Goal: Information Seeking & Learning: Learn about a topic

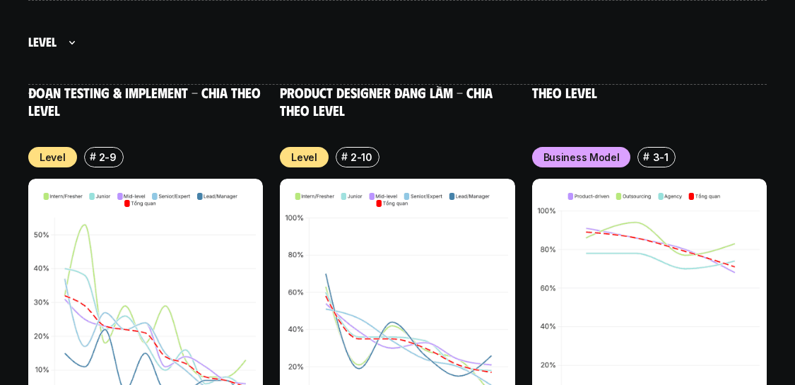
scroll to position [5823, 0]
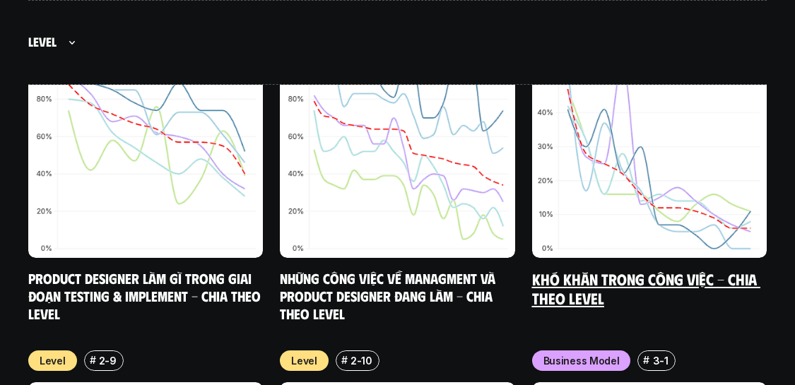
click at [572, 269] on link "Khó khăn trong công việc - Chia theo Level" at bounding box center [646, 288] width 228 height 39
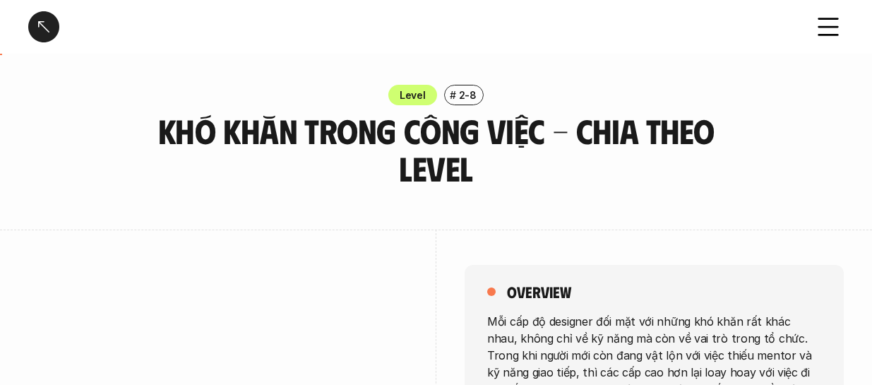
scroll to position [212, 0]
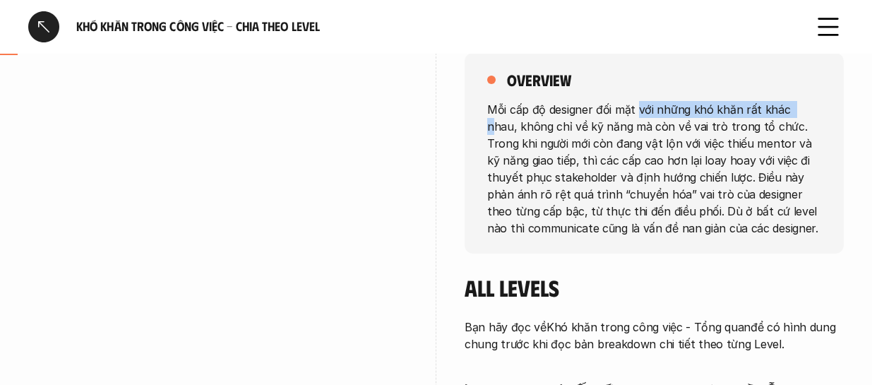
drag, startPoint x: 638, startPoint y: 100, endPoint x: 790, endPoint y: 113, distance: 152.4
click at [625, 113] on div "overview Mỗi cấp độ designer đối mặt với những khó khăn rất khác nhau, không ch…" at bounding box center [654, 153] width 379 height 201
click at [625, 139] on p "Mỗi cấp độ designer đối mặt với những khó khăn rất khác nhau, không chỉ về kỹ n…" at bounding box center [654, 168] width 334 height 136
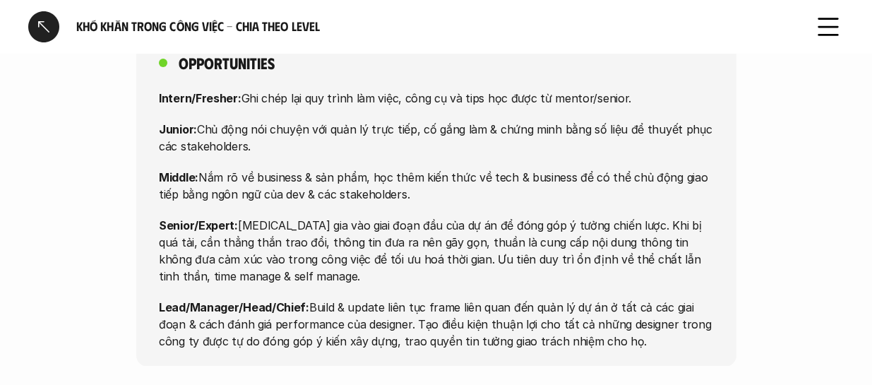
scroll to position [6568, 0]
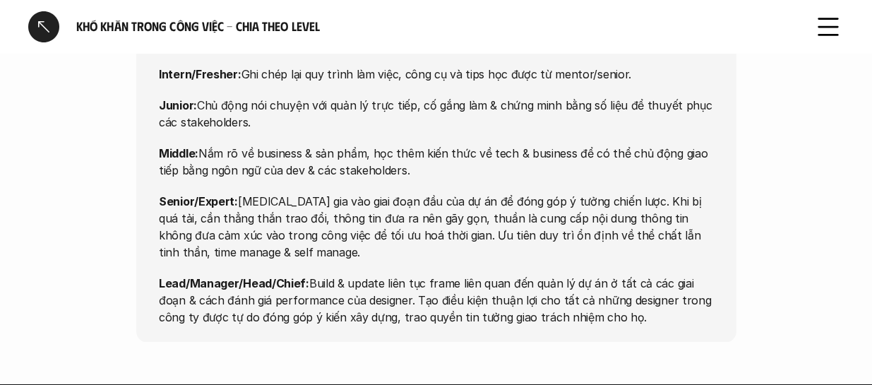
drag, startPoint x: 291, startPoint y: 218, endPoint x: 596, endPoint y: 207, distance: 305.3
click at [596, 274] on p "Lead/Manager/Head/Chief: Build & update liên tục frame liên quan đến quản lý dự…" at bounding box center [436, 299] width 555 height 51
click at [420, 274] on p "Lead/Manager/Head/Chief: Build & update liên tục frame liên quan đến quản lý dự…" at bounding box center [436, 299] width 555 height 51
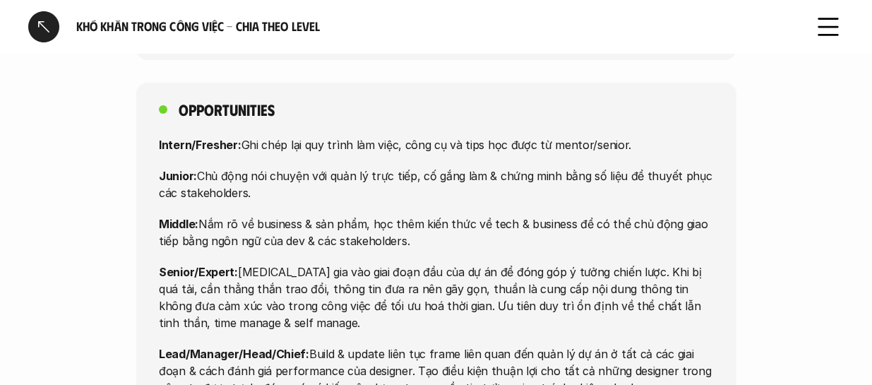
scroll to position [6427, 0]
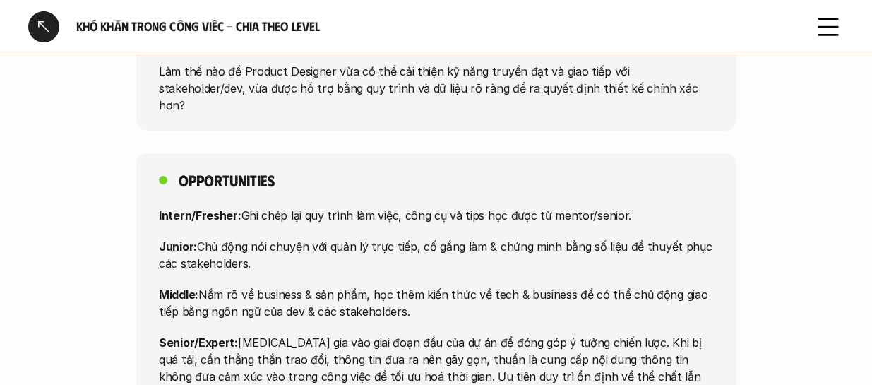
click at [44, 26] on div at bounding box center [43, 26] width 31 height 31
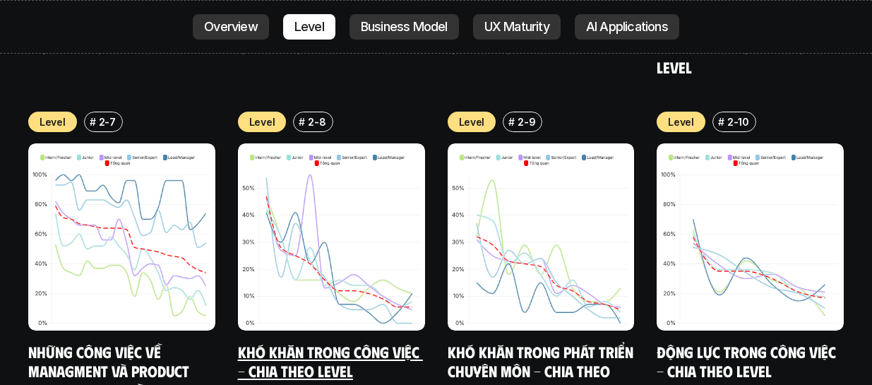
scroll to position [5286, 0]
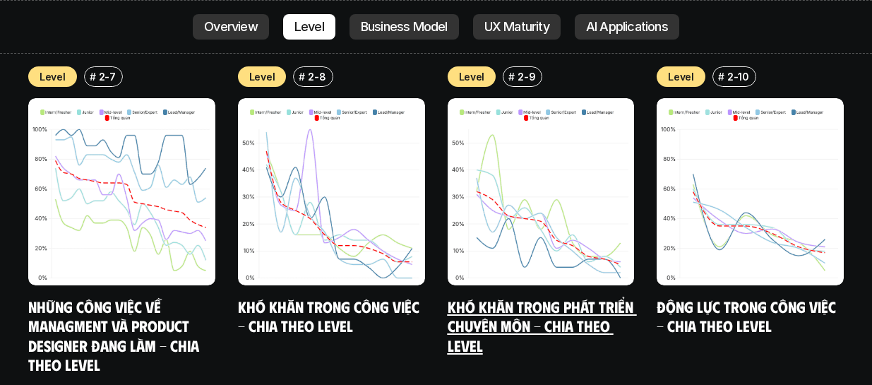
click at [524, 297] on link "Khó khăn trong phát triển chuyên môn - Chia theo level" at bounding box center [542, 326] width 189 height 58
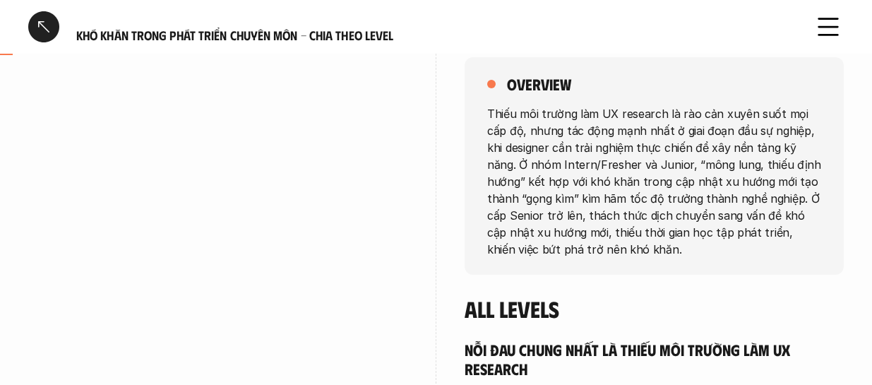
scroll to position [212, 0]
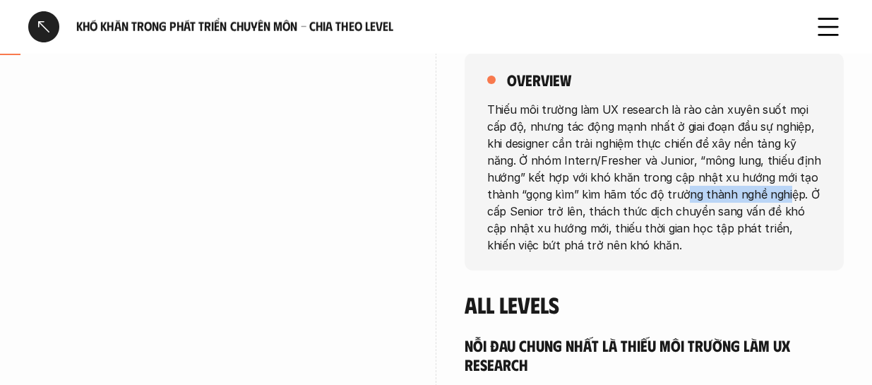
drag, startPoint x: 658, startPoint y: 197, endPoint x: 639, endPoint y: 231, distance: 38.9
click at [625, 211] on p "Thiếu môi trường làm UX research là rào cản xuyên suốt mọi cấp độ, nhưng tác độ…" at bounding box center [654, 176] width 334 height 153
click at [625, 231] on p "Thiếu môi trường làm UX research là rào cản xuyên suốt mọi cấp độ, nhưng tác độ…" at bounding box center [654, 176] width 334 height 153
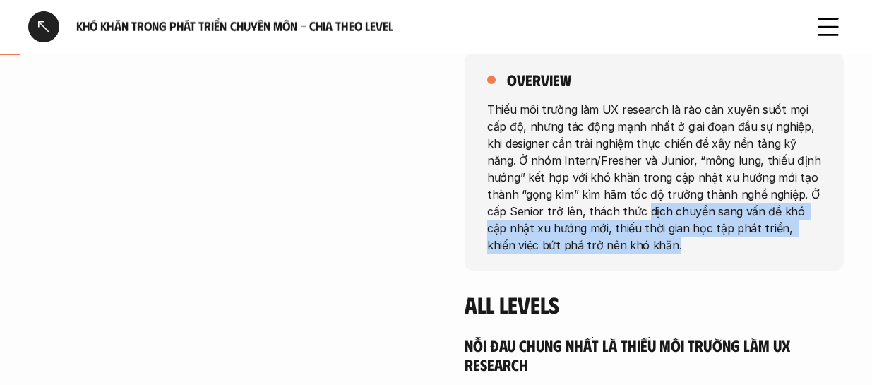
drag, startPoint x: 622, startPoint y: 215, endPoint x: 706, endPoint y: 249, distance: 90.6
click at [625, 249] on p "Thiếu môi trường làm UX research là rào cản xuyên suốt mọi cấp độ, nhưng tác độ…" at bounding box center [654, 176] width 334 height 153
click at [625, 250] on p "Thiếu môi trường làm UX research là rào cản xuyên suốt mọi cấp độ, nhưng tác độ…" at bounding box center [654, 176] width 334 height 153
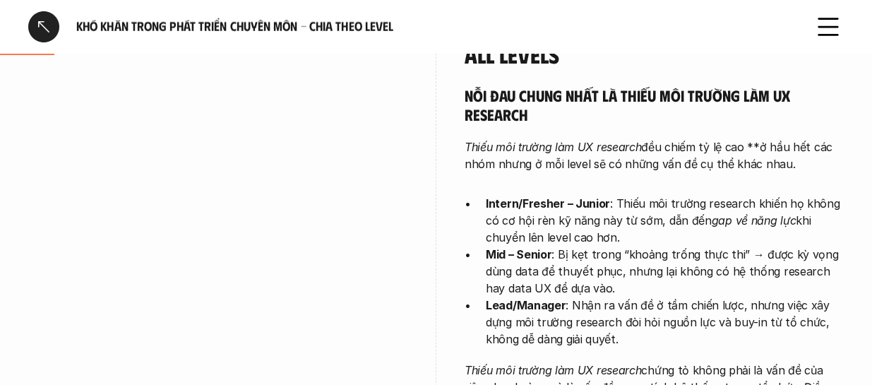
scroll to position [494, 0]
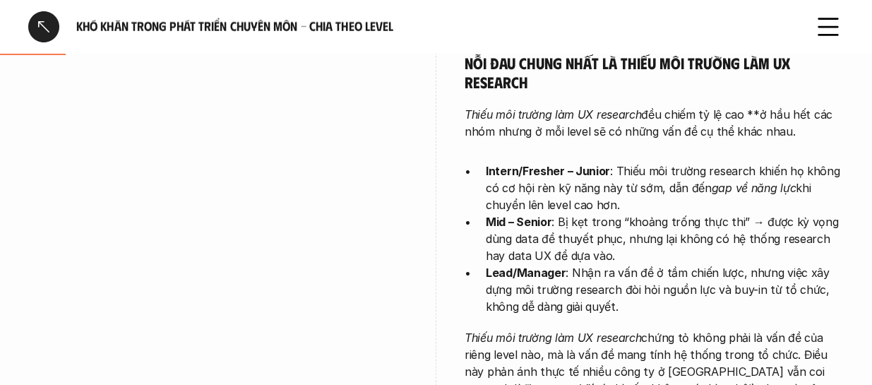
drag, startPoint x: 549, startPoint y: 154, endPoint x: 427, endPoint y: 167, distance: 123.6
click at [427, 167] on div "overview Thiếu môi trường làm UX research là rào cản xuyên suốt mọi cấp độ, như…" at bounding box center [436, 95] width 816 height 721
drag, startPoint x: 549, startPoint y: 124, endPoint x: 522, endPoint y: 218, distance: 97.7
click at [522, 218] on strong "Mid – Senior" at bounding box center [519, 222] width 66 height 14
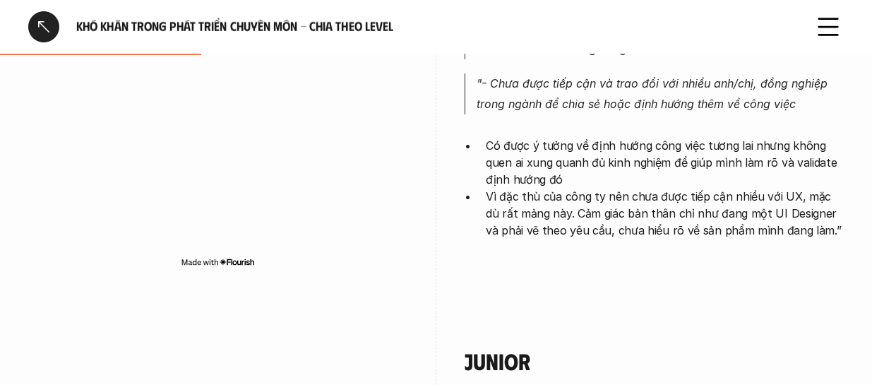
scroll to position [1342, 0]
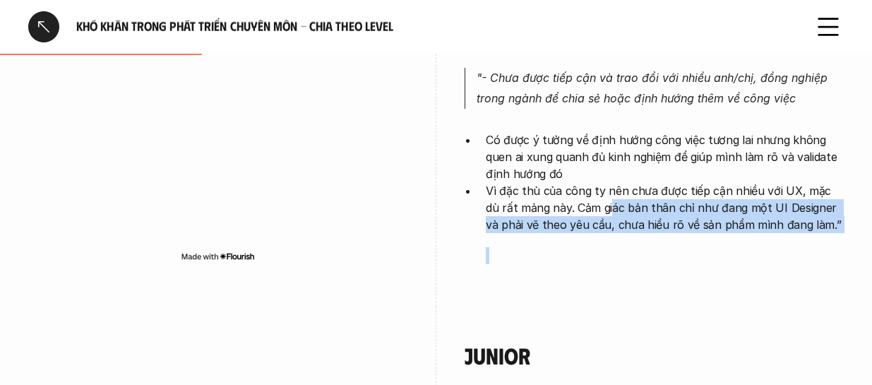
drag, startPoint x: 622, startPoint y: 198, endPoint x: 663, endPoint y: 230, distance: 51.8
click at [625, 229] on li "Vì đặc thù của công ty nên chưa được tiếp cận nhiều với UX, mặc dù rất mảng này…" at bounding box center [665, 223] width 358 height 82
click at [625, 247] on p at bounding box center [665, 255] width 358 height 17
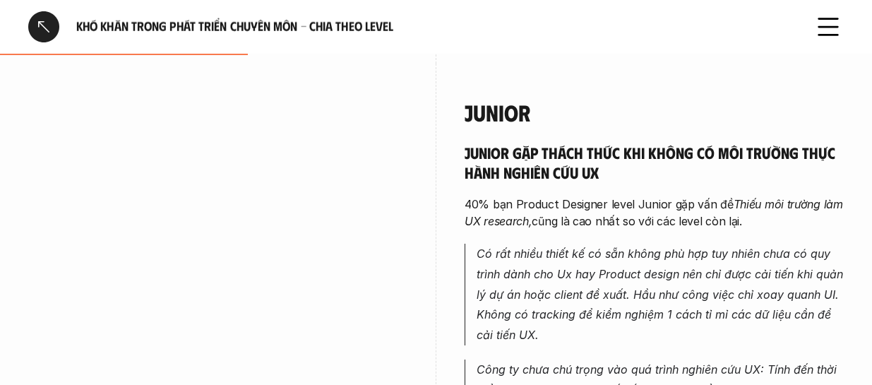
scroll to position [1554, 0]
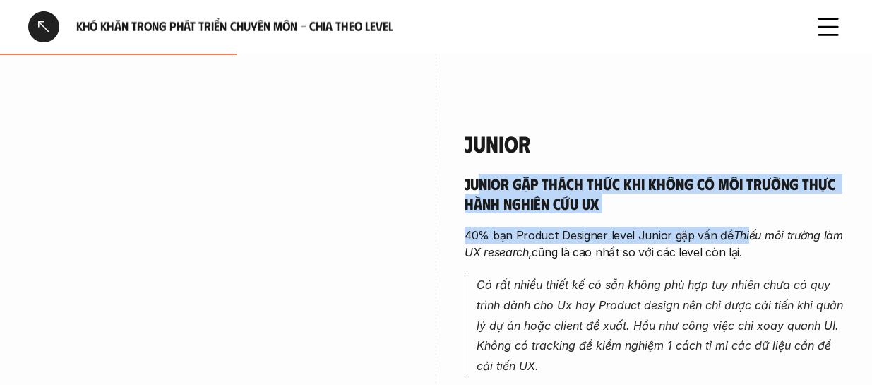
drag, startPoint x: 595, startPoint y: 159, endPoint x: 650, endPoint y: 225, distance: 85.7
click at [601, 227] on p "40% bạn Product Designer level Junior gặp vấn đề Thiếu môi trường làm UX resear…" at bounding box center [654, 244] width 379 height 34
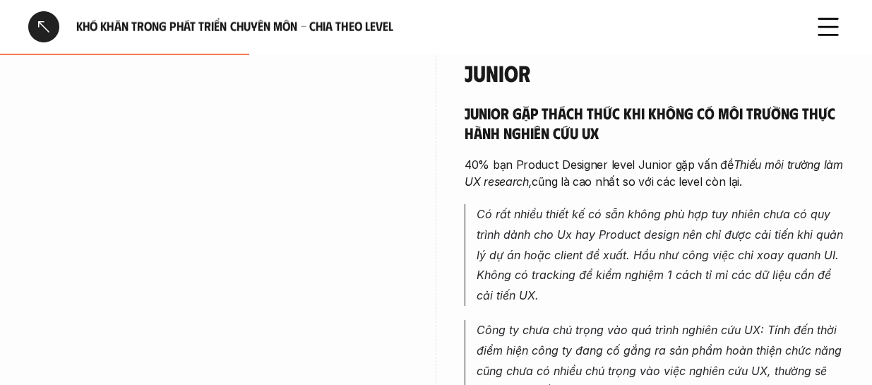
scroll to position [1695, 0]
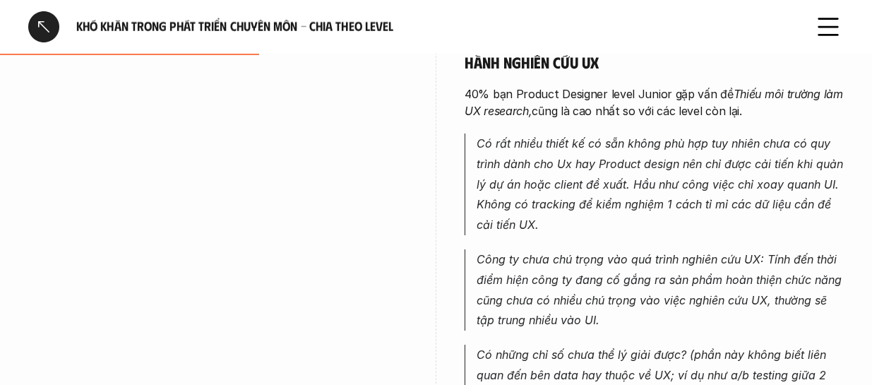
drag, startPoint x: 547, startPoint y: 95, endPoint x: 760, endPoint y: 93, distance: 213.3
click at [625, 93] on p "40% bạn Product Designer level Junior gặp vấn đề Thiếu môi trường làm UX resear…" at bounding box center [654, 102] width 379 height 34
drag, startPoint x: 561, startPoint y: 128, endPoint x: 608, endPoint y: 133, distance: 46.9
click at [608, 133] on p "Có rất nhiều thiết kế có sẵn không phù hợp tuy nhiên chưa có quy trình dành cho…" at bounding box center [660, 184] width 367 height 102
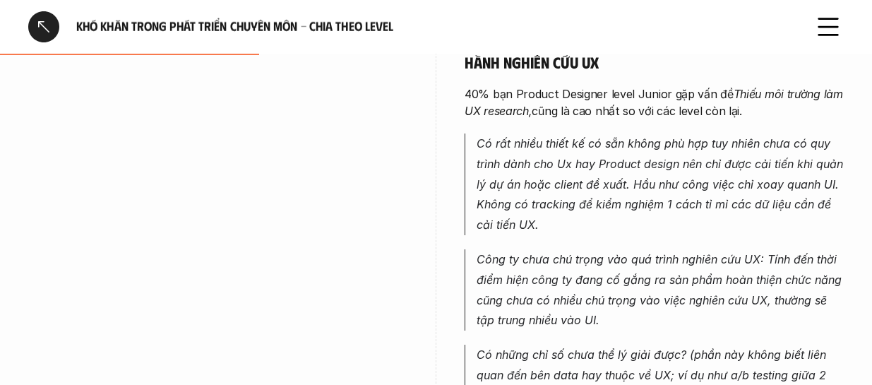
click at [533, 169] on p "Có rất nhiều thiết kế có sẵn không phù hợp tuy nhiên chưa có quy trình dành cho…" at bounding box center [660, 184] width 367 height 102
drag, startPoint x: 547, startPoint y: 175, endPoint x: 590, endPoint y: 173, distance: 42.4
click at [590, 173] on p "Có rất nhiều thiết kế có sẵn không phù hợp tuy nhiên chưa có quy trình dành cho…" at bounding box center [660, 184] width 367 height 102
drag, startPoint x: 689, startPoint y: 170, endPoint x: 708, endPoint y: 176, distance: 20.1
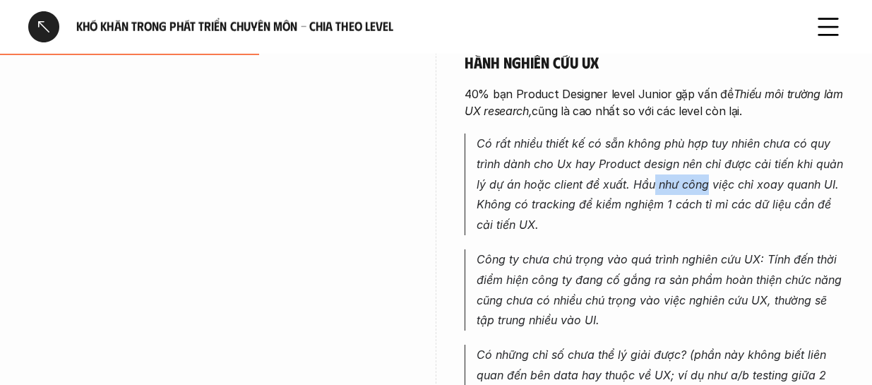
click at [625, 176] on p "Có rất nhiều thiết kế có sẵn không phù hợp tuy nhiên chưa có quy trình dành cho…" at bounding box center [660, 184] width 367 height 102
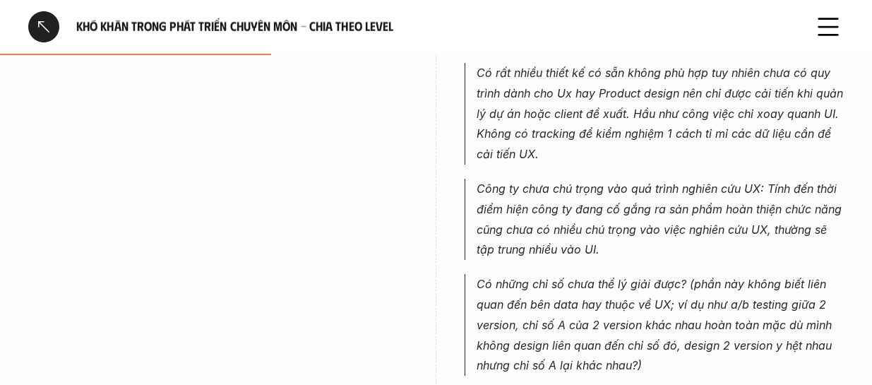
scroll to position [1836, 0]
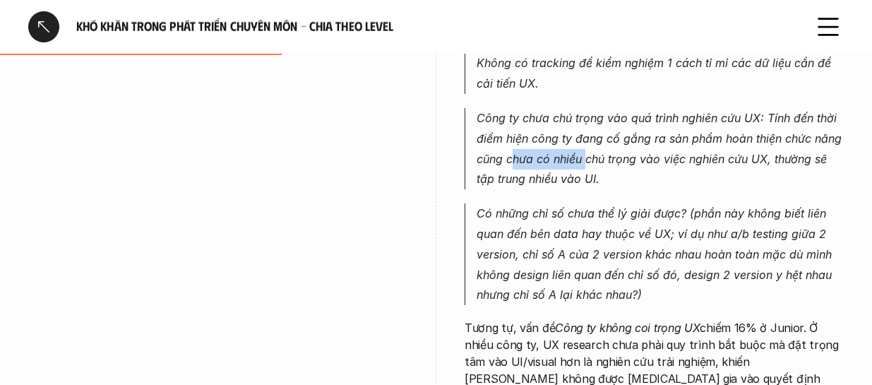
drag, startPoint x: 514, startPoint y: 147, endPoint x: 594, endPoint y: 145, distance: 79.8
click at [593, 145] on p "Công ty chưa chú trọng vào quá trình nghiên cứu UX: Tính đến thời điểm hiện côn…" at bounding box center [660, 148] width 367 height 81
click at [597, 145] on p "Công ty chưa chú trọng vào quá trình nghiên cứu UX: Tính đến thời điểm hiện côn…" at bounding box center [660, 148] width 367 height 81
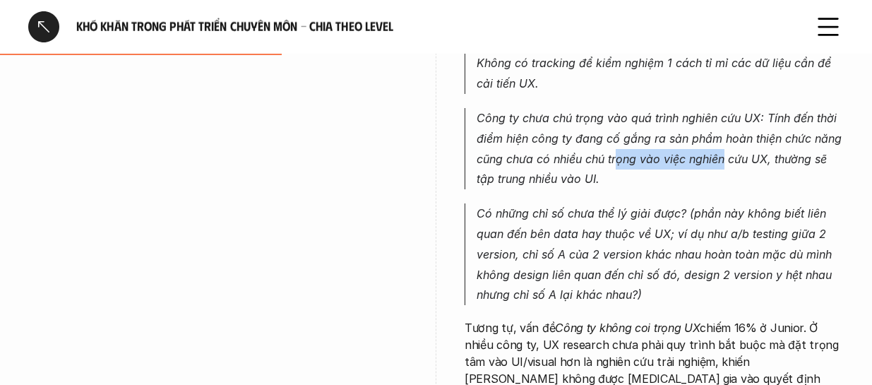
drag, startPoint x: 647, startPoint y: 147, endPoint x: 722, endPoint y: 147, distance: 74.9
click at [625, 147] on p "Công ty chưa chú trọng vào quá trình nghiên cứu UX: Tính đến thời điểm hiện côn…" at bounding box center [660, 148] width 367 height 81
click at [625, 144] on p "Công ty chưa chú trọng vào quá trình nghiên cứu UX: Tính đến thời điểm hiện côn…" at bounding box center [660, 148] width 367 height 81
drag, startPoint x: 816, startPoint y: 131, endPoint x: 773, endPoint y: 132, distance: 43.1
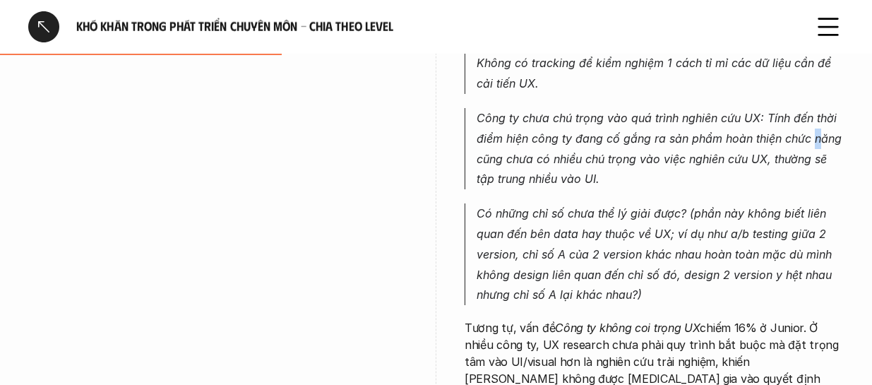
click at [625, 131] on p "Công ty chưa chú trọng vào quá trình nghiên cứu UX: Tính đến thời điểm hiện côn…" at bounding box center [660, 148] width 367 height 81
drag, startPoint x: 653, startPoint y: 150, endPoint x: 510, endPoint y: 171, distance: 144.2
click at [625, 151] on p "Công ty chưa chú trọng vào quá trình nghiên cứu UX: Tính đến thời điểm hiện côn…" at bounding box center [660, 148] width 367 height 81
click at [510, 171] on p "Công ty chưa chú trọng vào quá trình nghiên cứu UX: Tính đến thời điểm hiện côn…" at bounding box center [660, 148] width 367 height 81
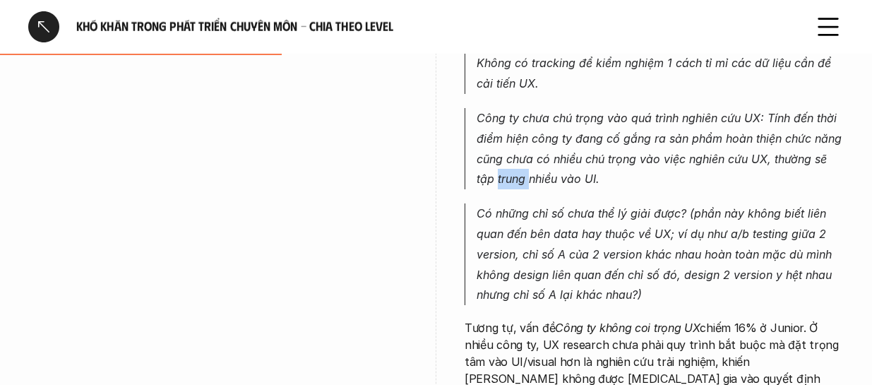
click at [528, 167] on p "Công ty chưa chú trọng vào quá trình nghiên cứu UX: Tính đến thời điểm hiện côn…" at bounding box center [660, 148] width 367 height 81
click at [556, 167] on p "Công ty chưa chú trọng vào quá trình nghiên cứu UX: Tính đến thời điểm hiện côn…" at bounding box center [660, 148] width 367 height 81
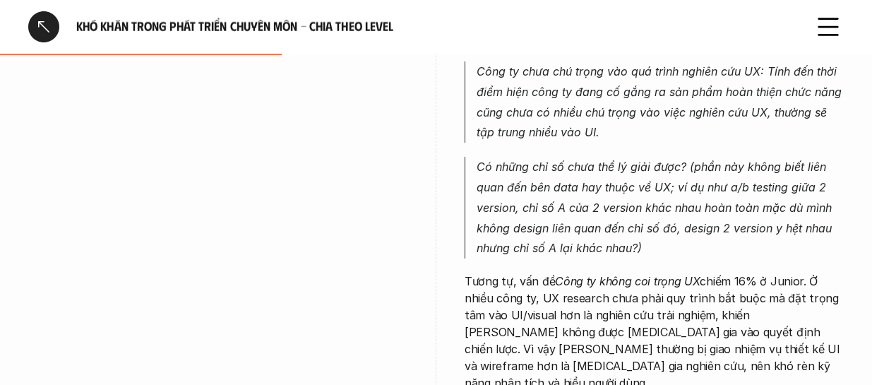
scroll to position [1907, 0]
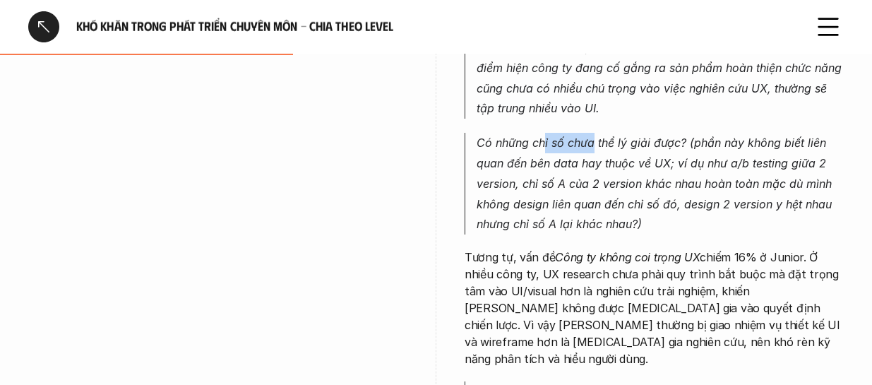
drag, startPoint x: 545, startPoint y: 126, endPoint x: 594, endPoint y: 131, distance: 48.9
click at [594, 133] on p "Có những chỉ số chưa thể lý giải được? (phần này không biết liên quan đến bên d…" at bounding box center [660, 184] width 367 height 102
click at [625, 152] on p "Có những chỉ số chưa thể lý giải được? (phần này không biết liên quan đến bên d…" at bounding box center [660, 184] width 367 height 102
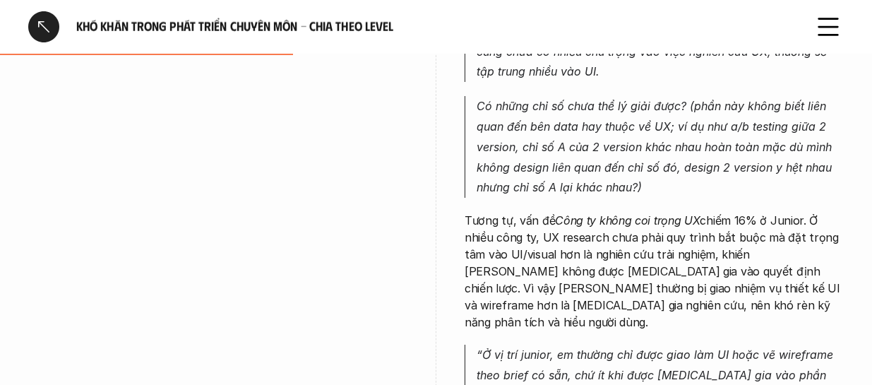
scroll to position [1978, 0]
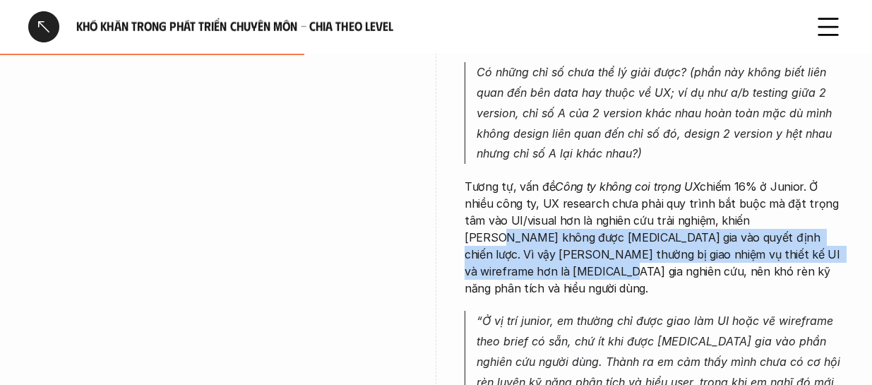
drag, startPoint x: 792, startPoint y: 208, endPoint x: 768, endPoint y: 234, distance: 36.5
click at [625, 234] on p "Tương tự, vấn đề Công ty không coi trọng UX chiếm 16% ở Junior. Ở nhiều công ty…" at bounding box center [654, 237] width 379 height 119
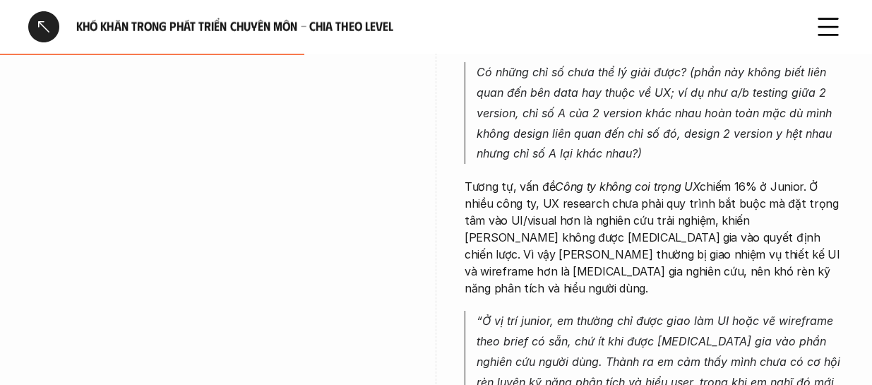
click at [547, 259] on p "Tương tự, vấn đề Công ty không coi trọng UX chiếm 16% ở Junior. Ở nhiều công ty…" at bounding box center [654, 237] width 379 height 119
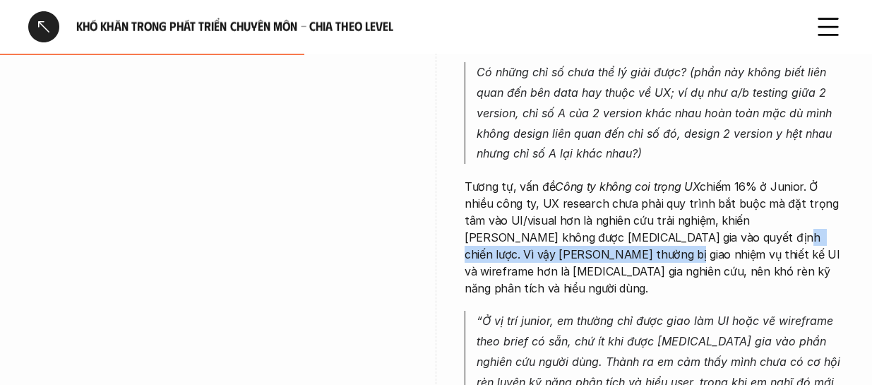
drag, startPoint x: 499, startPoint y: 236, endPoint x: 660, endPoint y: 223, distance: 161.5
click at [625, 223] on p "Tương tự, vấn đề Công ty không coi trọng UX chiếm 16% ở Junior. Ở nhiều công ty…" at bounding box center [654, 237] width 379 height 119
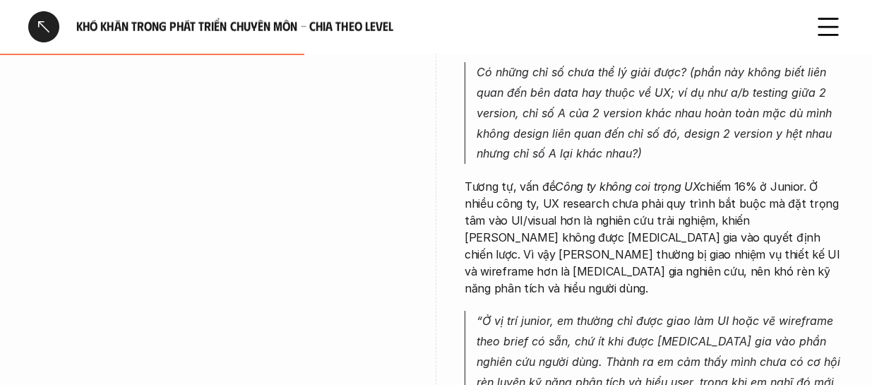
click at [598, 223] on p "Tương tự, vấn đề Công ty không coi trọng UX chiếm 16% ở Junior. Ở nhiều công ty…" at bounding box center [654, 237] width 379 height 119
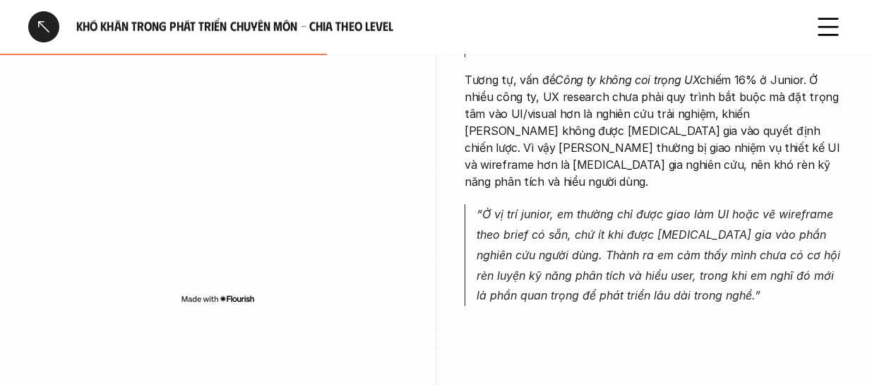
scroll to position [2119, 0]
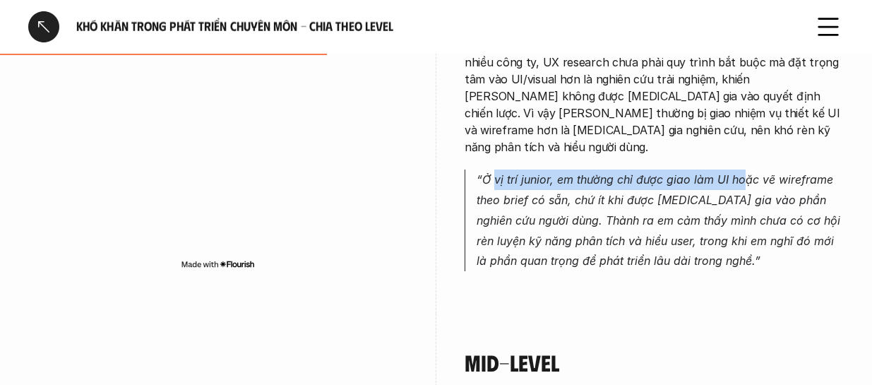
drag, startPoint x: 495, startPoint y: 148, endPoint x: 742, endPoint y: 141, distance: 247.3
click at [625, 170] on p "“Ở vị trí junior, em thường chỉ được giao làm UI hoặc vẽ wireframe theo brief c…" at bounding box center [660, 221] width 367 height 102
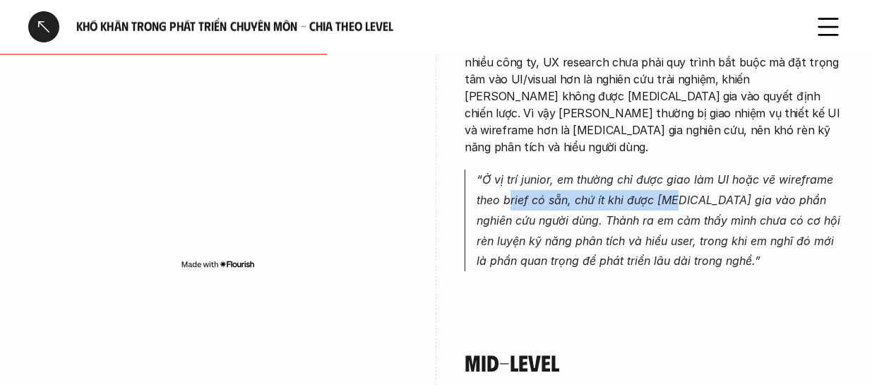
drag, startPoint x: 510, startPoint y: 167, endPoint x: 672, endPoint y: 171, distance: 162.5
click at [625, 171] on p "“Ở vị trí junior, em thường chỉ được giao làm UI hoặc vẽ wireframe theo brief c…" at bounding box center [660, 221] width 367 height 102
drag, startPoint x: 612, startPoint y: 171, endPoint x: 658, endPoint y: 166, distance: 46.2
click at [625, 170] on p "“Ở vị trí junior, em thường chỉ được giao làm UI hoặc vẽ wireframe theo brief c…" at bounding box center [660, 221] width 367 height 102
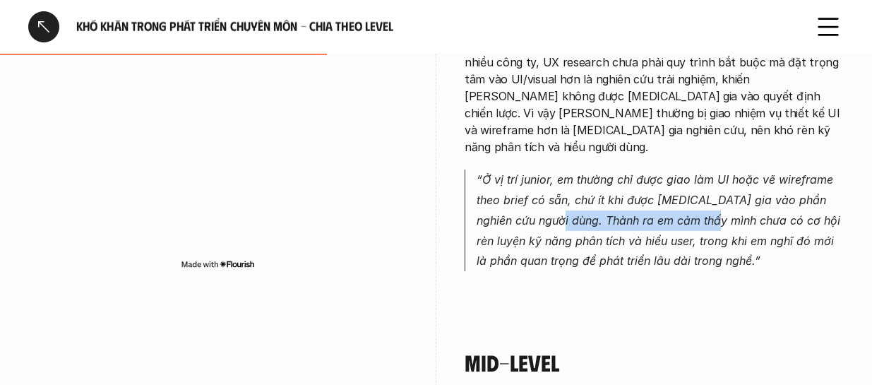
drag, startPoint x: 557, startPoint y: 194, endPoint x: 693, endPoint y: 189, distance: 135.7
click at [625, 189] on p "“Ở vị trí junior, em thường chỉ được giao làm UI hoặc vẽ wireframe theo brief c…" at bounding box center [660, 221] width 367 height 102
click at [612, 196] on p "“Ở vị trí junior, em thường chỉ được giao làm UI hoặc vẽ wireframe theo brief c…" at bounding box center [660, 221] width 367 height 102
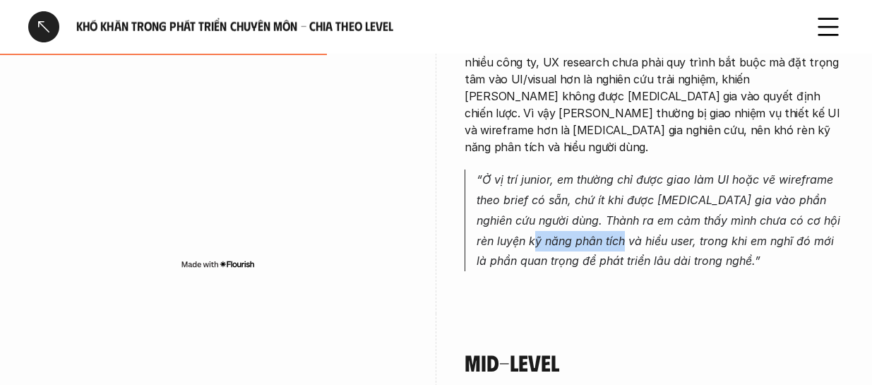
drag, startPoint x: 542, startPoint y: 208, endPoint x: 624, endPoint y: 208, distance: 81.9
click at [624, 208] on p "“Ở vị trí junior, em thường chỉ được giao làm UI hoặc vẽ wireframe theo brief c…" at bounding box center [660, 221] width 367 height 102
click at [600, 208] on p "“Ở vị trí junior, em thường chỉ được giao làm UI hoặc vẽ wireframe theo brief c…" at bounding box center [660, 221] width 367 height 102
drag, startPoint x: 617, startPoint y: 203, endPoint x: 650, endPoint y: 203, distance: 33.2
click at [625, 203] on p "“Ở vị trí junior, em thường chỉ được giao làm UI hoặc vẽ wireframe theo brief c…" at bounding box center [660, 221] width 367 height 102
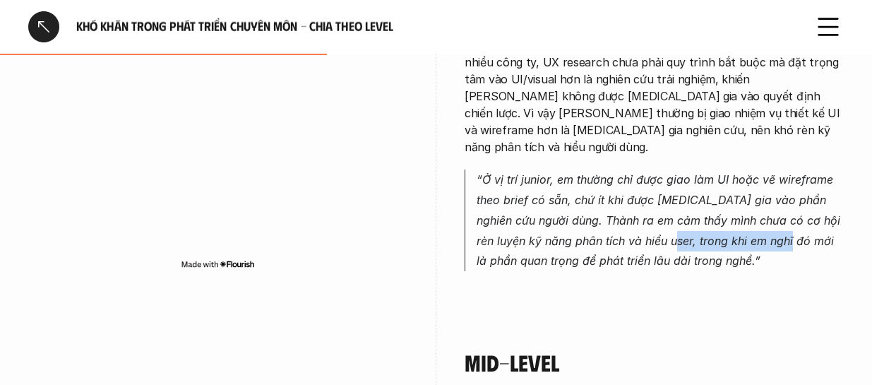
drag, startPoint x: 673, startPoint y: 203, endPoint x: 790, endPoint y: 199, distance: 116.6
click at [625, 199] on p "“Ở vị trí junior, em thường chỉ được giao làm UI hoặc vẽ wireframe theo brief c…" at bounding box center [660, 221] width 367 height 102
click at [625, 204] on p "“Ở vị trí junior, em thường chỉ được giao làm UI hoặc vẽ wireframe theo brief c…" at bounding box center [660, 221] width 367 height 102
click at [538, 230] on p "“Ở vị trí junior, em thường chỉ được giao làm UI hoặc vẽ wireframe theo brief c…" at bounding box center [660, 221] width 367 height 102
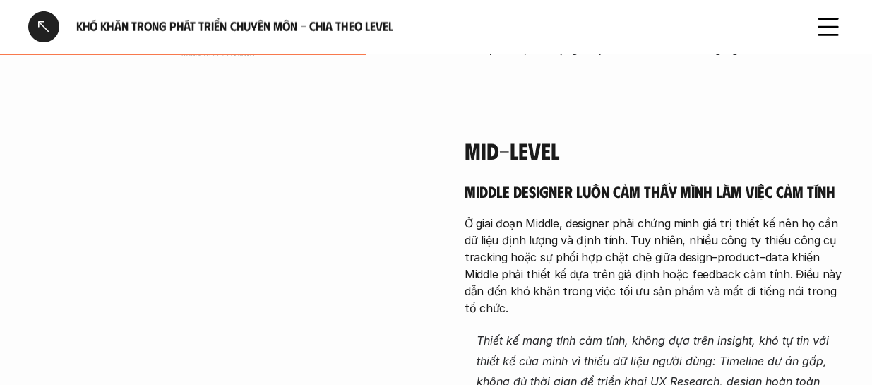
scroll to position [2401, 0]
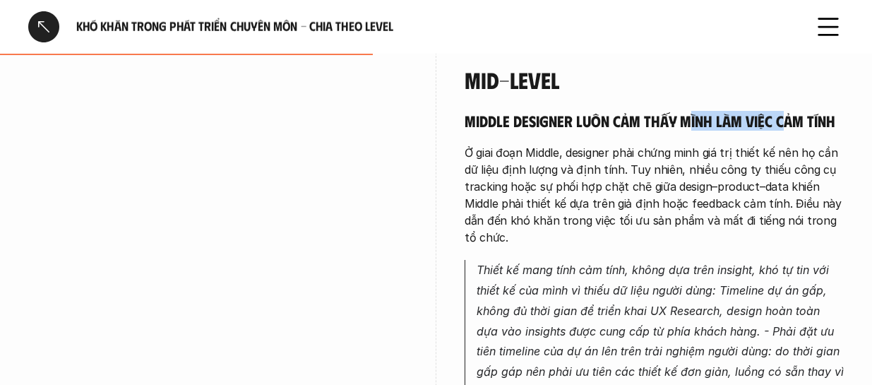
drag, startPoint x: 702, startPoint y: 87, endPoint x: 703, endPoint y: 118, distance: 31.1
click at [625, 111] on h5 "Middle designer luôn cảm thấy mình làm việc cảm tính" at bounding box center [654, 121] width 379 height 20
click at [625, 144] on p "Ở giai đoạn Middle, designer phải chứng minh giá trị thiết kế nên họ cần dữ liệ…" at bounding box center [654, 195] width 379 height 102
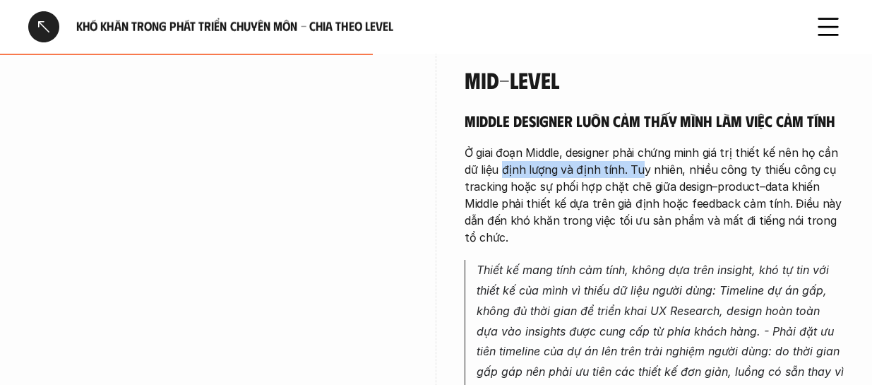
drag, startPoint x: 505, startPoint y: 133, endPoint x: 641, endPoint y: 131, distance: 136.3
click at [625, 144] on p "Ở giai đoạn Middle, designer phải chứng minh giá trị thiết kế nên họ cần dữ liệ…" at bounding box center [654, 195] width 379 height 102
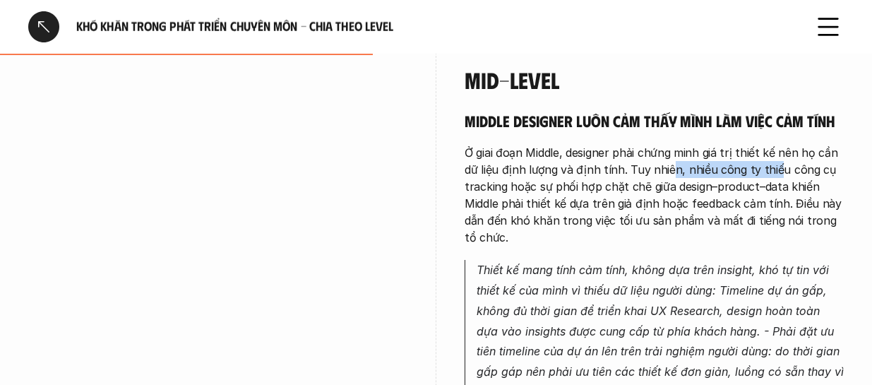
drag, startPoint x: 669, startPoint y: 131, endPoint x: 770, endPoint y: 129, distance: 101.0
click at [625, 144] on p "Ở giai đoạn Middle, designer phải chứng minh giá trị thiết kế nên họ cần dữ liệ…" at bounding box center [654, 195] width 379 height 102
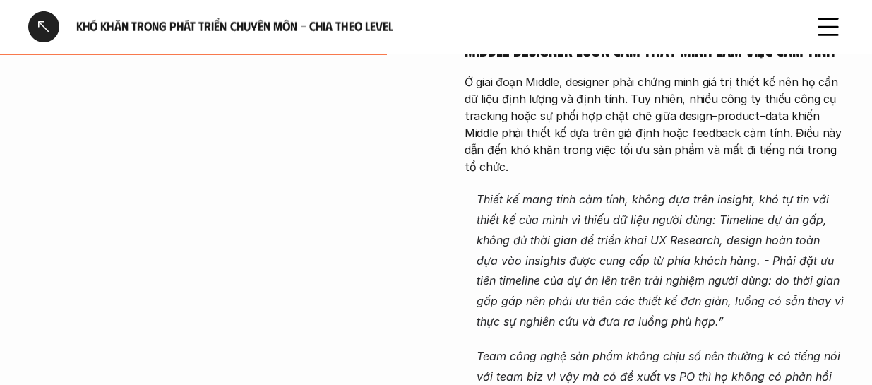
scroll to position [2543, 0]
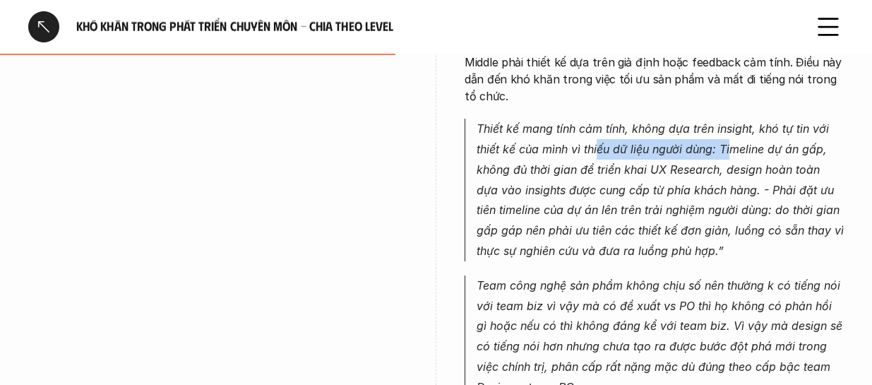
drag, startPoint x: 600, startPoint y: 124, endPoint x: 733, endPoint y: 114, distance: 133.8
click at [625, 119] on p "Thiết kế mang tính cảm tính, không dựa trên insight, khó tự tin với thiết kế củ…" at bounding box center [660, 190] width 367 height 143
drag, startPoint x: 749, startPoint y: 129, endPoint x: 765, endPoint y: 129, distance: 15.5
click at [625, 129] on p "Thiết kế mang tính cảm tính, không dựa trên insight, khó tự tin với thiết kế củ…" at bounding box center [660, 190] width 367 height 143
click at [625, 150] on p "Thiết kế mang tính cảm tính, không dựa trên insight, khó tự tin với thiết kế củ…" at bounding box center [660, 190] width 367 height 143
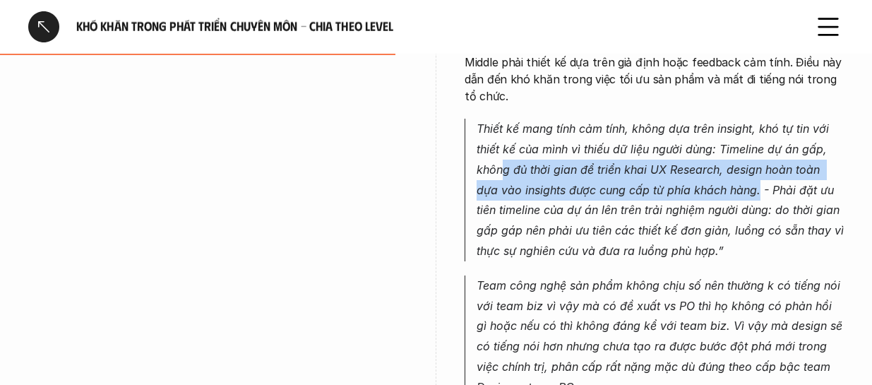
drag, startPoint x: 500, startPoint y: 139, endPoint x: 735, endPoint y: 157, distance: 235.1
click at [625, 157] on p "Thiết kế mang tính cảm tính, không dựa trên insight, khó tự tin với thiết kế củ…" at bounding box center [660, 190] width 367 height 143
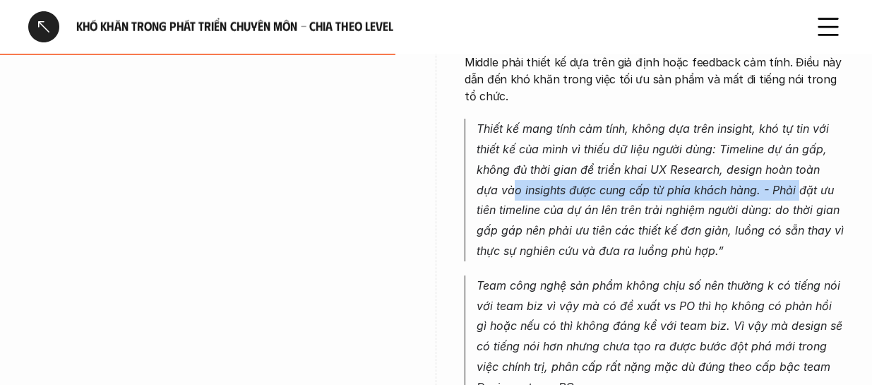
drag, startPoint x: 492, startPoint y: 162, endPoint x: 773, endPoint y: 165, distance: 281.1
click at [625, 165] on p "Thiết kế mang tính cảm tính, không dựa trên insight, khó tự tin với thiết kế củ…" at bounding box center [660, 190] width 367 height 143
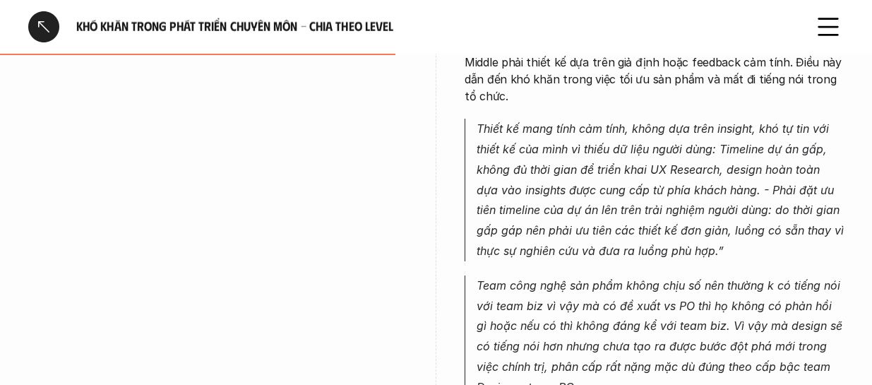
click at [625, 169] on p "Thiết kế mang tính cảm tính, không dựa trên insight, khó tự tin với thiết kế củ…" at bounding box center [660, 190] width 367 height 143
drag, startPoint x: 484, startPoint y: 187, endPoint x: 580, endPoint y: 195, distance: 96.4
click at [580, 195] on p "Thiết kế mang tính cảm tính, không dựa trên insight, khó tự tin với thiết kế củ…" at bounding box center [660, 190] width 367 height 143
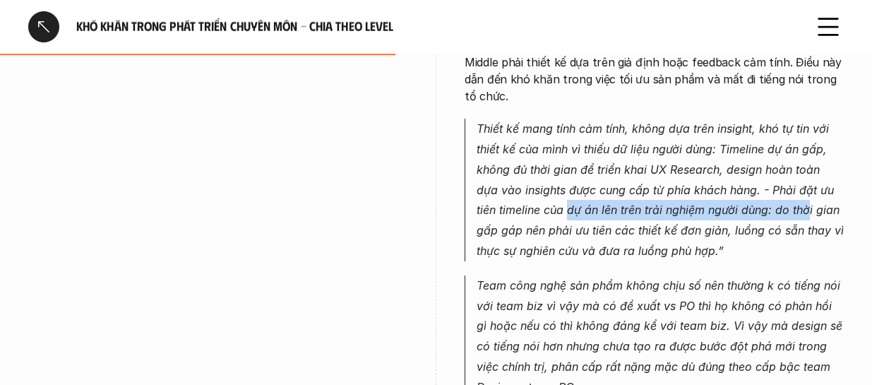
drag, startPoint x: 546, startPoint y: 181, endPoint x: 785, endPoint y: 180, distance: 239.4
click at [625, 180] on p "Thiết kế mang tính cảm tính, không dựa trên insight, khó tự tin với thiết kế củ…" at bounding box center [660, 190] width 367 height 143
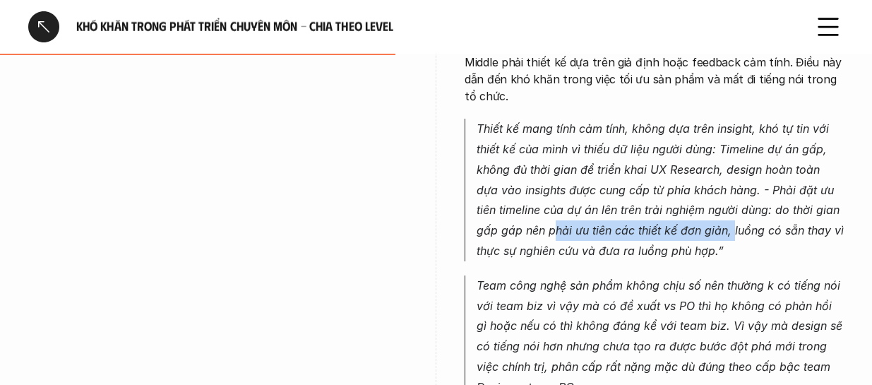
drag, startPoint x: 533, startPoint y: 197, endPoint x: 709, endPoint y: 201, distance: 175.9
click at [625, 201] on p "Thiết kế mang tính cảm tính, không dựa trên insight, khó tự tin với thiết kế củ…" at bounding box center [660, 190] width 367 height 143
click at [625, 199] on p "Thiết kế mang tính cảm tính, không dựa trên insight, khó tự tin với thiết kế củ…" at bounding box center [660, 190] width 367 height 143
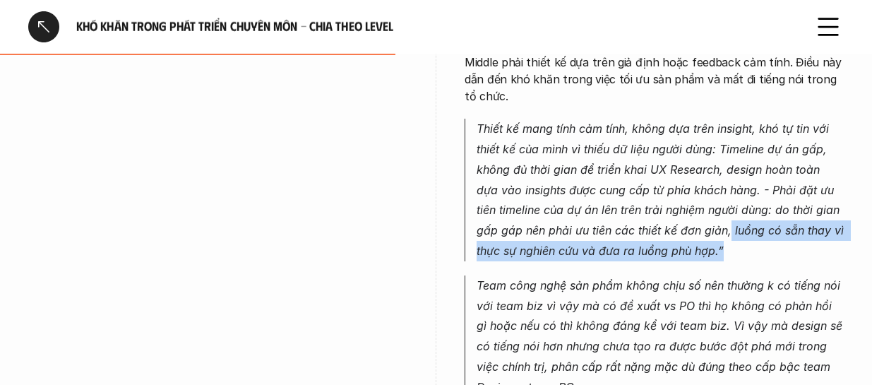
drag, startPoint x: 706, startPoint y: 194, endPoint x: 726, endPoint y: 208, distance: 24.9
click at [625, 210] on p "Thiết kế mang tính cảm tính, không dựa trên insight, khó tự tin với thiết kế củ…" at bounding box center [660, 190] width 367 height 143
click at [625, 208] on p "Thiết kế mang tính cảm tính, không dựa trên insight, khó tự tin với thiết kế củ…" at bounding box center [660, 190] width 367 height 143
click at [566, 222] on p "Thiết kế mang tính cảm tính, không dựa trên insight, khó tự tin với thiết kế củ…" at bounding box center [660, 190] width 367 height 143
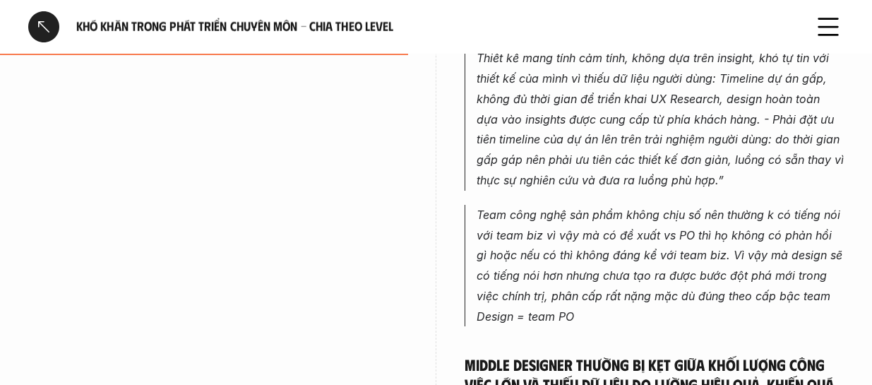
scroll to position [2684, 0]
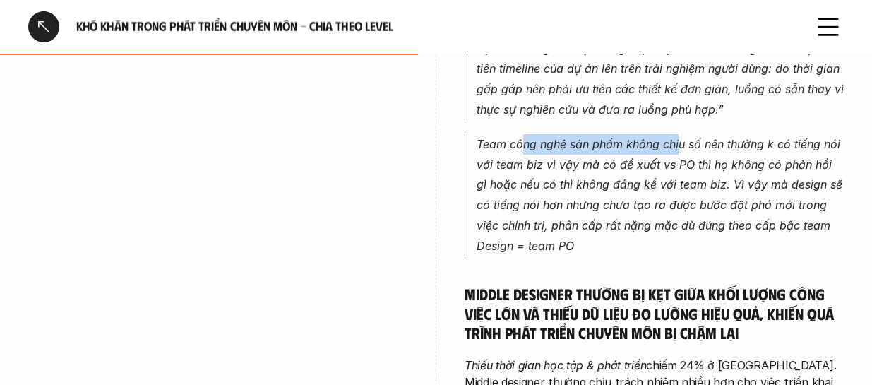
click at [625, 97] on div "Middle designer luôn cảm thấy mình làm việc cảm tính Ở giai đoạn Middle, design…" at bounding box center [654, 279] width 379 height 903
click at [625, 134] on p "Team công nghệ sản phẩm không chịu số nên thường k có tiếng nói với team biz vì…" at bounding box center [660, 195] width 367 height 122
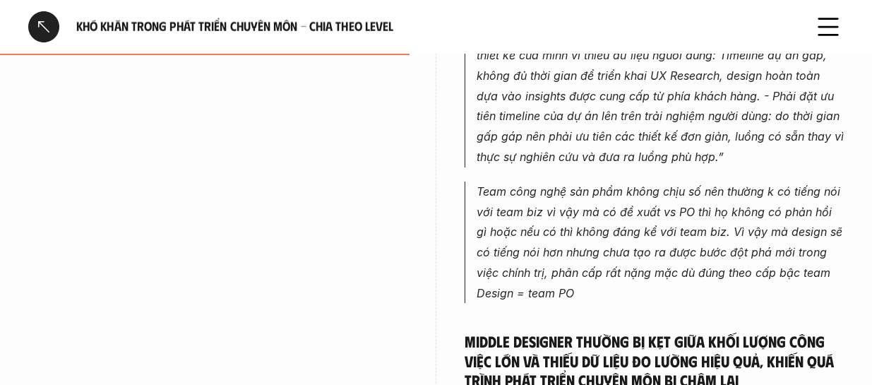
scroll to position [2613, 0]
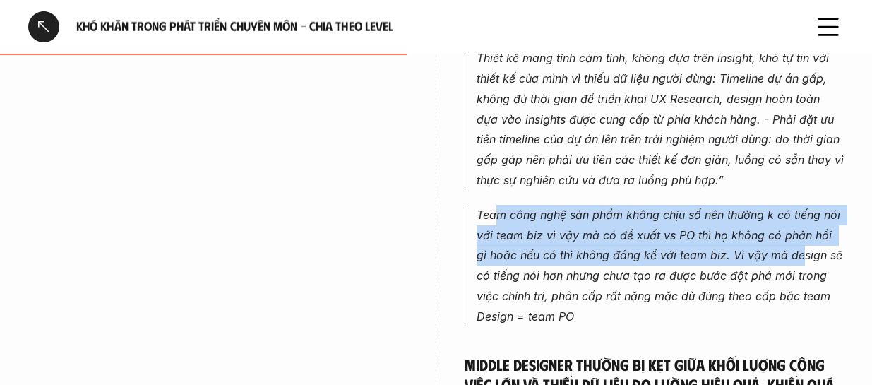
drag, startPoint x: 502, startPoint y: 181, endPoint x: 692, endPoint y: 217, distance: 193.4
click at [625, 215] on p "Team công nghệ sản phẩm không chịu số nên thường k có tiếng nói với team biz vì…" at bounding box center [660, 266] width 367 height 122
click at [619, 218] on p "Team công nghệ sản phẩm không chịu số nên thường k có tiếng nói với team biz vì…" at bounding box center [660, 266] width 367 height 122
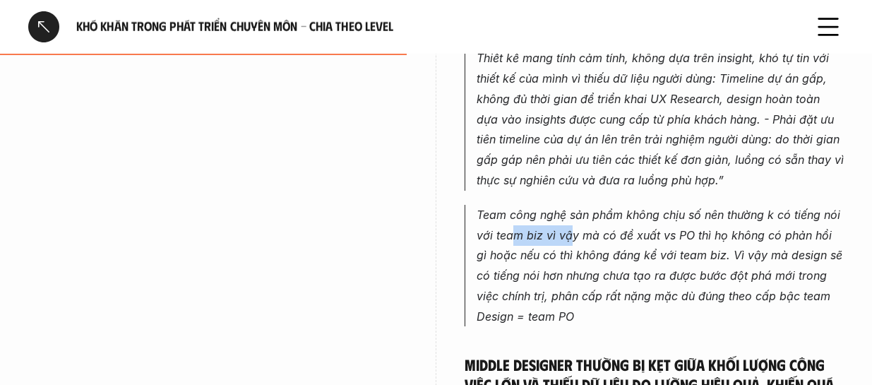
drag, startPoint x: 513, startPoint y: 199, endPoint x: 588, endPoint y: 196, distance: 74.9
click at [575, 205] on p "Team công nghệ sản phẩm không chịu số nên thường k có tiếng nói với team biz vì…" at bounding box center [660, 266] width 367 height 122
click at [595, 205] on p "Team công nghệ sản phẩm không chịu số nên thường k có tiếng nói với team biz vì…" at bounding box center [660, 266] width 367 height 122
drag, startPoint x: 581, startPoint y: 206, endPoint x: 673, endPoint y: 202, distance: 92.6
click at [625, 205] on p "Team công nghệ sản phẩm không chịu số nên thường k có tiếng nói với team biz vì…" at bounding box center [660, 266] width 367 height 122
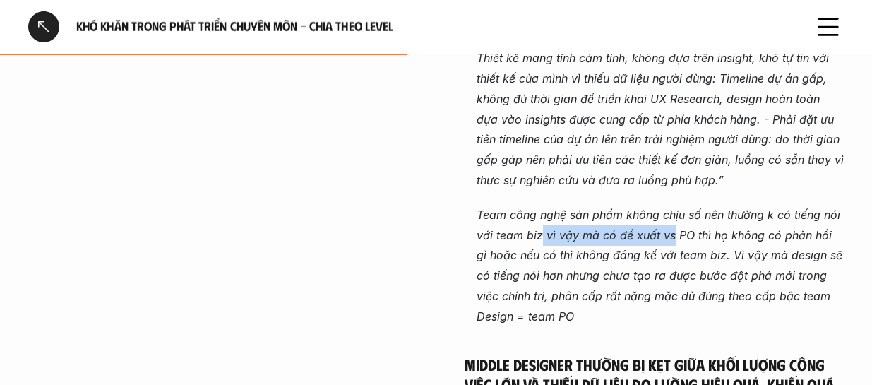
click at [602, 210] on p "Team công nghệ sản phẩm không chịu số nên thường k có tiếng nói với team biz vì…" at bounding box center [660, 266] width 367 height 122
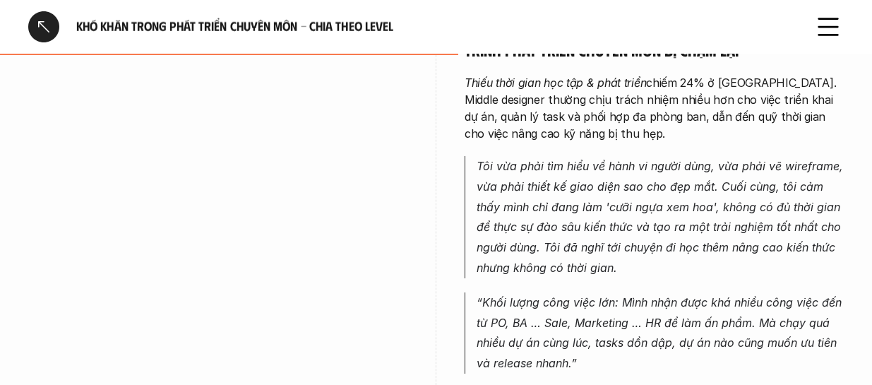
scroll to position [2896, 0]
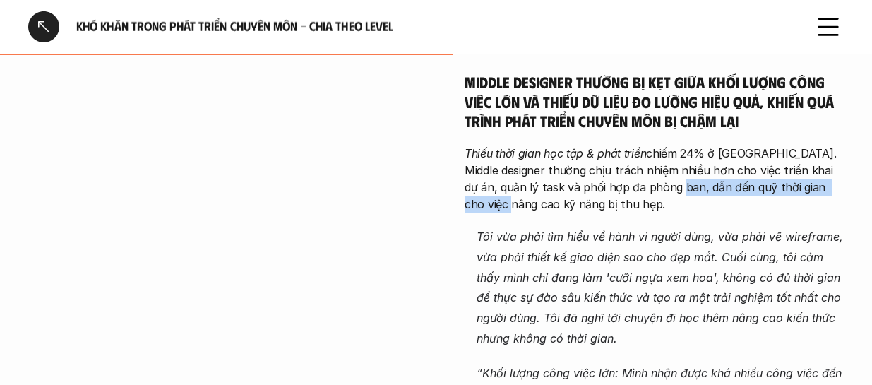
drag, startPoint x: 634, startPoint y: 150, endPoint x: 820, endPoint y: 161, distance: 186.8
click at [625, 161] on p "Thiếu thời gian học tập & phát triển chiếm 24% ở [GEOGRAPHIC_DATA]. Middle desi…" at bounding box center [654, 179] width 379 height 68
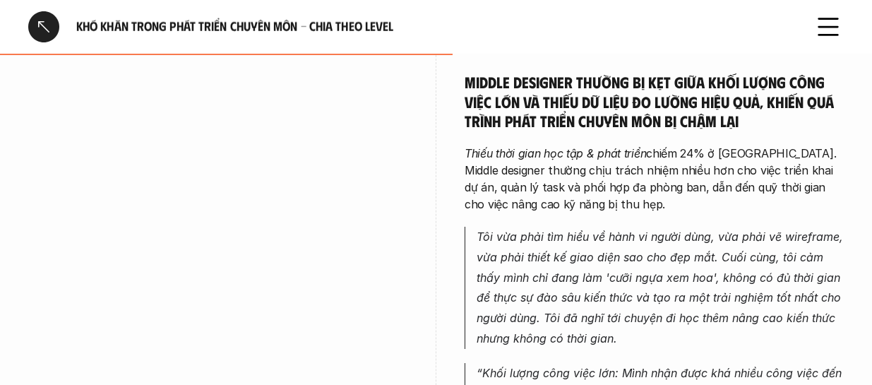
click at [625, 178] on p "Thiếu thời gian học tập & phát triển chiếm 24% ở [GEOGRAPHIC_DATA]. Middle desi…" at bounding box center [654, 179] width 379 height 68
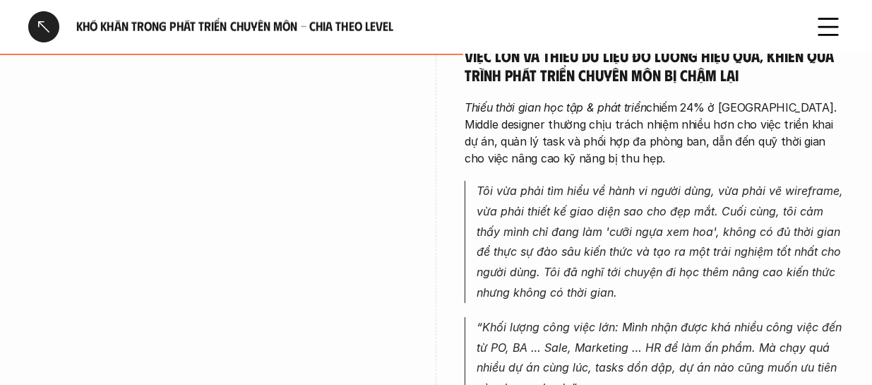
scroll to position [2966, 0]
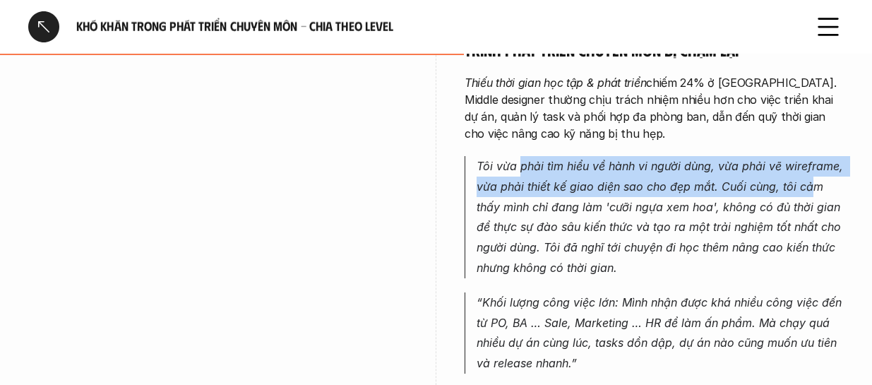
drag, startPoint x: 558, startPoint y: 119, endPoint x: 747, endPoint y: 157, distance: 193.1
click at [625, 159] on em "Tôi vừa phải tìm hiểu về hành vi người dùng, vừa phải vẽ wireframe, vừa phải th…" at bounding box center [662, 217] width 370 height 116
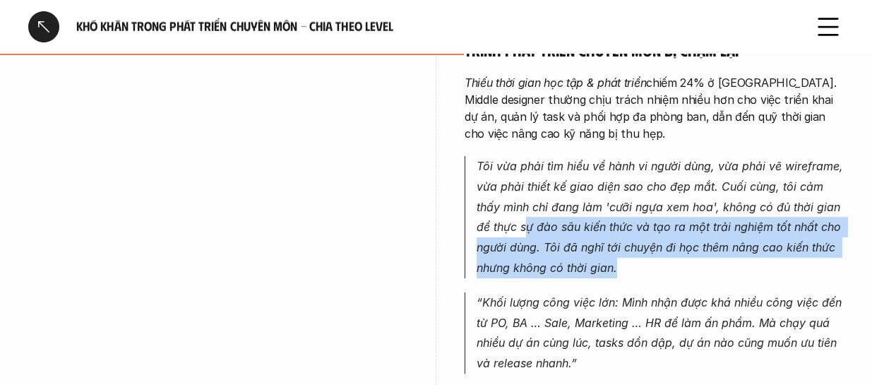
drag, startPoint x: 624, startPoint y: 198, endPoint x: 774, endPoint y: 226, distance: 152.9
click at [625, 226] on p "Tôi vừa phải tìm hiểu về hành vi người dùng, vừa phải vẽ wireframe, vừa phải th…" at bounding box center [660, 217] width 367 height 122
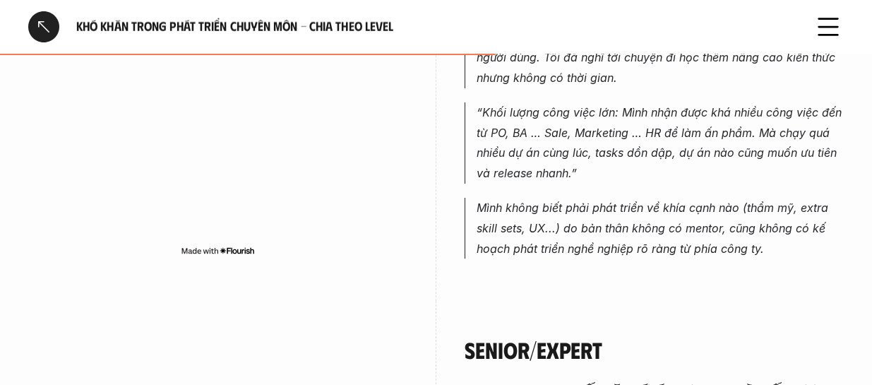
scroll to position [3178, 0]
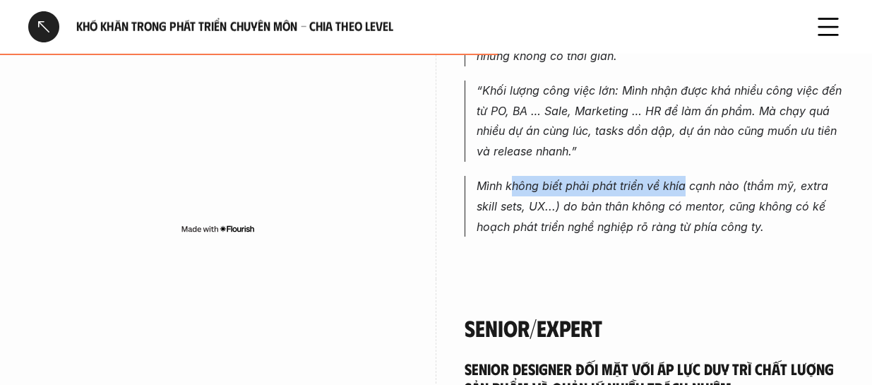
drag, startPoint x: 511, startPoint y: 150, endPoint x: 682, endPoint y: 148, distance: 170.9
click at [625, 179] on em "Mình không biết phải phát triển về khía cạnh nào (thẩm mỹ, extra skill sets, UX…" at bounding box center [654, 206] width 355 height 55
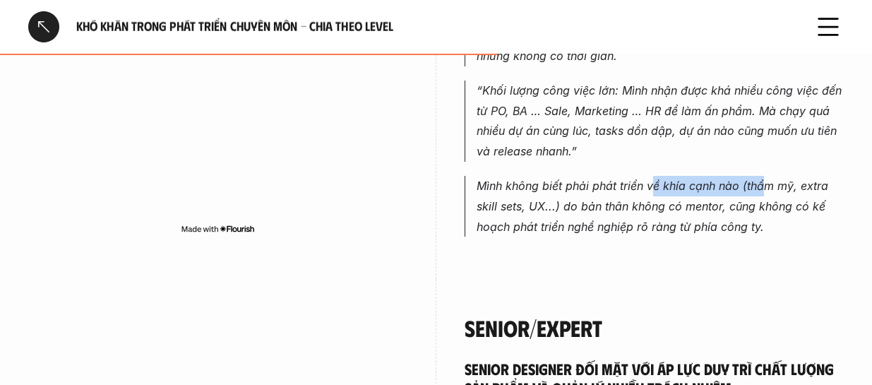
drag, startPoint x: 728, startPoint y: 148, endPoint x: 761, endPoint y: 152, distance: 33.5
click at [625, 179] on em "Mình không biết phải phát triển về khía cạnh nào (thẩm mỹ, extra skill sets, UX…" at bounding box center [654, 206] width 355 height 55
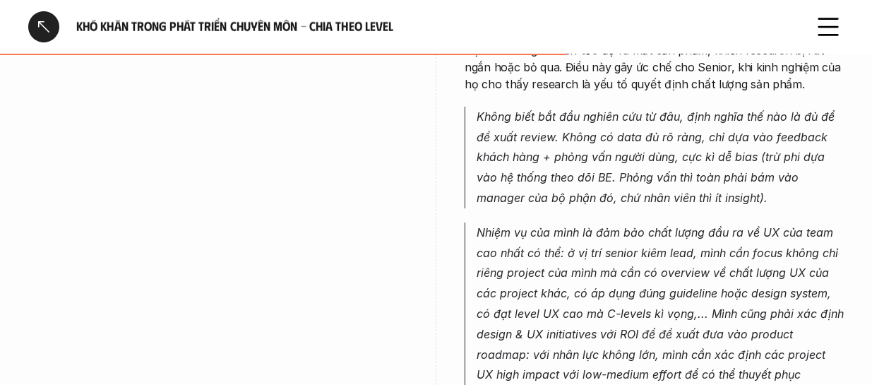
scroll to position [3602, 0]
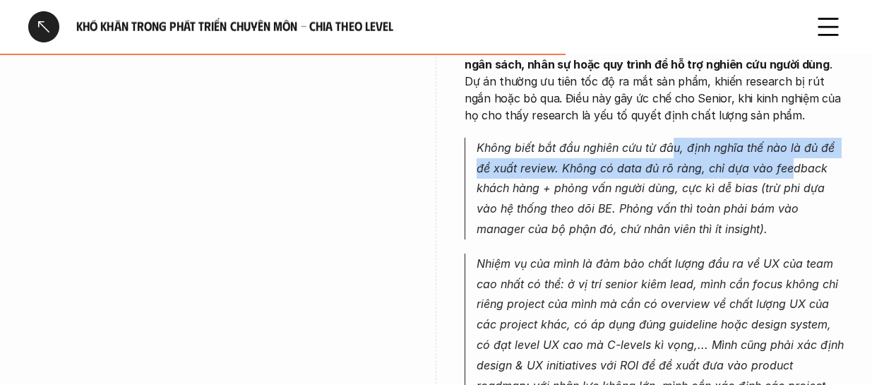
drag, startPoint x: 670, startPoint y: 114, endPoint x: 774, endPoint y: 150, distance: 110.1
click at [625, 141] on p "Không biết bắt đầu nghiên cứu từ đâu, định nghĩa thế nào là đủ để đề xuất revie…" at bounding box center [660, 189] width 367 height 102
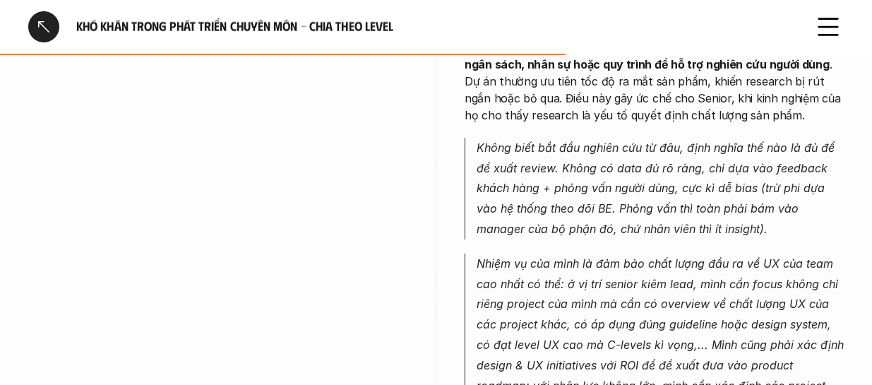
click at [625, 150] on p "Không biết bắt đầu nghiên cứu từ đâu, định nghĩa thế nào là đủ để đề xuất revie…" at bounding box center [660, 189] width 367 height 102
drag, startPoint x: 516, startPoint y: 135, endPoint x: 583, endPoint y: 133, distance: 66.4
click at [583, 138] on p "Không biết bắt đầu nghiên cứu từ đâu, định nghĩa thế nào là đủ để đề xuất revie…" at bounding box center [660, 189] width 367 height 102
click at [594, 138] on p "Không biết bắt đầu nghiên cứu từ đâu, định nghĩa thế nào là đủ để đề xuất revie…" at bounding box center [660, 189] width 367 height 102
drag, startPoint x: 684, startPoint y: 136, endPoint x: 701, endPoint y: 136, distance: 17.7
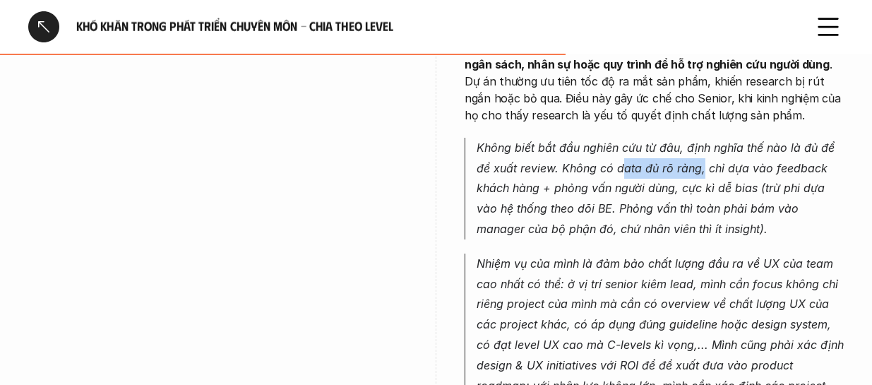
click at [625, 138] on p "Không biết bắt đầu nghiên cứu từ đâu, định nghĩa thế nào là đủ để đề xuất revie…" at bounding box center [660, 189] width 367 height 102
drag, startPoint x: 604, startPoint y: 133, endPoint x: 678, endPoint y: 134, distance: 74.2
click at [625, 138] on p "Không biết bắt đầu nghiên cứu từ đâu, định nghĩa thế nào là đủ để đề xuất revie…" at bounding box center [660, 189] width 367 height 102
drag, startPoint x: 723, startPoint y: 134, endPoint x: 759, endPoint y: 134, distance: 35.3
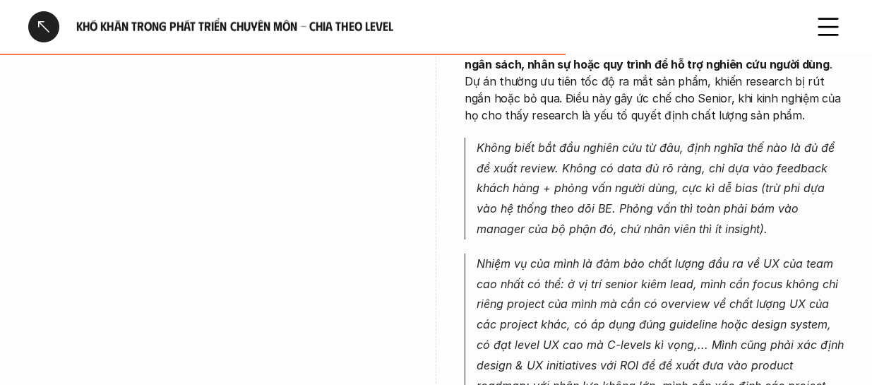
click at [625, 138] on p "Không biết bắt đầu nghiên cứu từ đâu, định nghĩa thế nào là đủ để đề xuất revie…" at bounding box center [660, 189] width 367 height 102
click at [513, 141] on p "Không biết bắt đầu nghiên cứu từ đâu, định nghĩa thế nào là đủ để đề xuất revie…" at bounding box center [660, 189] width 367 height 102
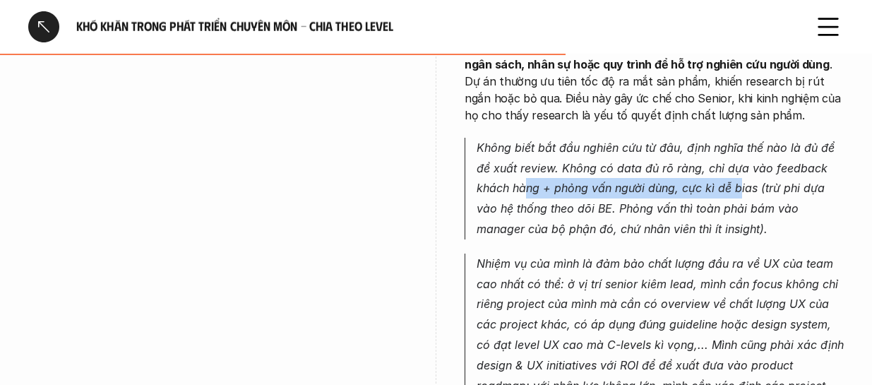
drag, startPoint x: 586, startPoint y: 153, endPoint x: 740, endPoint y: 153, distance: 154.0
click at [625, 153] on p "Không biết bắt đầu nghiên cứu từ đâu, định nghĩa thế nào là đủ để đề xuất revie…" at bounding box center [660, 189] width 367 height 102
click at [625, 165] on p "Không biết bắt đầu nghiên cứu từ đâu, định nghĩa thế nào là đủ để đề xuất revie…" at bounding box center [660, 189] width 367 height 102
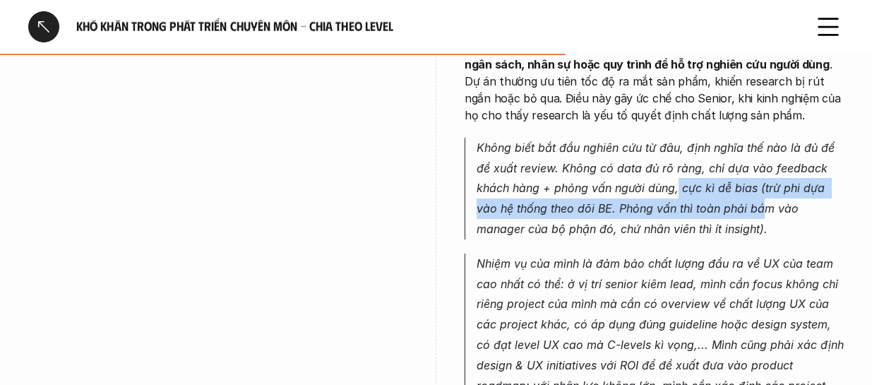
drag, startPoint x: 677, startPoint y: 156, endPoint x: 761, endPoint y: 165, distance: 84.5
click at [625, 165] on p "Không biết bắt đầu nghiên cứu từ đâu, định nghĩa thế nào là đủ để đề xuất revie…" at bounding box center [660, 189] width 367 height 102
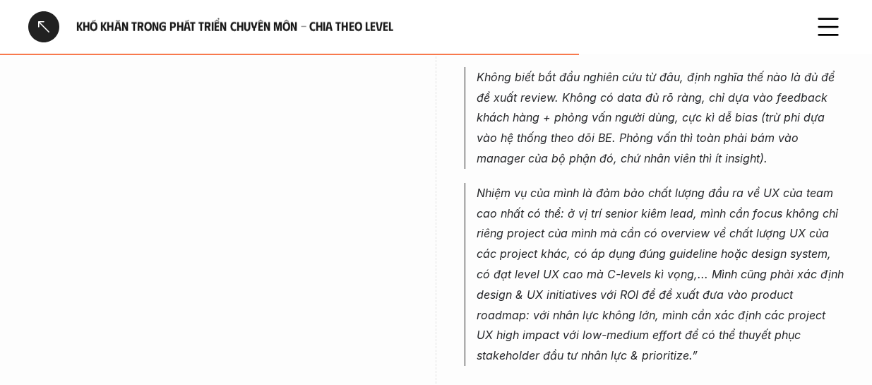
scroll to position [3743, 0]
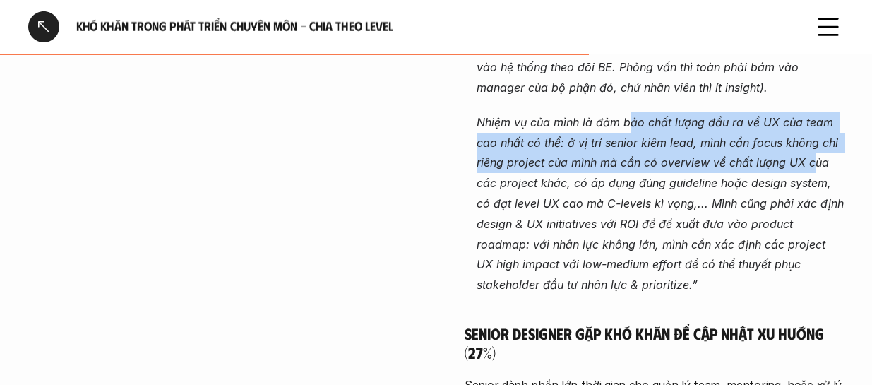
drag, startPoint x: 720, startPoint y: 91, endPoint x: 775, endPoint y: 135, distance: 70.4
click at [625, 133] on p "Nhiệm vụ của mình là đảm bảo chất lượng đầu ra về UX của team cao nhất có thể: …" at bounding box center [660, 203] width 367 height 183
click at [625, 135] on p "Nhiệm vụ của mình là đảm bảo chất lượng đầu ra về UX của team cao nhất có thể: …" at bounding box center [660, 203] width 367 height 183
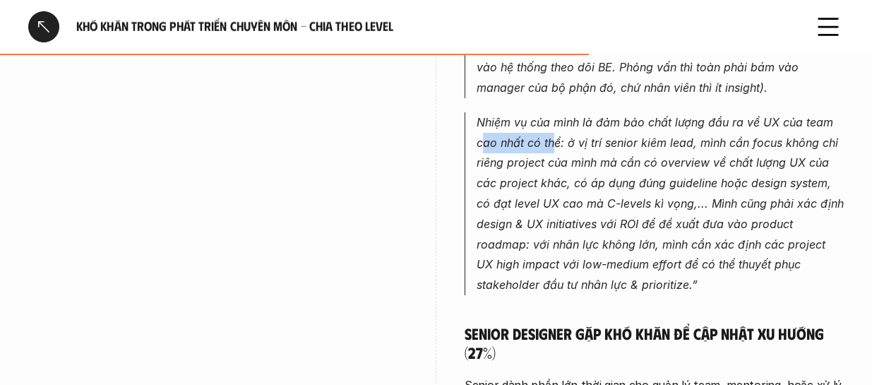
drag, startPoint x: 483, startPoint y: 105, endPoint x: 555, endPoint y: 105, distance: 72.0
click at [555, 112] on p "Nhiệm vụ của mình là đảm bảo chất lượng đầu ra về UX của team cao nhất có thể: …" at bounding box center [660, 203] width 367 height 183
click at [549, 112] on p "Nhiệm vụ của mình là đảm bảo chất lượng đầu ra về UX của team cao nhất có thể: …" at bounding box center [660, 203] width 367 height 183
drag, startPoint x: 609, startPoint y: 107, endPoint x: 696, endPoint y: 117, distance: 88.1
click at [625, 117] on p "Nhiệm vụ của mình là đảm bảo chất lượng đầu ra về UX của team cao nhất có thể: …" at bounding box center [660, 203] width 367 height 183
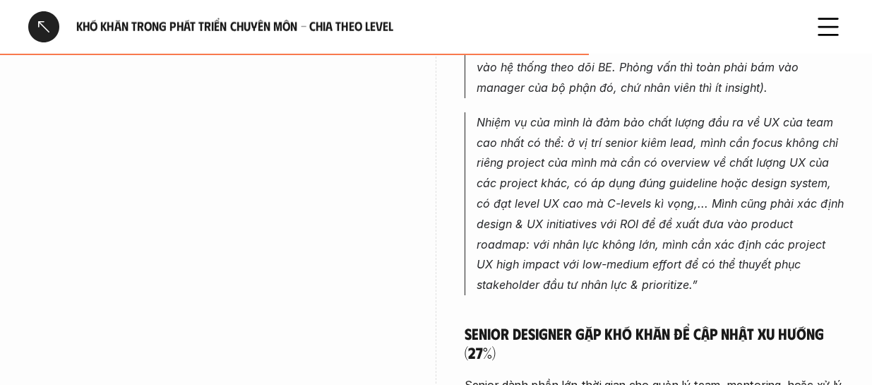
click at [625, 114] on p "Nhiệm vụ của mình là đảm bảo chất lượng đầu ra về UX của team cao nhất có thể: …" at bounding box center [660, 203] width 367 height 183
drag, startPoint x: 627, startPoint y: 196, endPoint x: 699, endPoint y: 194, distance: 72.1
click at [625, 194] on p "Nhiệm vụ của mình là đảm bảo chất lượng đầu ra về UX của team cao nhất có thể: …" at bounding box center [660, 203] width 367 height 183
click at [625, 186] on p "Nhiệm vụ của mình là đảm bảo chất lượng đầu ra về UX của team cao nhất có thể: …" at bounding box center [660, 203] width 367 height 183
drag, startPoint x: 625, startPoint y: 189, endPoint x: 694, endPoint y: 195, distance: 69.4
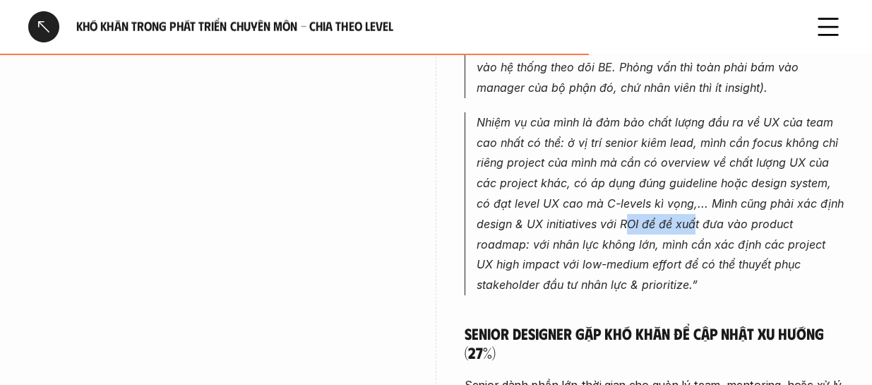
click at [625, 195] on p "Nhiệm vụ của mình là đảm bảo chất lượng đầu ra về UX của team cao nhất có thể: …" at bounding box center [660, 203] width 367 height 183
drag, startPoint x: 703, startPoint y: 195, endPoint x: 751, endPoint y: 191, distance: 47.5
click at [625, 195] on p "Nhiệm vụ của mình là đảm bảo chất lượng đầu ra về UX của team cao nhất có thể: …" at bounding box center [660, 203] width 367 height 183
click at [625, 191] on p "Nhiệm vụ của mình là đảm bảo chất lượng đầu ra về UX của team cao nhất có thể: …" at bounding box center [660, 203] width 367 height 183
click at [625, 188] on p "Nhiệm vụ của mình là đảm bảo chất lượng đầu ra về UX của team cao nhất có thể: …" at bounding box center [660, 203] width 367 height 183
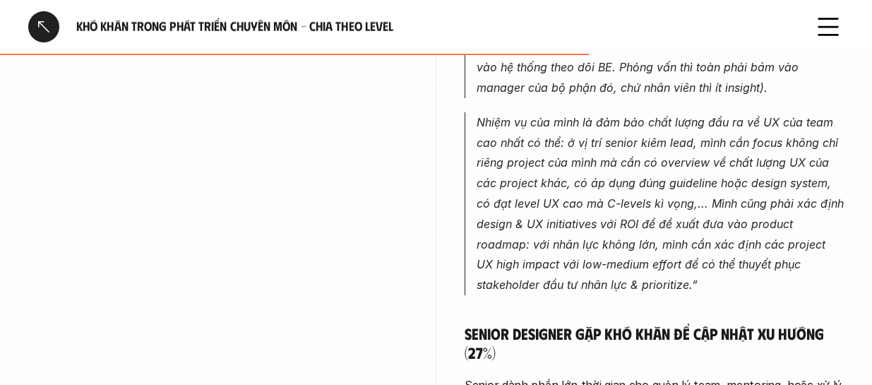
click at [625, 190] on p "Nhiệm vụ của mình là đảm bảo chất lượng đầu ra về UX của team cao nhất có thể: …" at bounding box center [660, 203] width 367 height 183
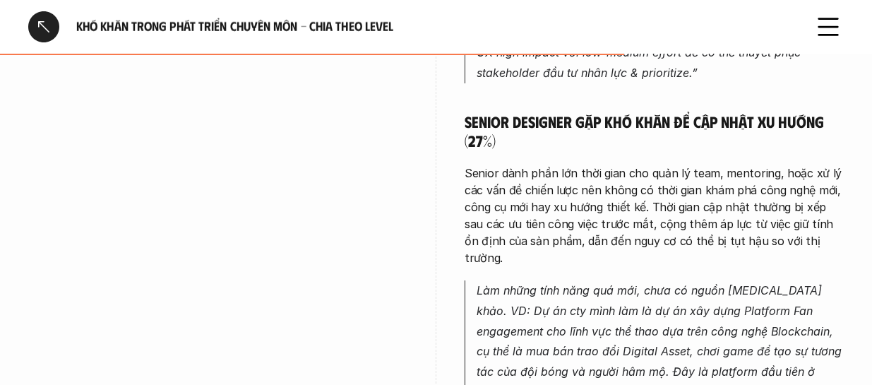
scroll to position [4026, 0]
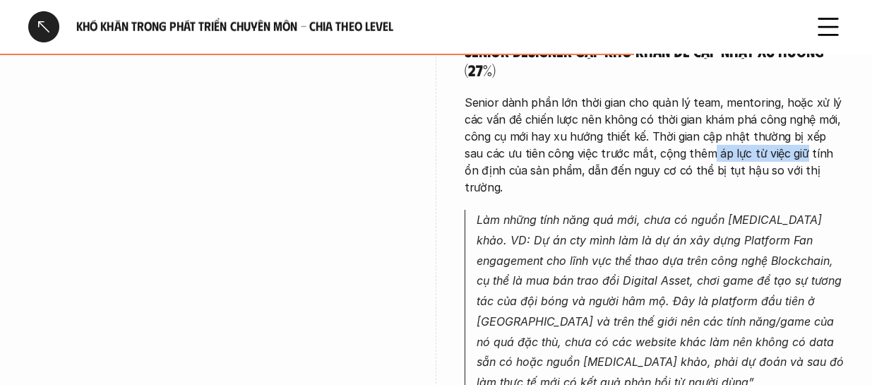
drag, startPoint x: 702, startPoint y: 121, endPoint x: 779, endPoint y: 117, distance: 77.1
click at [625, 117] on p "Senior dành phần lớn thời gian cho quản lý team, mentoring, hoặc xử lý các vấn …" at bounding box center [654, 145] width 379 height 102
drag, startPoint x: 767, startPoint y: 115, endPoint x: 699, endPoint y: 119, distance: 68.6
click at [625, 119] on p "Senior dành phần lớn thời gian cho quản lý team, mentoring, hoặc xử lý các vấn …" at bounding box center [654, 145] width 379 height 102
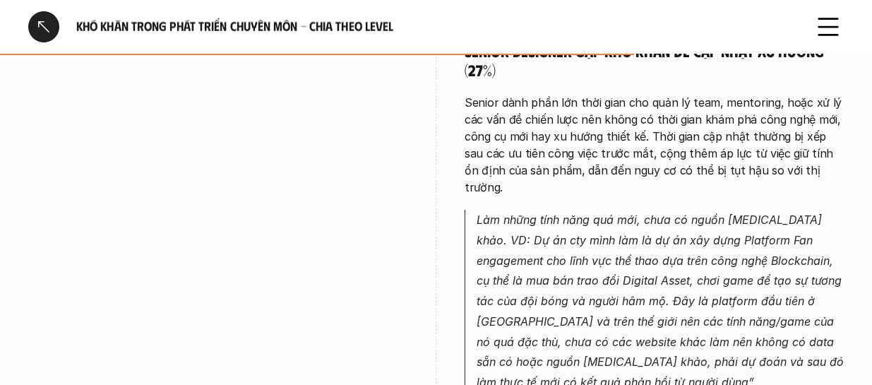
click at [541, 119] on p "Senior dành phần lớn thời gian cho quản lý team, mentoring, hoặc xử lý các vấn …" at bounding box center [654, 145] width 379 height 102
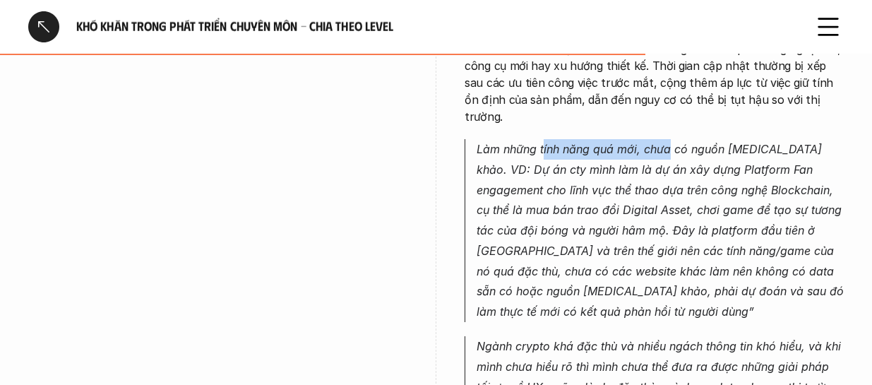
drag, startPoint x: 599, startPoint y: 94, endPoint x: 671, endPoint y: 107, distance: 73.3
click at [625, 139] on p "Làm những tính năng quá mới, chưa có nguồn [MEDICAL_DATA] khảo. VD: Dự án cty m…" at bounding box center [660, 230] width 367 height 183
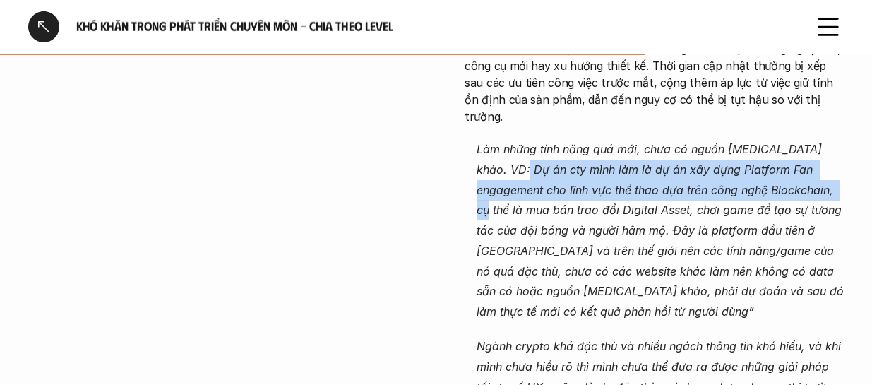
drag, startPoint x: 546, startPoint y: 114, endPoint x: 810, endPoint y: 130, distance: 264.6
click at [625, 139] on p "Làm những tính năng quá mới, chưa có nguồn [MEDICAL_DATA] khảo. VD: Dự án cty m…" at bounding box center [660, 230] width 367 height 183
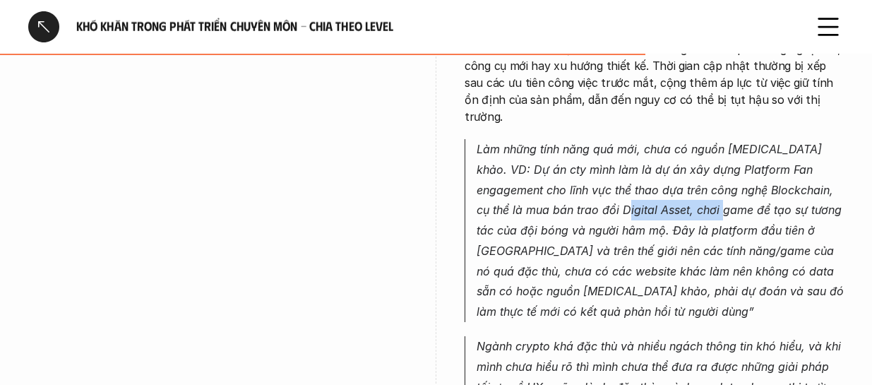
drag, startPoint x: 600, startPoint y: 162, endPoint x: 680, endPoint y: 160, distance: 79.8
click at [625, 160] on p "Làm những tính năng quá mới, chưa có nguồn [MEDICAL_DATA] khảo. VD: Dự án cty m…" at bounding box center [660, 230] width 367 height 183
click at [625, 161] on p "Làm những tính năng quá mới, chưa có nguồn [MEDICAL_DATA] khảo. VD: Dự án cty m…" at bounding box center [660, 230] width 367 height 183
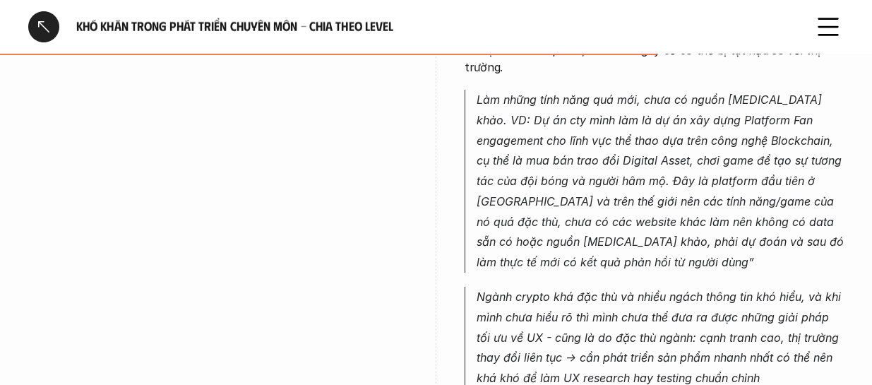
scroll to position [4167, 0]
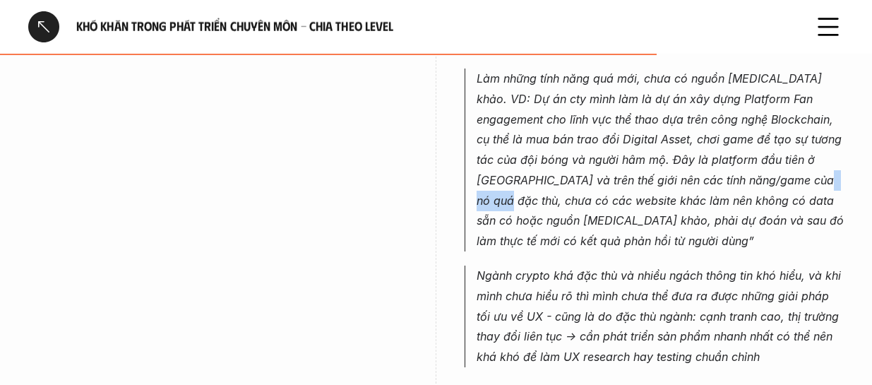
drag, startPoint x: 763, startPoint y: 131, endPoint x: 805, endPoint y: 131, distance: 41.7
click at [625, 131] on p "Làm những tính năng quá mới, chưa có nguồn [MEDICAL_DATA] khảo. VD: Dự án cty m…" at bounding box center [660, 160] width 367 height 183
click at [625, 143] on p "Làm những tính năng quá mới, chưa có nguồn [MEDICAL_DATA] khảo. VD: Dự án cty m…" at bounding box center [660, 160] width 367 height 183
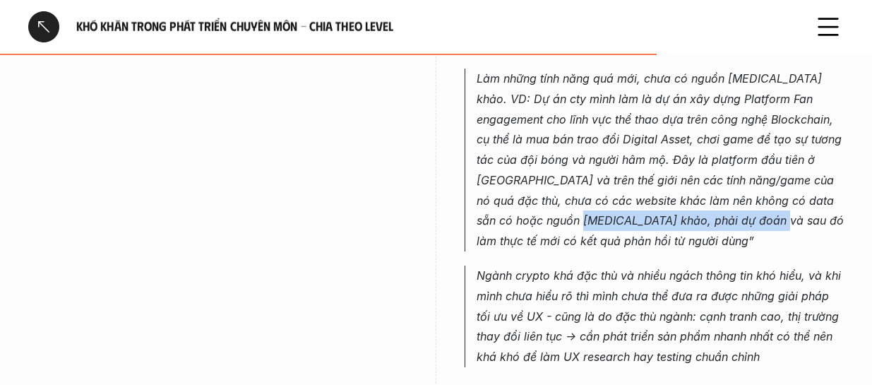
drag, startPoint x: 549, startPoint y: 169, endPoint x: 715, endPoint y: 177, distance: 166.9
click at [625, 177] on p "Làm những tính năng quá mới, chưa có nguồn [MEDICAL_DATA] khảo. VD: Dự án cty m…" at bounding box center [660, 160] width 367 height 183
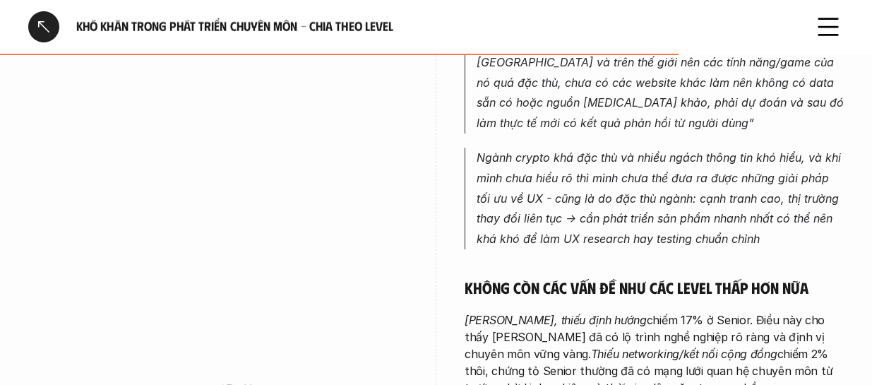
scroll to position [4308, 0]
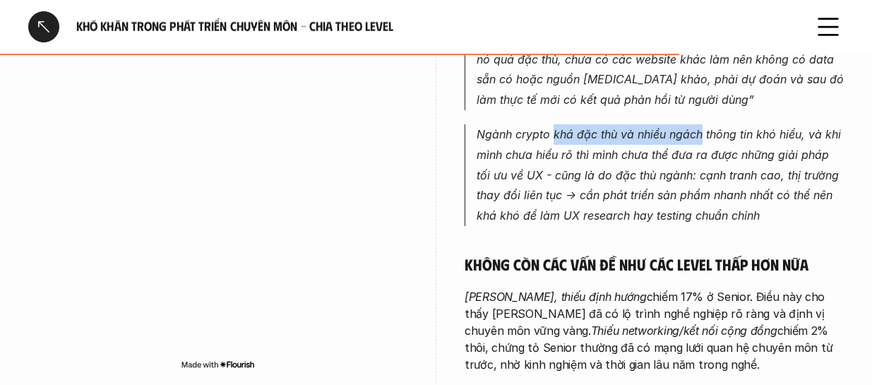
drag, startPoint x: 617, startPoint y: 81, endPoint x: 701, endPoint y: 86, distance: 83.5
click at [625, 124] on p "Ngành crypto khá đặc thù và nhiều ngách thông tin khó hiểu, và khi mình chưa hi…" at bounding box center [660, 175] width 367 height 102
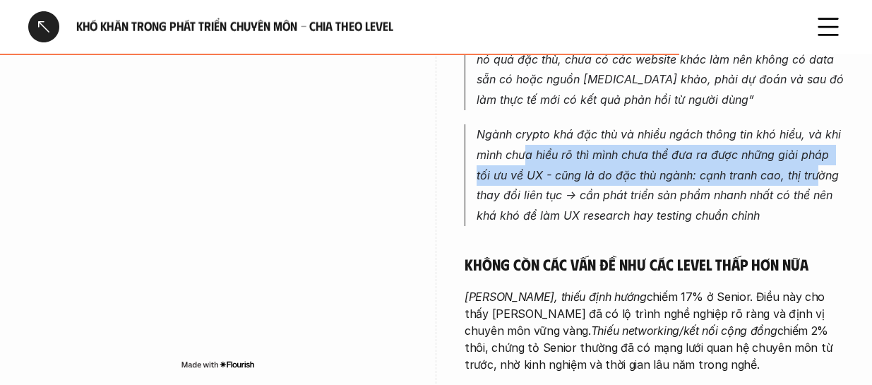
drag, startPoint x: 542, startPoint y: 113, endPoint x: 751, endPoint y: 121, distance: 208.5
click at [625, 124] on p "Ngành crypto khá đặc thù và nhiều ngách thông tin khó hiểu, và khi mình chưa hi…" at bounding box center [660, 175] width 367 height 102
click at [625, 128] on p "Ngành crypto khá đặc thù và nhiều ngách thông tin khó hiểu, và khi mình chưa hi…" at bounding box center [660, 175] width 367 height 102
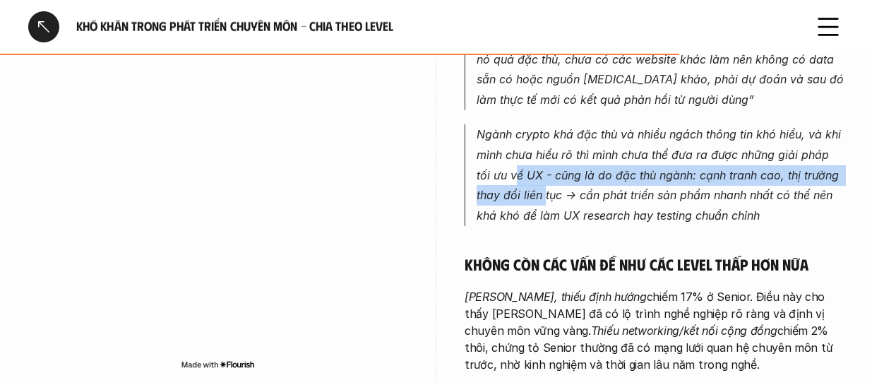
drag, startPoint x: 504, startPoint y: 132, endPoint x: 547, endPoint y: 136, distance: 42.5
click at [547, 136] on p "Ngành crypto khá đặc thù và nhiều ngách thông tin khó hiểu, và khi mình chưa hi…" at bounding box center [660, 175] width 367 height 102
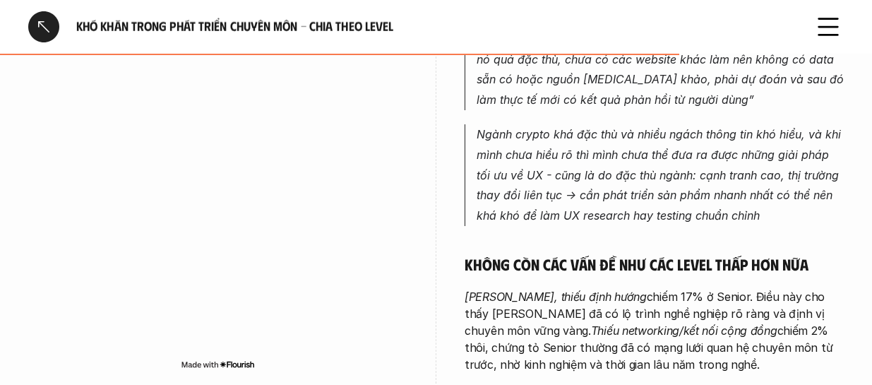
click at [586, 135] on p "Ngành crypto khá đặc thù và nhiều ngách thông tin khó hiểu, và khi mình chưa hi…" at bounding box center [660, 175] width 367 height 102
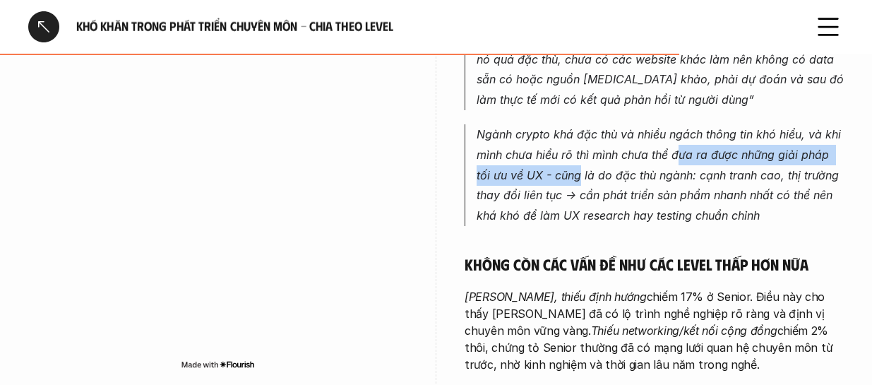
drag, startPoint x: 561, startPoint y: 118, endPoint x: 680, endPoint y: 114, distance: 118.7
click at [625, 124] on p "Ngành crypto khá đặc thù và nhiều ngách thông tin khó hiểu, và khi mình chưa hi…" at bounding box center [660, 175] width 367 height 102
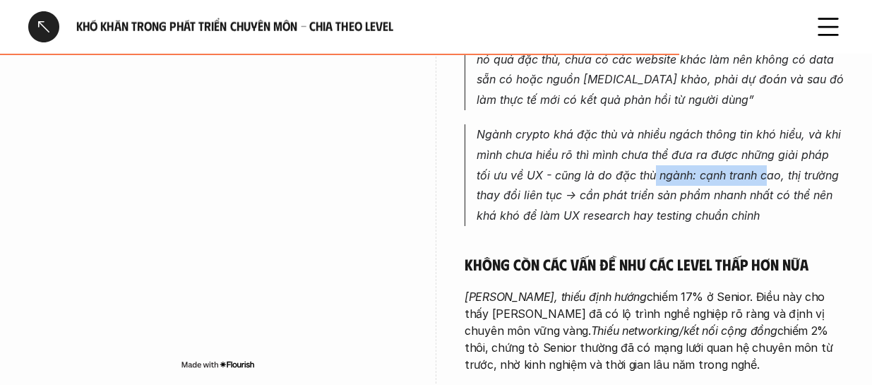
drag, startPoint x: 638, startPoint y: 118, endPoint x: 747, endPoint y: 117, distance: 109.5
click at [625, 124] on p "Ngành crypto khá đặc thù và nhiều ngách thông tin khó hiểu, và khi mình chưa hi…" at bounding box center [660, 175] width 367 height 102
drag, startPoint x: 691, startPoint y: 121, endPoint x: 790, endPoint y: 124, distance: 98.9
click at [625, 124] on p "Ngành crypto khá đặc thù và nhiều ngách thông tin khó hiểu, và khi mình chưa hi…" at bounding box center [660, 175] width 367 height 102
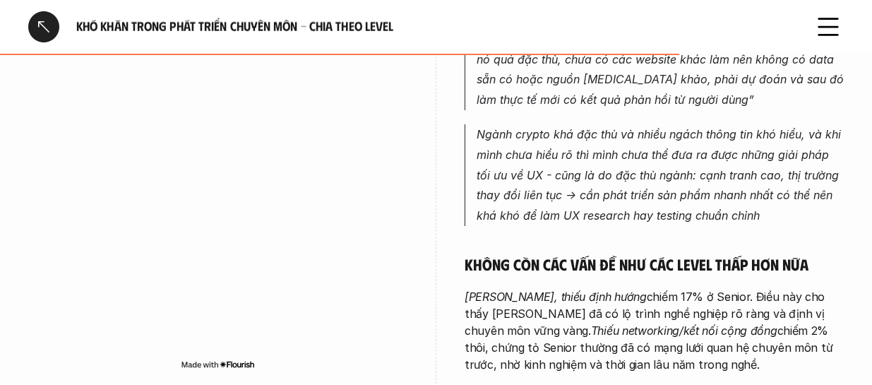
click at [594, 149] on p "Ngành crypto khá đặc thù và nhiều ngách thông tin khó hiểu, và khi mình chưa hi…" at bounding box center [660, 175] width 367 height 102
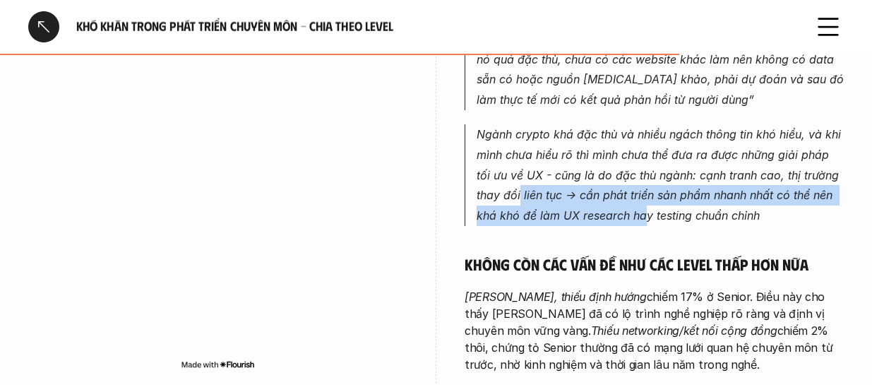
drag, startPoint x: 520, startPoint y: 155, endPoint x: 643, endPoint y: 155, distance: 122.9
click at [625, 155] on p "Ngành crypto khá đặc thù và nhiều ngách thông tin khó hiểu, và khi mình chưa hi…" at bounding box center [660, 175] width 367 height 102
click at [625, 153] on p "Ngành crypto khá đặc thù và nhiều ngách thông tin khó hiểu, và khi mình chưa hi…" at bounding box center [660, 175] width 367 height 102
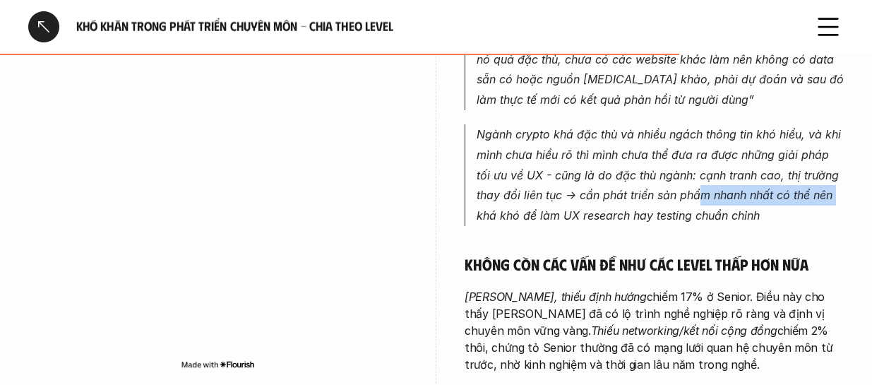
drag, startPoint x: 699, startPoint y: 138, endPoint x: 751, endPoint y: 150, distance: 53.5
click at [625, 143] on p "Ngành crypto khá đặc thù và nhiều ngách thông tin khó hiểu, và khi mình chưa hi…" at bounding box center [660, 175] width 367 height 102
click at [625, 150] on p "Ngành crypto khá đặc thù và nhiều ngách thông tin khó hiểu, và khi mình chưa hi…" at bounding box center [660, 175] width 367 height 102
drag, startPoint x: 718, startPoint y: 152, endPoint x: 756, endPoint y: 153, distance: 38.2
click at [625, 153] on p "Ngành crypto khá đặc thù và nhiều ngách thông tin khó hiểu, và khi mình chưa hi…" at bounding box center [660, 175] width 367 height 102
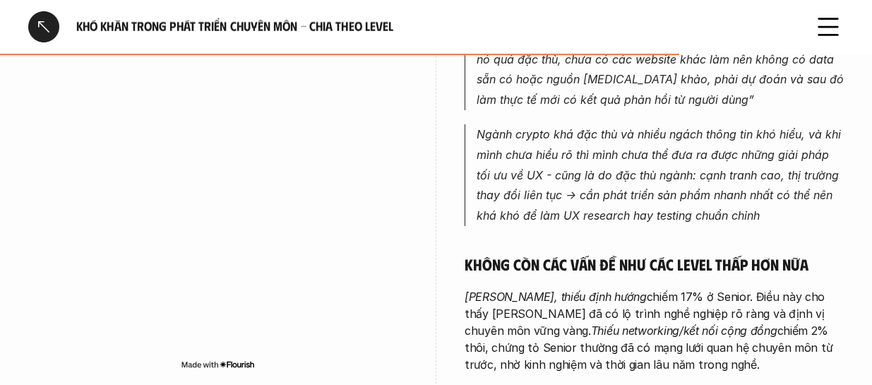
click at [625, 148] on p "Ngành crypto khá đặc thù và nhiều ngách thông tin khó hiểu, và khi mình chưa hi…" at bounding box center [660, 175] width 367 height 102
drag, startPoint x: 504, startPoint y: 165, endPoint x: 603, endPoint y: 150, distance: 100.0
click at [598, 164] on p "Ngành crypto khá đặc thù và nhiều ngách thông tin khó hiểu, và khi mình chưa hi…" at bounding box center [660, 175] width 367 height 102
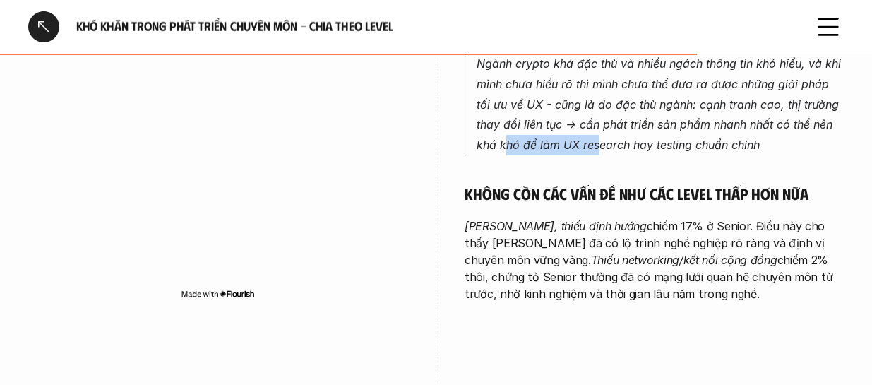
scroll to position [4450, 0]
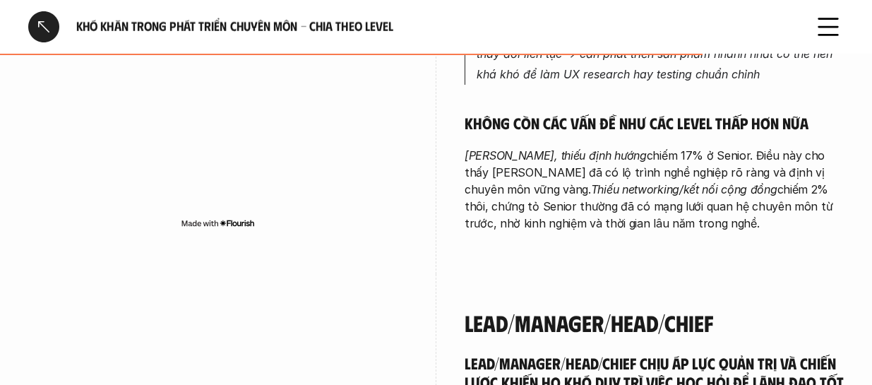
click at [600, 163] on p "Mông lung, thiếu định hướng chiếm 17% ở Senior. Điều này cho thấy [PERSON_NAME]…" at bounding box center [654, 189] width 379 height 85
drag, startPoint x: 687, startPoint y: 79, endPoint x: 468, endPoint y: 160, distance: 232.9
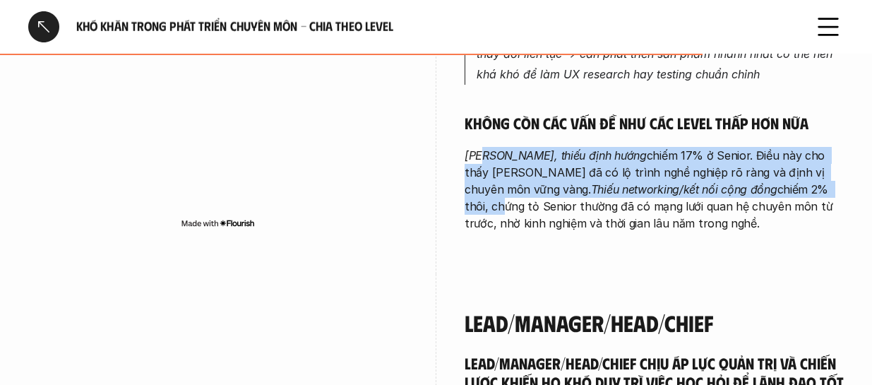
drag, startPoint x: 486, startPoint y: 112, endPoint x: 671, endPoint y: 164, distance: 192.1
click at [625, 147] on p "Mông lung, thiếu định hướng chiếm 17% ở Senior. Điều này cho thấy [PERSON_NAME]…" at bounding box center [654, 189] width 379 height 85
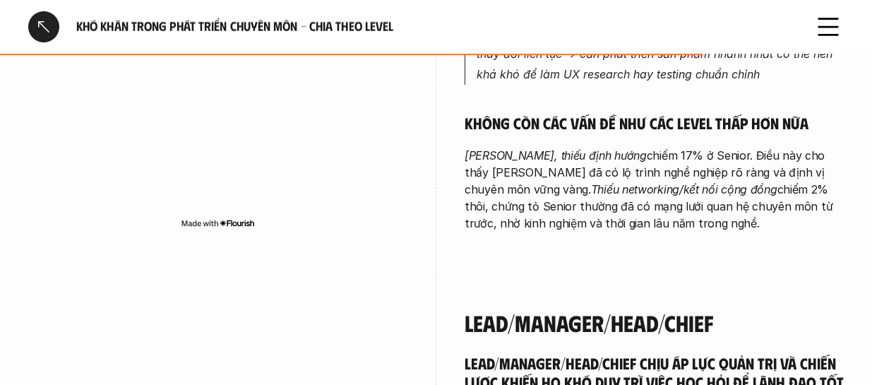
click at [614, 172] on p "Mông lung, thiếu định hướng chiếm 17% ở Senior. Điều này cho thấy [PERSON_NAME]…" at bounding box center [654, 189] width 379 height 85
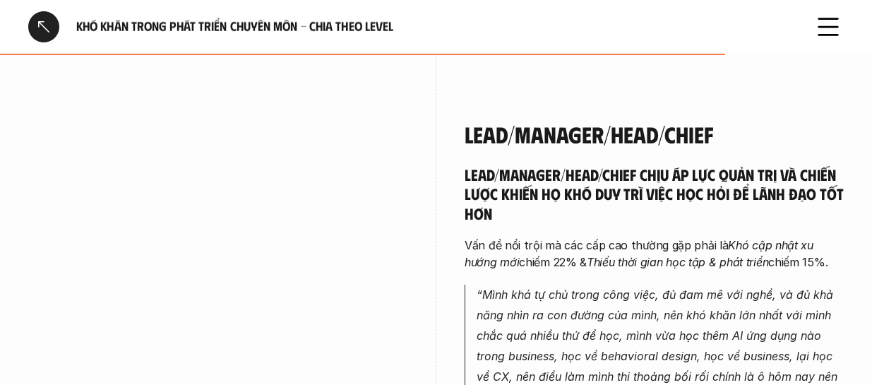
scroll to position [4661, 0]
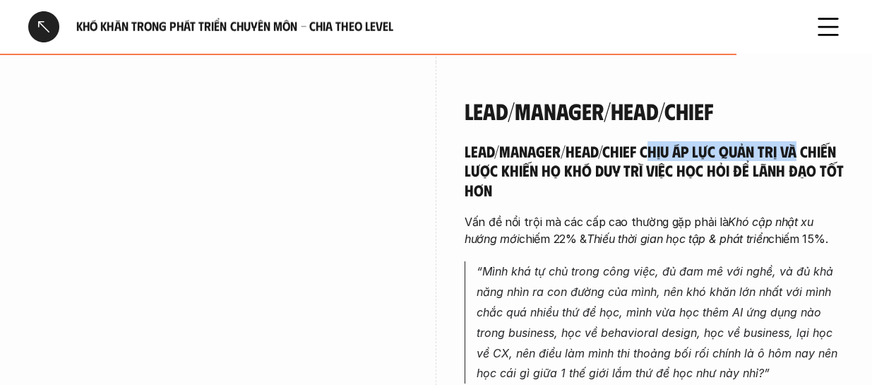
drag, startPoint x: 652, startPoint y: 102, endPoint x: 797, endPoint y: 94, distance: 145.0
click at [625, 141] on h5 "Lead/Manager/Head/Chief chịu áp lực quản trị và chiến lược khiến họ khó duy trì…" at bounding box center [654, 170] width 379 height 59
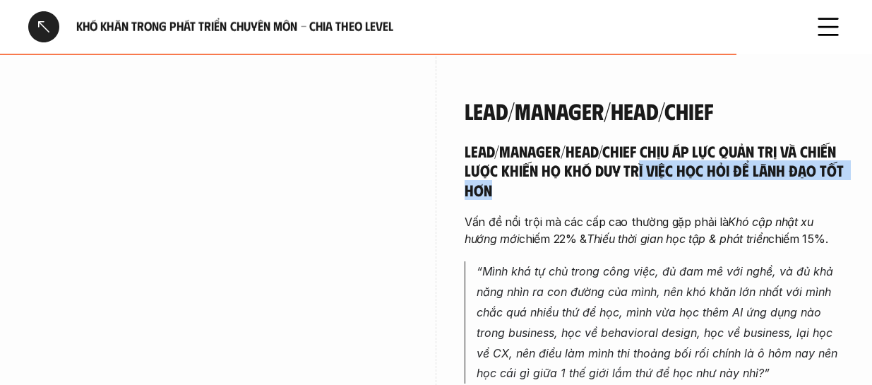
drag, startPoint x: 500, startPoint y: 140, endPoint x: 639, endPoint y: 126, distance: 139.9
click at [625, 141] on h5 "Lead/Manager/Head/Chief chịu áp lực quản trị và chiến lược khiến họ khó duy trì…" at bounding box center [654, 170] width 379 height 59
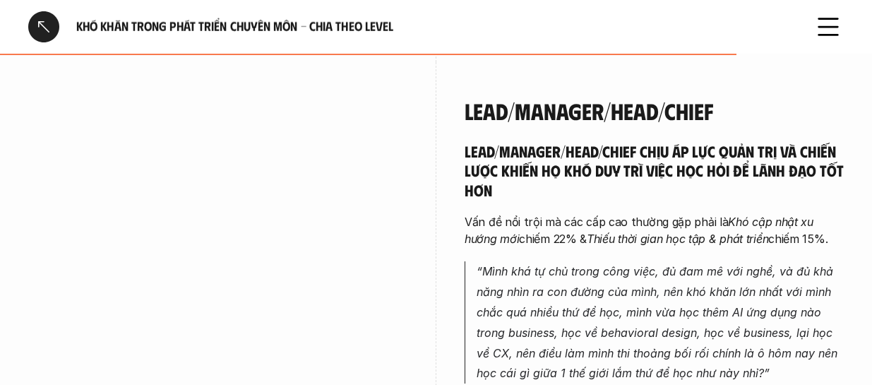
click at [569, 141] on h5 "Lead/Manager/Head/Chief chịu áp lực quản trị và chiến lược khiến họ khó duy trì…" at bounding box center [654, 170] width 379 height 59
drag, startPoint x: 640, startPoint y: 118, endPoint x: 742, endPoint y: 117, distance: 101.7
click at [625, 141] on h5 "Lead/Manager/Head/Chief chịu áp lực quản trị và chiến lược khiến họ khó duy trì…" at bounding box center [654, 170] width 379 height 59
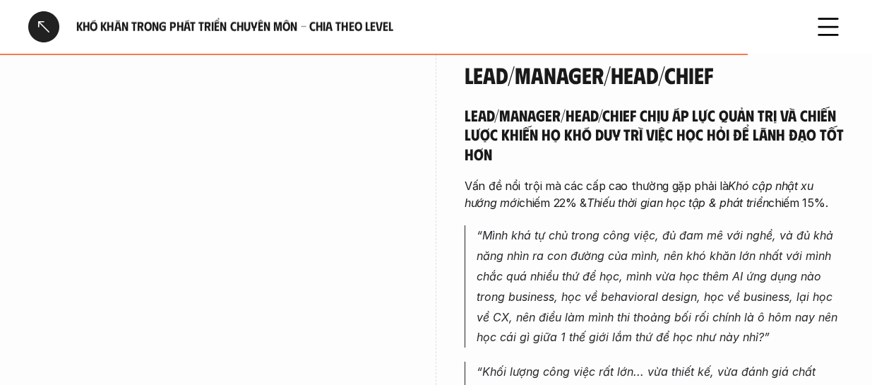
scroll to position [4732, 0]
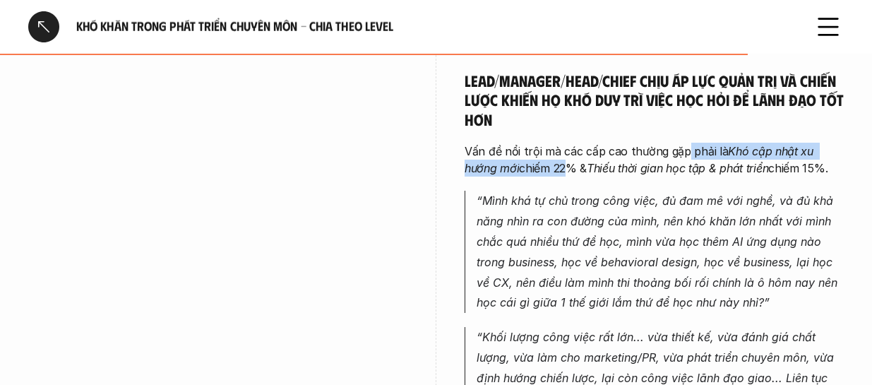
drag, startPoint x: 561, startPoint y: 109, endPoint x: 684, endPoint y: 107, distance: 122.9
click at [625, 143] on p "Vấn đề nổi trội mà các cấp cao thường gặp phải là Khó cập nhật xu hướng mới chi…" at bounding box center [654, 160] width 379 height 34
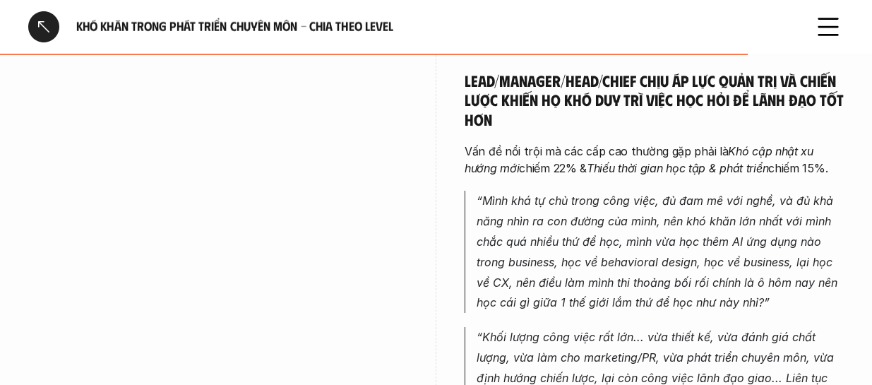
click at [625, 161] on em "Thiếu thời gian học tập & phát triển" at bounding box center [678, 168] width 182 height 14
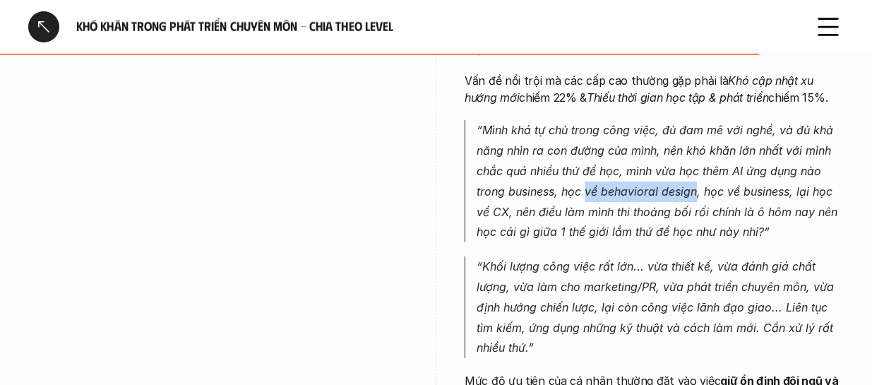
drag, startPoint x: 588, startPoint y: 142, endPoint x: 696, endPoint y: 136, distance: 108.9
click at [625, 136] on p "“Mình khá tự chủ trong công việc, đủ đam mê với nghề, và đủ khả năng nhìn ra co…" at bounding box center [660, 181] width 367 height 122
click at [625, 139] on p "“Mình khá tự chủ trong công việc, đủ đam mê với nghề, và đủ khả năng nhìn ra co…" at bounding box center [660, 181] width 367 height 122
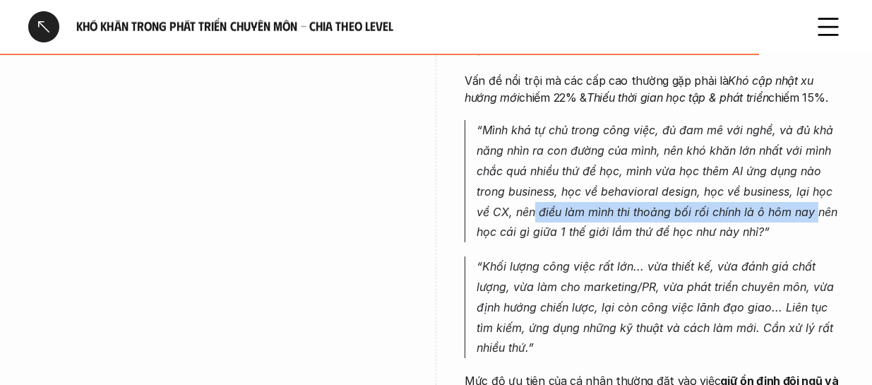
drag, startPoint x: 535, startPoint y: 167, endPoint x: 814, endPoint y: 158, distance: 278.4
click at [625, 158] on p "“Mình khá tự chủ trong công việc, đủ đam mê với nghề, và đủ khả năng nhìn ra co…" at bounding box center [660, 181] width 367 height 122
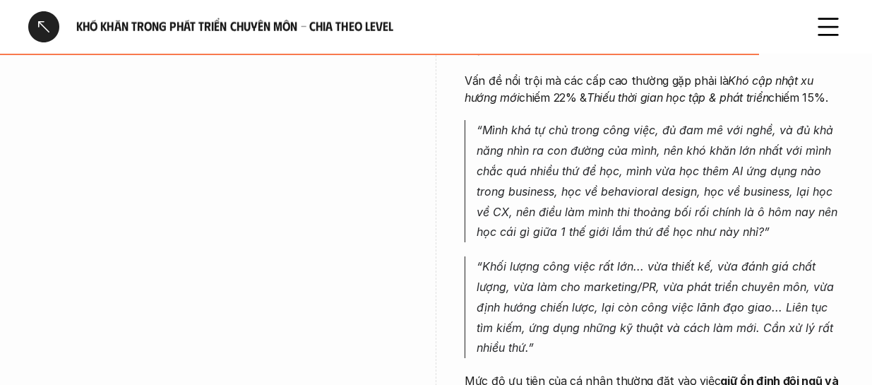
click at [625, 172] on p "“Mình khá tự chủ trong công việc, đủ đam mê với nghề, và đủ khả năng nhìn ra co…" at bounding box center [660, 181] width 367 height 122
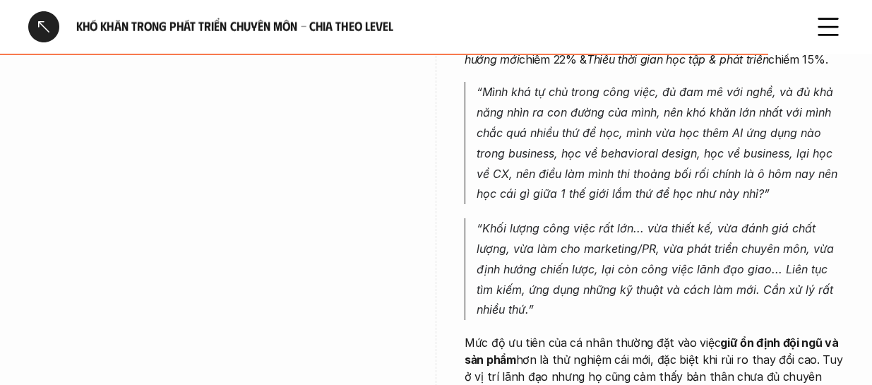
scroll to position [4873, 0]
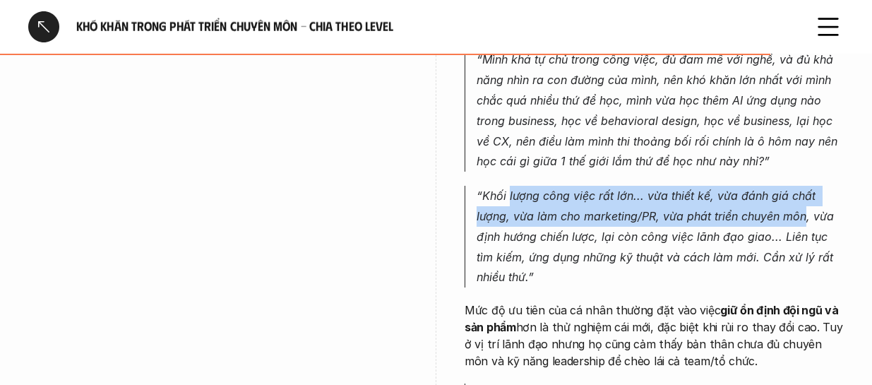
drag, startPoint x: 586, startPoint y: 152, endPoint x: 806, endPoint y: 157, distance: 220.4
click at [625, 186] on p "“Khối lượng công việc rất lớn... vừa thiết kế, vừa đánh giá chất lượng, vừa làm…" at bounding box center [660, 237] width 367 height 102
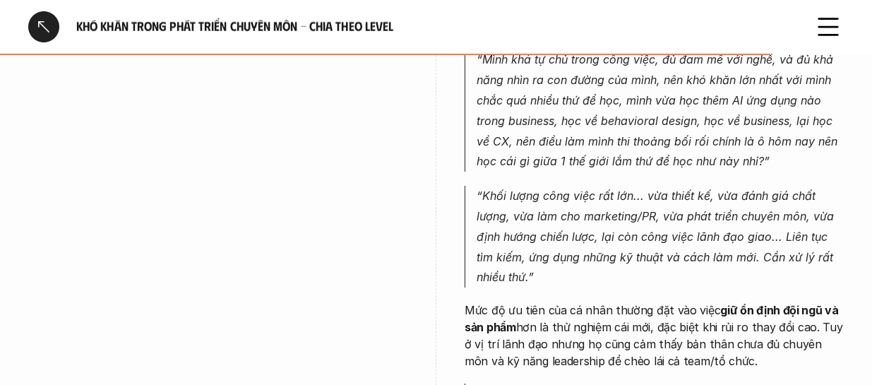
click at [582, 186] on p "“Khối lượng công việc rất lớn... vừa thiết kế, vừa đánh giá chất lượng, vừa làm…" at bounding box center [660, 237] width 367 height 102
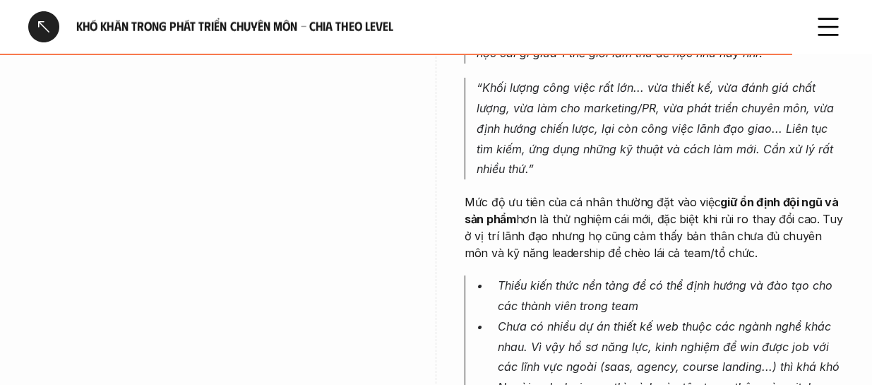
scroll to position [5015, 0]
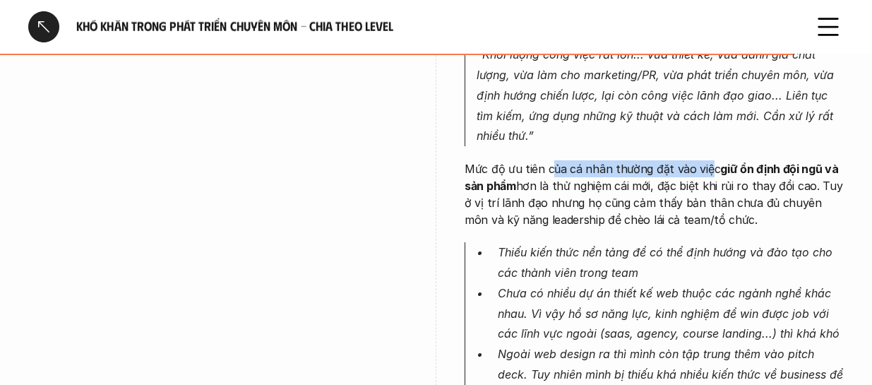
drag, startPoint x: 574, startPoint y: 119, endPoint x: 658, endPoint y: 162, distance: 94.4
click at [625, 160] on p "Mức độ ưu tiên của cá nhân thường đặt vào việc giữ ổn định đội ngũ và sản phẩm …" at bounding box center [654, 194] width 379 height 68
click at [609, 179] on div "Lead/Manager/Head/Chief chịu áp lực quản trị và chiến lược khiến họ khó duy trì…" at bounding box center [654, 122] width 379 height 668
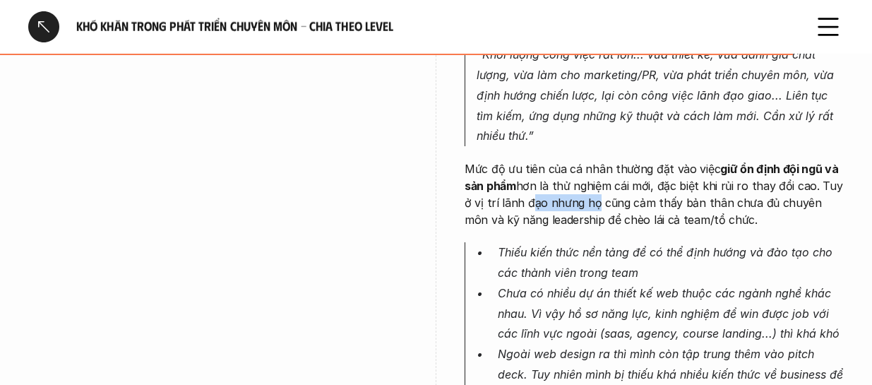
drag, startPoint x: 523, startPoint y: 145, endPoint x: 588, endPoint y: 145, distance: 64.3
click at [588, 160] on p "Mức độ ưu tiên của cá nhân thường đặt vào việc giữ ổn định đội ngũ và sản phẩm …" at bounding box center [654, 194] width 379 height 68
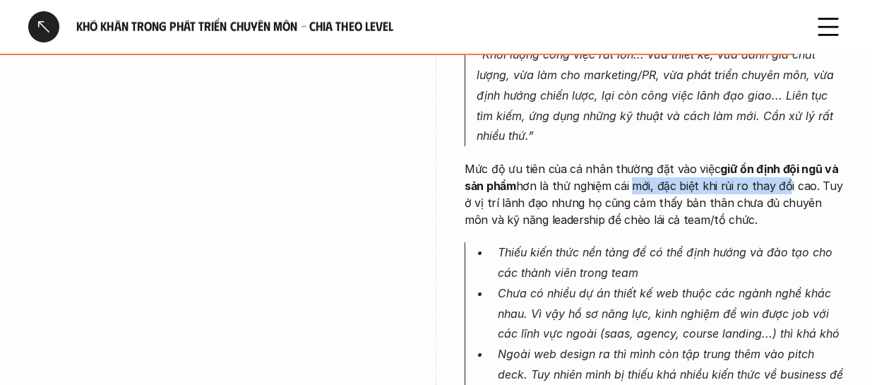
drag, startPoint x: 630, startPoint y: 141, endPoint x: 780, endPoint y: 143, distance: 150.4
click at [625, 160] on p "Mức độ ưu tiên của cá nhân thường đặt vào việc giữ ổn định đội ngũ và sản phẩm …" at bounding box center [654, 194] width 379 height 68
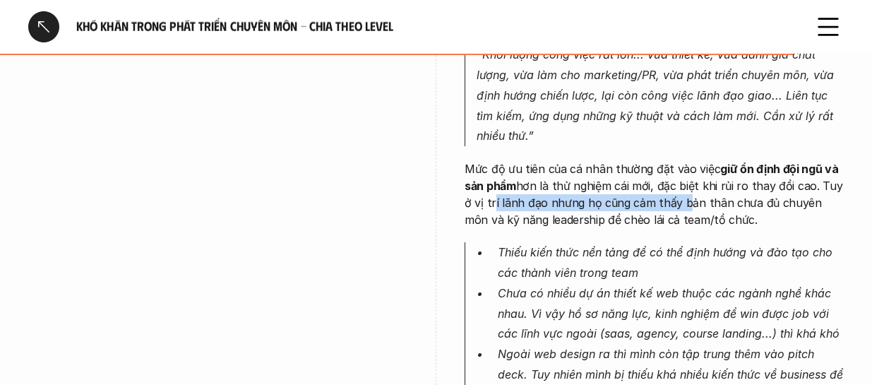
drag, startPoint x: 505, startPoint y: 151, endPoint x: 677, endPoint y: 158, distance: 171.8
click at [625, 160] on p "Mức độ ưu tiên của cá nhân thường đặt vào việc giữ ổn định đội ngũ và sản phẩm …" at bounding box center [654, 194] width 379 height 68
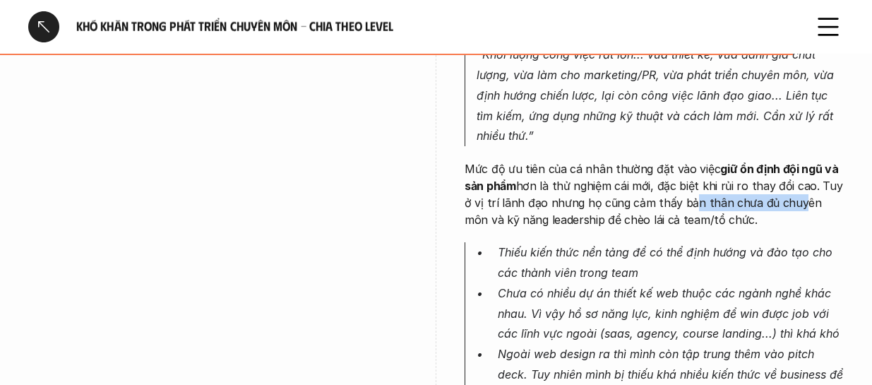
drag, startPoint x: 684, startPoint y: 153, endPoint x: 657, endPoint y: 170, distance: 32.3
click at [625, 160] on p "Mức độ ưu tiên của cá nhân thường đặt vào việc giữ ổn định đội ngũ và sản phẩm …" at bounding box center [654, 194] width 379 height 68
click at [625, 170] on p "Mức độ ưu tiên của cá nhân thường đặt vào việc giữ ổn định đội ngũ và sản phẩm …" at bounding box center [654, 194] width 379 height 68
drag, startPoint x: 547, startPoint y: 170, endPoint x: 612, endPoint y: 166, distance: 65.1
click at [612, 166] on p "Mức độ ưu tiên của cá nhân thường đặt vào việc giữ ổn định đội ngũ và sản phẩm …" at bounding box center [654, 194] width 379 height 68
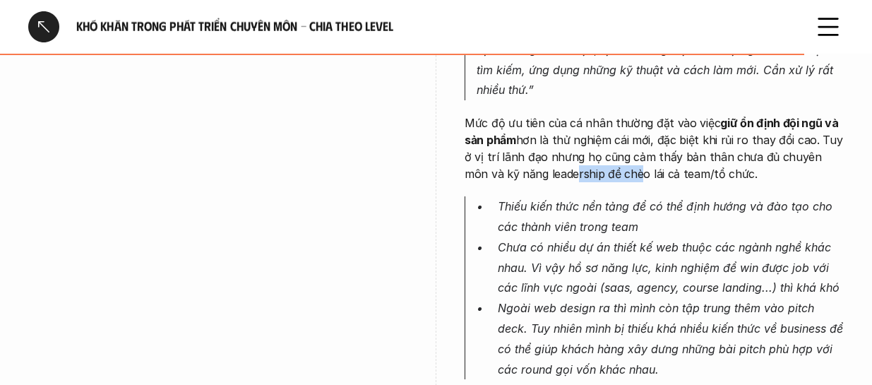
scroll to position [5085, 0]
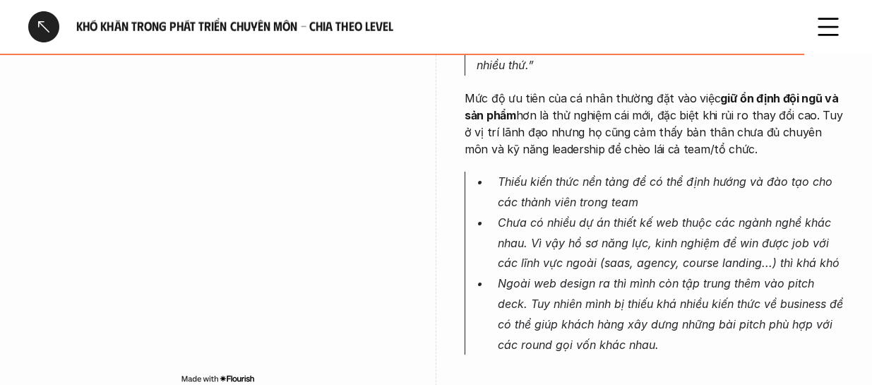
click at [625, 172] on p "Thiếu kiến thức nền tảng để có thể định hướng và đào tạo cho các thành viên tro…" at bounding box center [671, 192] width 346 height 41
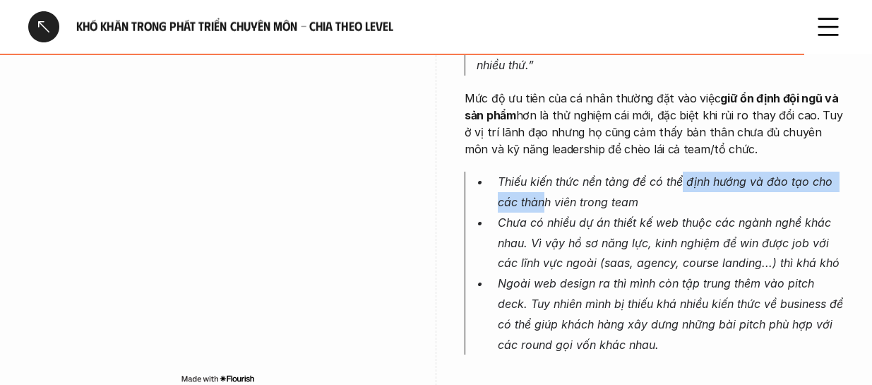
drag, startPoint x: 569, startPoint y: 143, endPoint x: 682, endPoint y: 141, distance: 113.7
click at [625, 172] on p "Thiếu kiến thức nền tảng để có thể định hướng và đào tạo cho các thành viên tro…" at bounding box center [671, 192] width 346 height 41
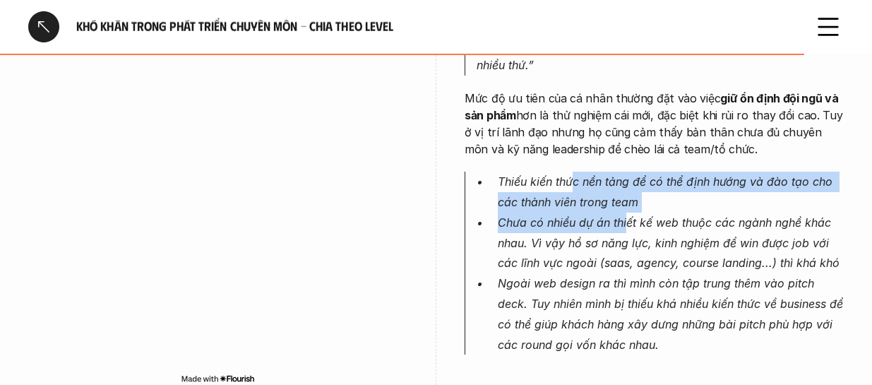
drag, startPoint x: 573, startPoint y: 126, endPoint x: 628, endPoint y: 163, distance: 66.2
click at [625, 172] on ul "Thiếu kiến thức nền tảng để có thể định hướng và đào tạo cho các thành viên tro…" at bounding box center [660, 263] width 367 height 183
click at [582, 172] on p "Thiếu kiến thức nền tảng để có thể định hướng và đào tạo cho các thành viên tro…" at bounding box center [671, 192] width 346 height 41
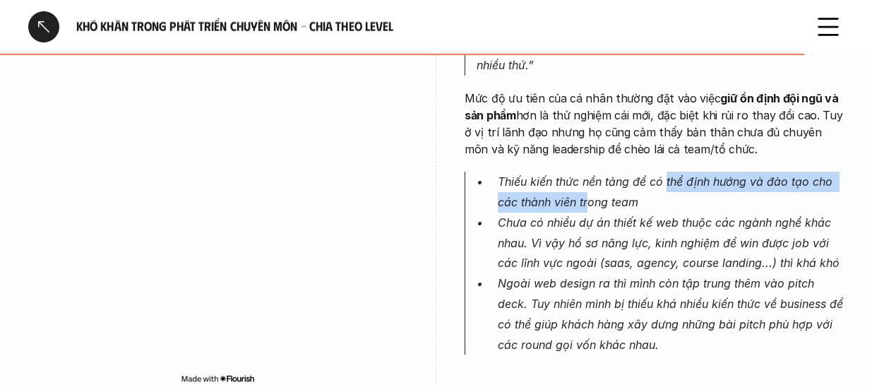
drag, startPoint x: 609, startPoint y: 141, endPoint x: 598, endPoint y: 160, distance: 21.6
click at [625, 172] on p "Thiếu kiến thức nền tảng để có thể định hướng và đào tạo cho các thành viên tro…" at bounding box center [671, 192] width 346 height 41
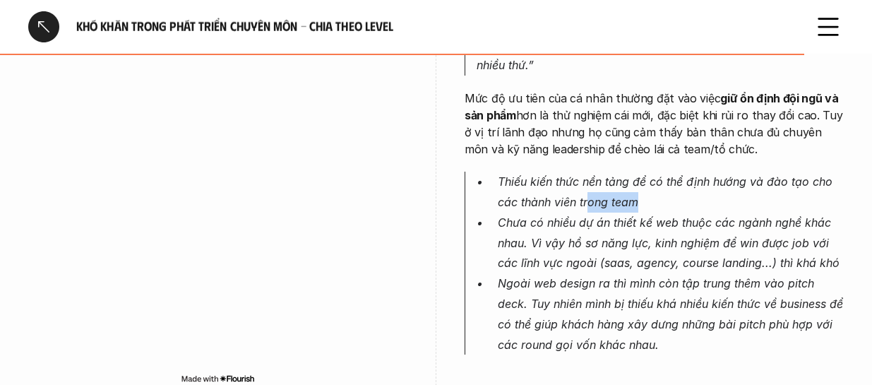
click at [598, 172] on p "Thiếu kiến thức nền tảng để có thể định hướng và đào tạo cho các thành viên tro…" at bounding box center [671, 192] width 346 height 41
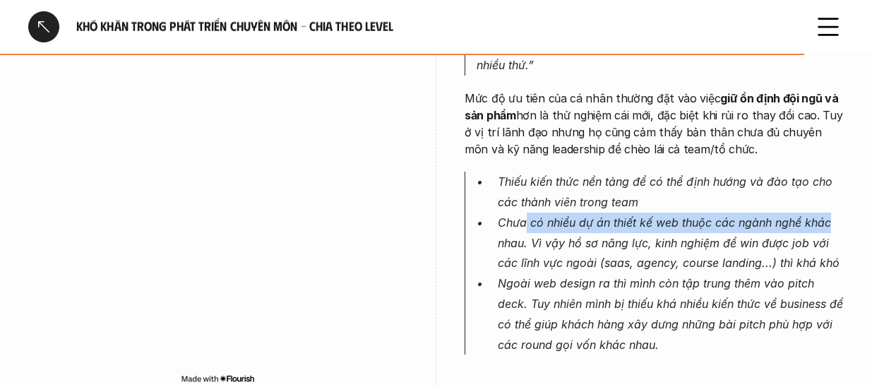
drag, startPoint x: 530, startPoint y: 175, endPoint x: 828, endPoint y: 177, distance: 298.1
click at [625, 213] on p "Chưa có nhiều dự án thiết kế web thuộc các ngành nghề khác nhau. Vì vậy hồ sơ n…" at bounding box center [671, 243] width 346 height 61
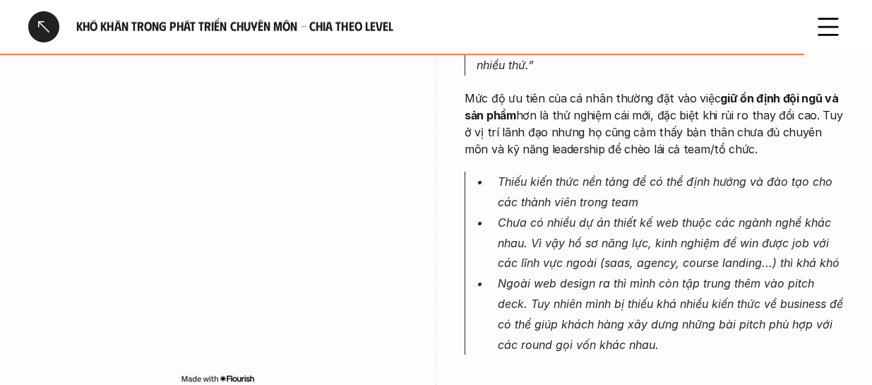
click at [557, 214] on p "Chưa có nhiều dự án thiết kế web thuộc các ngành nghề khác nhau. Vì vậy hồ sơ n…" at bounding box center [671, 243] width 346 height 61
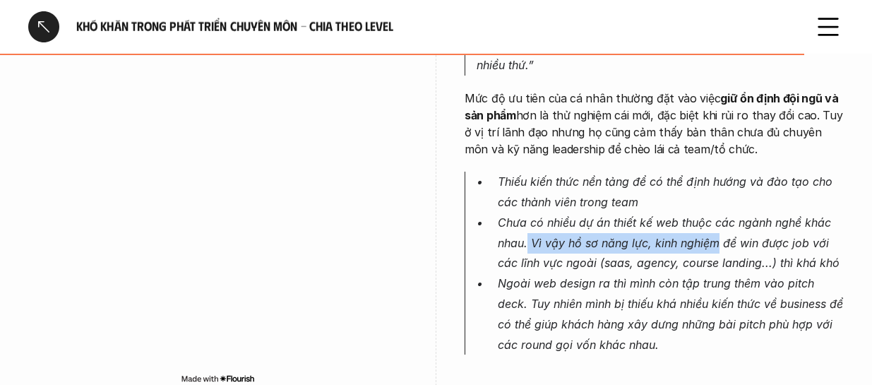
drag, startPoint x: 530, startPoint y: 198, endPoint x: 716, endPoint y: 200, distance: 186.5
click at [625, 213] on p "Chưa có nhiều dự án thiết kế web thuộc các ngành nghề khác nhau. Vì vậy hồ sơ n…" at bounding box center [671, 243] width 346 height 61
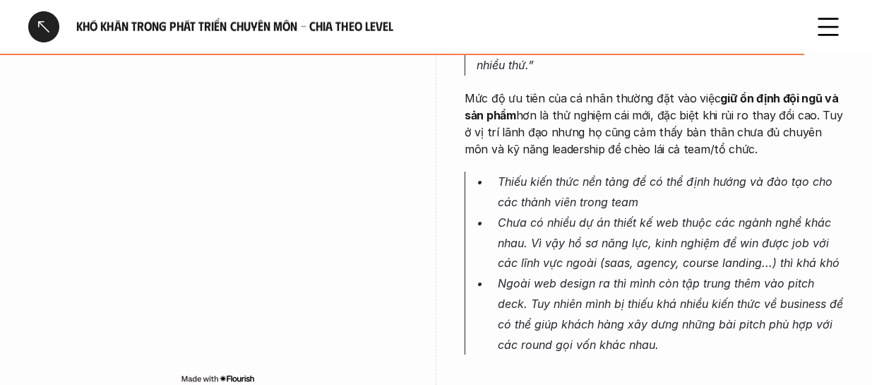
click at [625, 213] on p "Chưa có nhiều dự án thiết kế web thuộc các ngành nghề khác nhau. Vì vậy hồ sơ n…" at bounding box center [671, 243] width 346 height 61
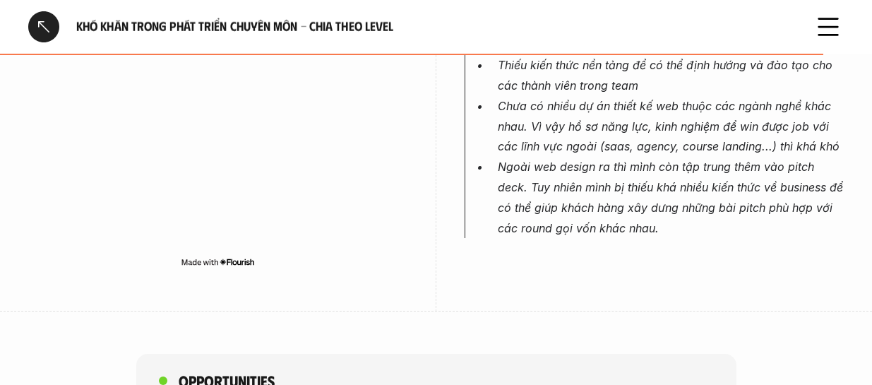
scroll to position [5226, 0]
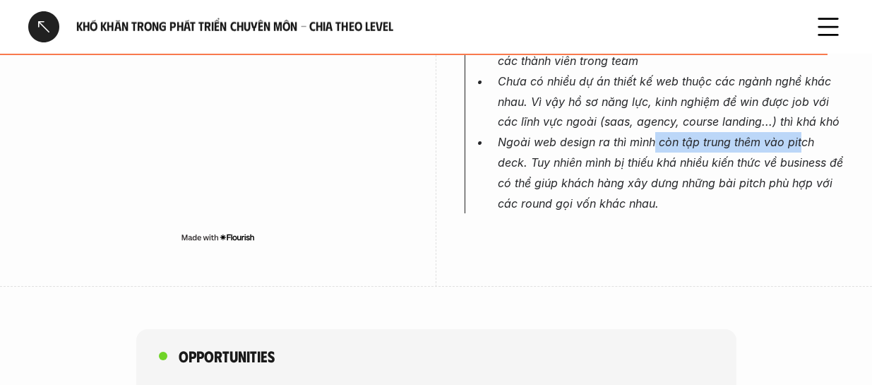
drag, startPoint x: 654, startPoint y: 101, endPoint x: 798, endPoint y: 100, distance: 144.1
click at [625, 132] on p "Ngoài web design ra thì mình còn tập trung thêm vào pitch deck. Tuy nhiên mình …" at bounding box center [671, 172] width 346 height 81
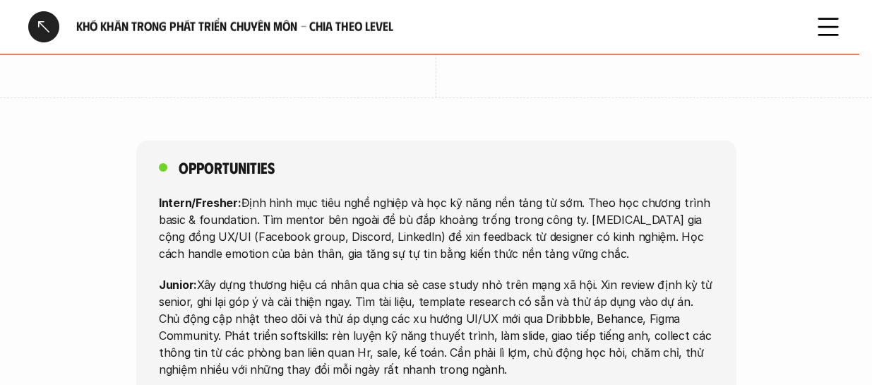
scroll to position [5438, 0]
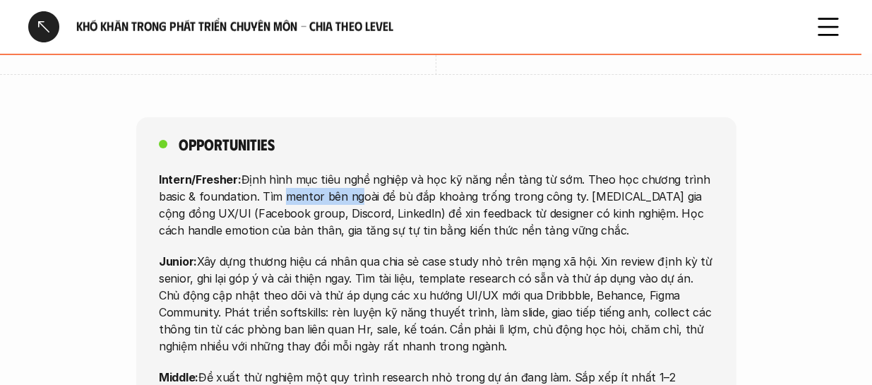
drag, startPoint x: 280, startPoint y: 147, endPoint x: 349, endPoint y: 141, distance: 68.8
click at [349, 171] on p "Intern/Fresher: Định hình mục tiêu nghề nghiệp và học kỹ năng nền tảng từ sớm. …" at bounding box center [436, 205] width 555 height 68
drag, startPoint x: 213, startPoint y: 181, endPoint x: 264, endPoint y: 183, distance: 50.9
click at [264, 183] on p "Intern/Fresher: Định hình mục tiêu nghề nghiệp và học kỹ năng nền tảng từ sớm. …" at bounding box center [436, 205] width 555 height 68
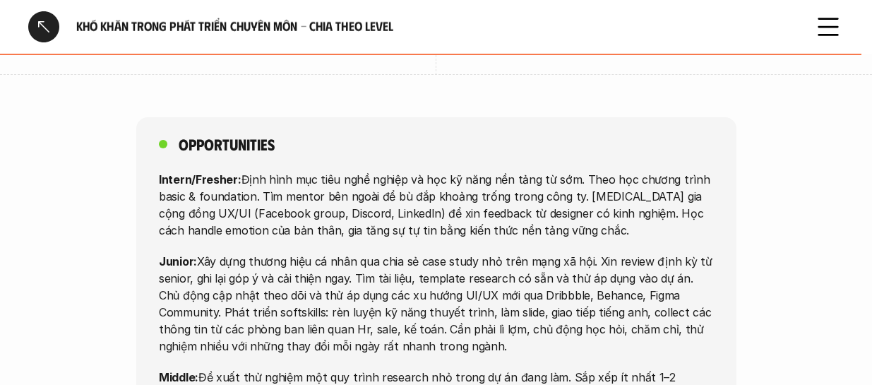
click at [304, 185] on p "Intern/Fresher: Định hình mục tiêu nghề nghiệp và học kỹ năng nền tảng từ sớm. …" at bounding box center [436, 205] width 555 height 68
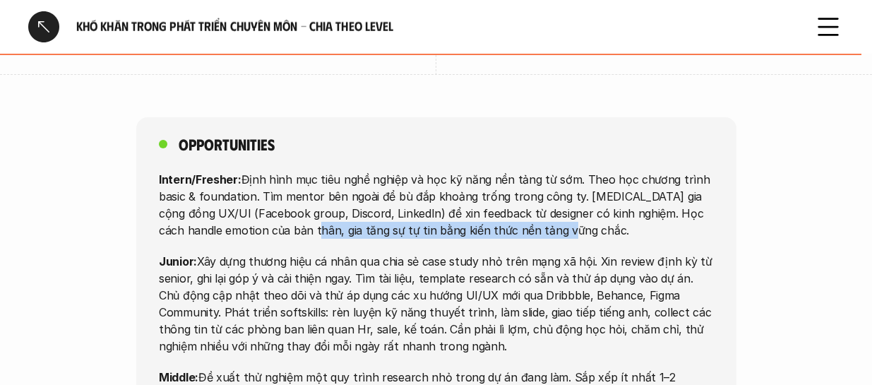
drag, startPoint x: 360, startPoint y: 179, endPoint x: 549, endPoint y: 180, distance: 189.3
click at [549, 180] on p "Intern/Fresher: Định hình mục tiêu nghề nghiệp và học kỹ năng nền tảng từ sớm. …" at bounding box center [436, 205] width 555 height 68
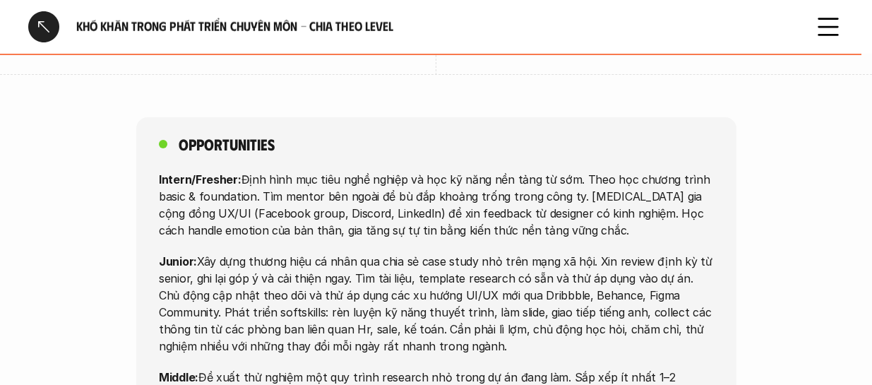
click at [316, 253] on p "Junior: Xây dựng thương hiệu cá nhân qua chia sẻ case study nhỏ trên mạng xã hộ…" at bounding box center [436, 304] width 555 height 102
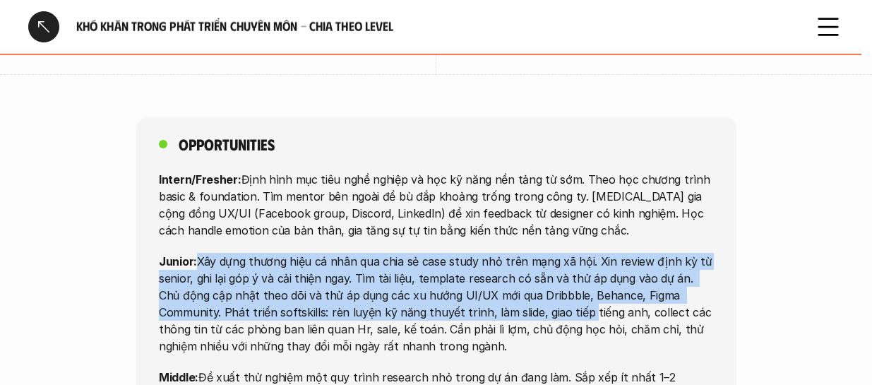
drag, startPoint x: 199, startPoint y: 206, endPoint x: 513, endPoint y: 256, distance: 318.3
click at [513, 256] on p "Junior: Xây dựng thương hiệu cá nhân qua chia sẻ case study nhỏ trên mạng xã hộ…" at bounding box center [436, 304] width 555 height 102
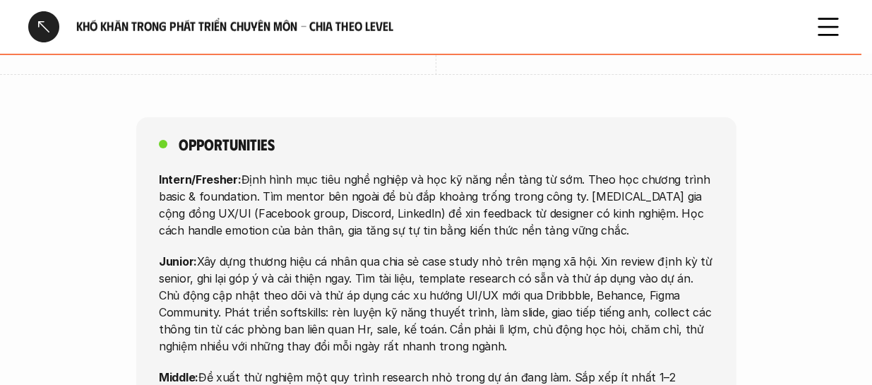
click at [328, 278] on p "Junior: Xây dựng thương hiệu cá nhân qua chia sẻ case study nhỏ trên mạng xã hộ…" at bounding box center [436, 304] width 555 height 102
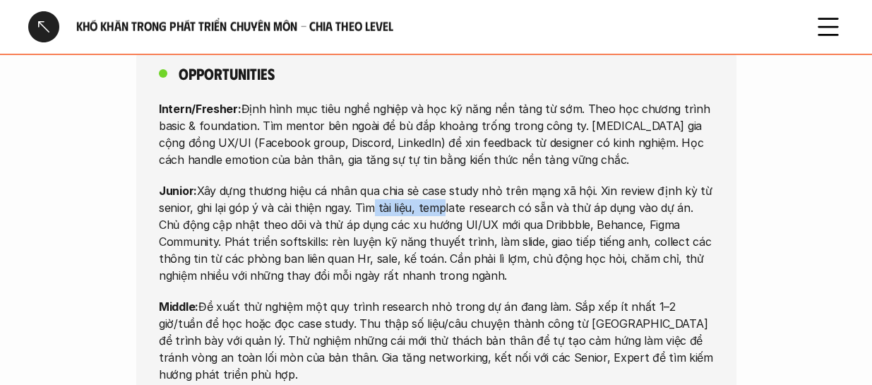
drag, startPoint x: 364, startPoint y: 155, endPoint x: 435, endPoint y: 152, distance: 71.4
click at [435, 182] on p "Junior: Xây dựng thương hiệu cá nhân qua chia sẻ case study nhỏ trên mạng xã hộ…" at bounding box center [436, 233] width 555 height 102
click at [492, 182] on p "Junior: Xây dựng thương hiệu cá nhân qua chia sẻ case study nhỏ trên mạng xã hộ…" at bounding box center [436, 233] width 555 height 102
drag, startPoint x: 295, startPoint y: 172, endPoint x: 440, endPoint y: 166, distance: 144.9
click at [440, 182] on p "Junior: Xây dựng thương hiệu cá nhân qua chia sẻ case study nhỏ trên mạng xã hộ…" at bounding box center [436, 233] width 555 height 102
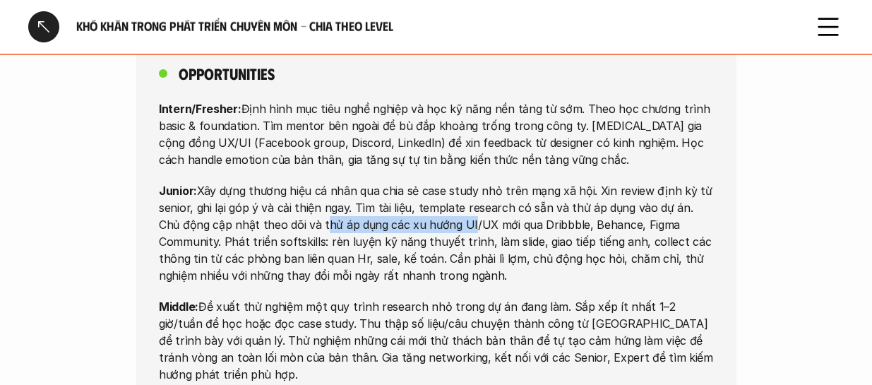
click at [418, 182] on p "Junior: Xây dựng thương hiệu cá nhân qua chia sẻ case study nhỏ trên mạng xã hộ…" at bounding box center [436, 233] width 555 height 102
drag, startPoint x: 370, startPoint y: 174, endPoint x: 424, endPoint y: 178, distance: 53.8
click at [424, 182] on p "Junior: Xây dựng thương hiệu cá nhân qua chia sẻ case study nhỏ trên mạng xã hộ…" at bounding box center [436, 233] width 555 height 102
click at [423, 182] on p "Junior: Xây dựng thương hiệu cá nhân qua chia sẻ case study nhỏ trên mạng xã hộ…" at bounding box center [436, 233] width 555 height 102
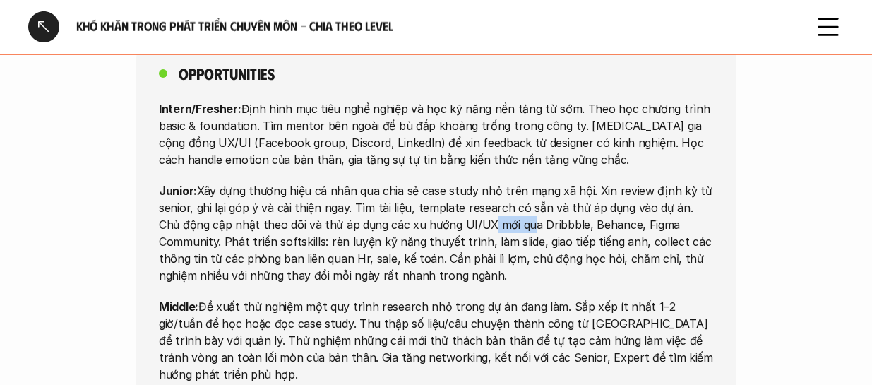
drag, startPoint x: 454, startPoint y: 173, endPoint x: 498, endPoint y: 177, distance: 44.0
click at [498, 182] on p "Junior: Xây dựng thương hiệu cá nhân qua chia sẻ case study nhỏ trên mạng xã hộ…" at bounding box center [436, 233] width 555 height 102
click at [454, 182] on p "Junior: Xây dựng thương hiệu cá nhân qua chia sẻ case study nhỏ trên mạng xã hộ…" at bounding box center [436, 233] width 555 height 102
drag, startPoint x: 482, startPoint y: 177, endPoint x: 524, endPoint y: 176, distance: 41.7
click at [524, 182] on p "Junior: Xây dựng thương hiệu cá nhân qua chia sẻ case study nhỏ trên mạng xã hộ…" at bounding box center [436, 233] width 555 height 102
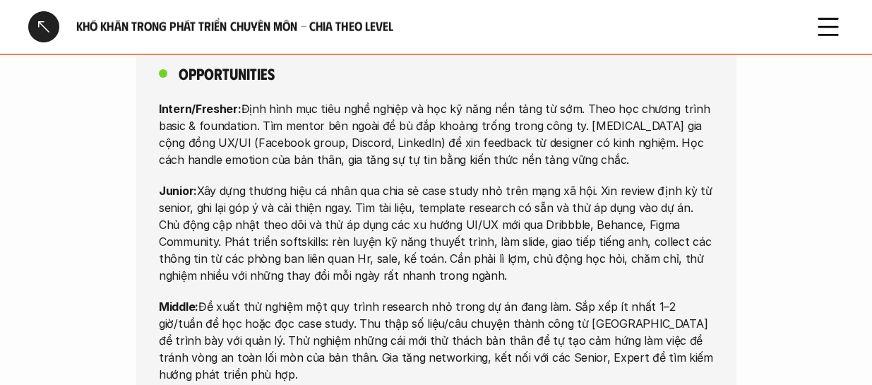
click at [474, 182] on p "Junior: Xây dựng thương hiệu cá nhân qua chia sẻ case study nhỏ trên mạng xã hộ…" at bounding box center [436, 233] width 555 height 102
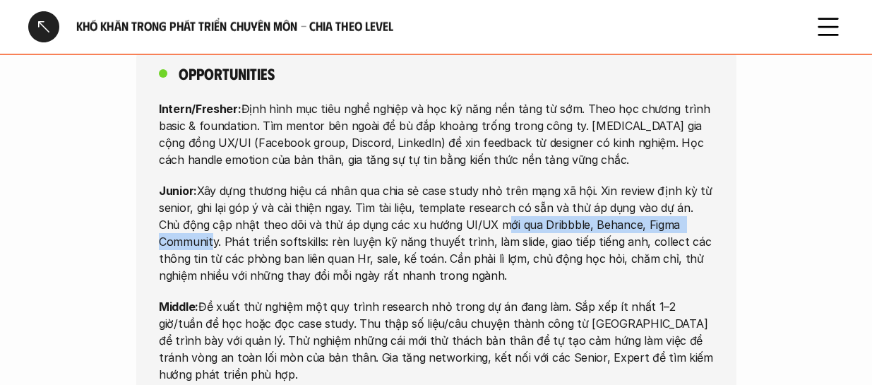
drag, startPoint x: 466, startPoint y: 177, endPoint x: 696, endPoint y: 176, distance: 229.5
click at [625, 182] on p "Junior: Xây dựng thương hiệu cá nhân qua chia sẻ case study nhỏ trên mạng xã hộ…" at bounding box center [436, 233] width 555 height 102
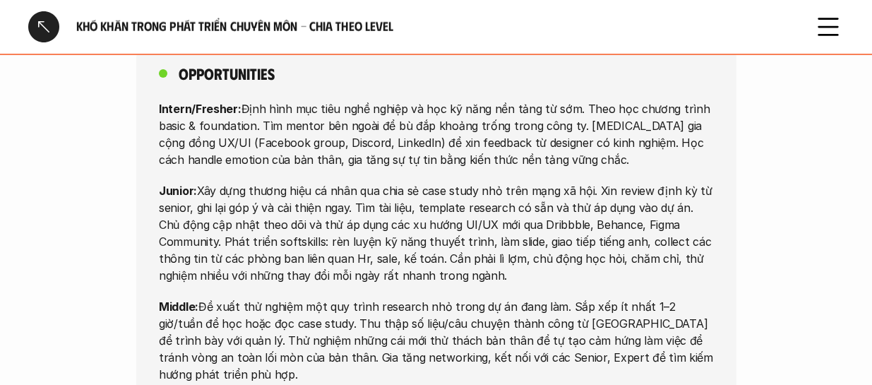
click at [625, 186] on p "Junior: Xây dựng thương hiệu cá nhân qua chia sẻ case study nhỏ trên mạng xã hộ…" at bounding box center [436, 233] width 555 height 102
drag, startPoint x: 673, startPoint y: 172, endPoint x: 499, endPoint y: 186, distance: 175.0
click at [625, 182] on p "Junior: Xây dựng thương hiệu cá nhân qua chia sẻ case study nhỏ trên mạng xã hộ…" at bounding box center [436, 233] width 555 height 102
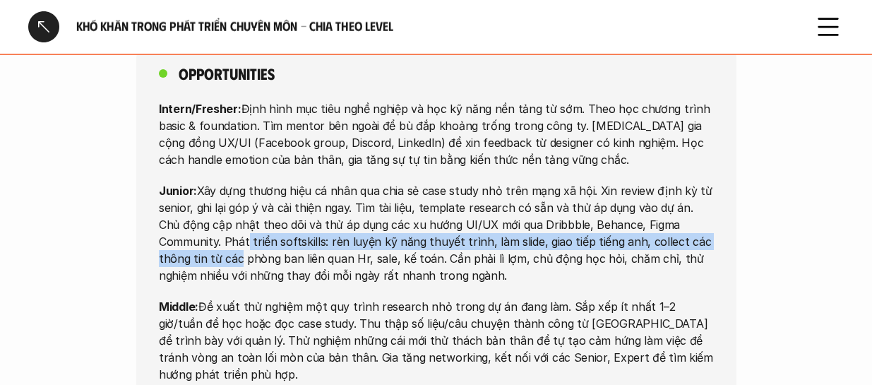
drag, startPoint x: 178, startPoint y: 189, endPoint x: 703, endPoint y: 186, distance: 525.5
click at [625, 186] on p "Junior: Xây dựng thương hiệu cá nhân qua chia sẻ case study nhỏ trên mạng xã hộ…" at bounding box center [436, 233] width 555 height 102
click at [625, 191] on p "Junior: Xây dựng thương hiệu cá nhân qua chia sẻ case study nhỏ trên mạng xã hộ…" at bounding box center [436, 233] width 555 height 102
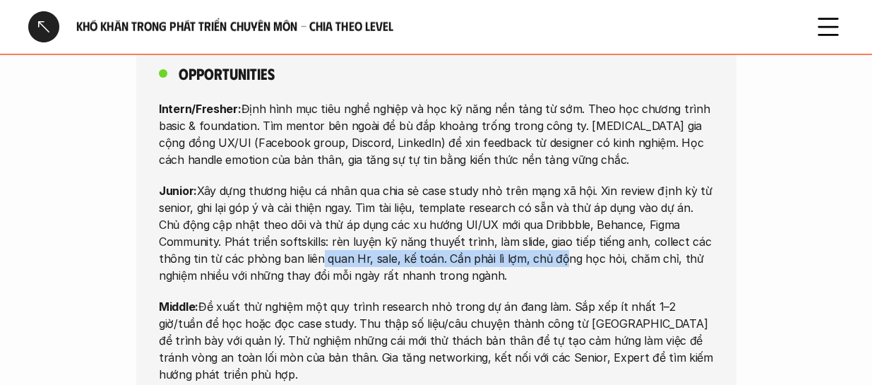
drag, startPoint x: 274, startPoint y: 208, endPoint x: 467, endPoint y: 213, distance: 192.9
click at [467, 213] on p "Junior: Xây dựng thương hiệu cá nhân qua chia sẻ case study nhỏ trên mạng xã hộ…" at bounding box center [436, 233] width 555 height 102
click at [391, 214] on p "Junior: Xây dựng thương hiệu cá nhân qua chia sẻ case study nhỏ trên mạng xã hộ…" at bounding box center [436, 233] width 555 height 102
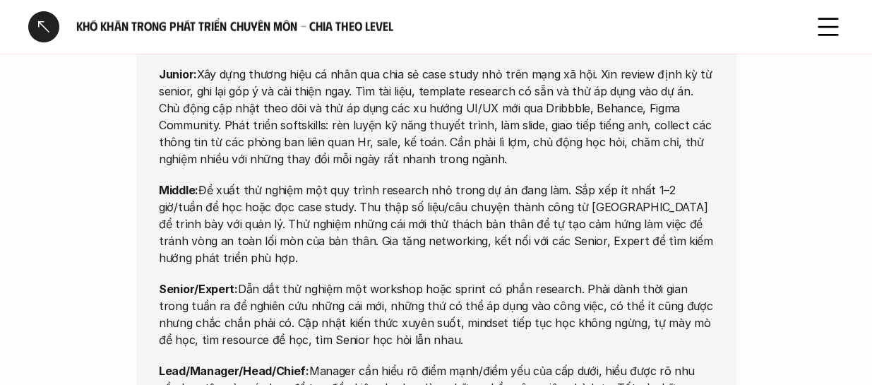
scroll to position [5650, 0]
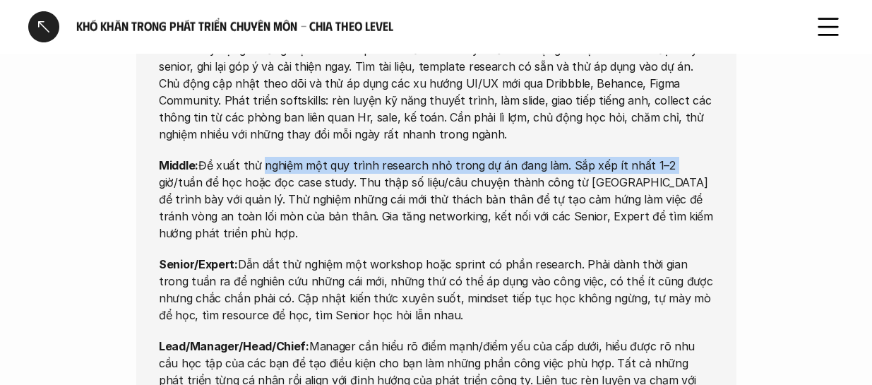
drag, startPoint x: 261, startPoint y: 121, endPoint x: 658, endPoint y: 117, distance: 397.7
click at [625, 157] on p "Middle: Đề xuất thử nghiệm một quy trình research nhỏ trong dự án đang làm. Sắp…" at bounding box center [436, 199] width 555 height 85
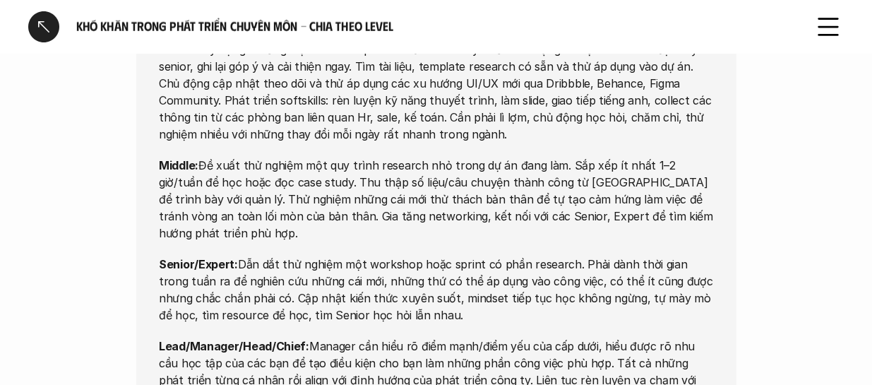
click at [588, 157] on p "Middle: Đề xuất thử nghiệm một quy trình research nhỏ trong dự án đang làm. Sắp…" at bounding box center [436, 199] width 555 height 85
drag, startPoint x: 383, startPoint y: 133, endPoint x: 525, endPoint y: 138, distance: 142.0
click at [525, 157] on p "Middle: Đề xuất thử nghiệm một quy trình research nhỏ trong dự án đang làm. Sắp…" at bounding box center [436, 199] width 555 height 85
click at [465, 157] on p "Middle: Đề xuất thử nghiệm một quy trình research nhỏ trong dự án đang làm. Sắp…" at bounding box center [436, 199] width 555 height 85
drag, startPoint x: 509, startPoint y: 128, endPoint x: 605, endPoint y: 129, distance: 96.8
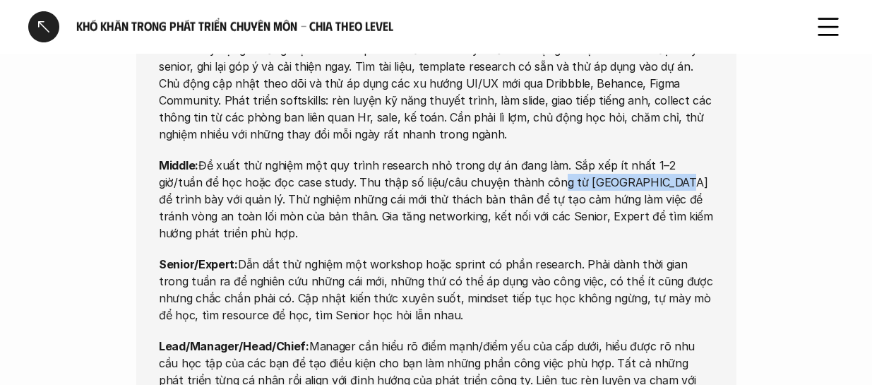
click at [605, 157] on p "Middle: Đề xuất thử nghiệm một quy trình research nhỏ trong dự án đang làm. Sắp…" at bounding box center [436, 199] width 555 height 85
drag, startPoint x: 670, startPoint y: 131, endPoint x: 693, endPoint y: 131, distance: 22.6
click at [625, 157] on p "Middle: Đề xuất thử nghiệm một quy trình research nhỏ trong dự án đang làm. Sắp…" at bounding box center [436, 199] width 555 height 85
click at [196, 170] on p "Middle: Đề xuất thử nghiệm một quy trình research nhỏ trong dự án đang làm. Sắp…" at bounding box center [436, 199] width 555 height 85
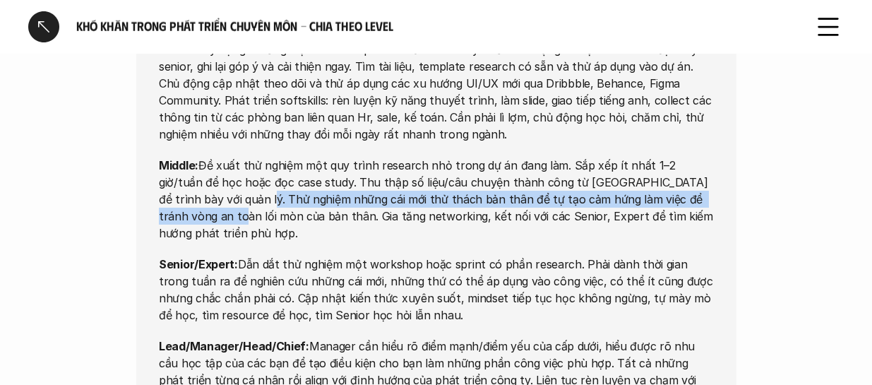
drag, startPoint x: 250, startPoint y: 150, endPoint x: 470, endPoint y: 148, distance: 219.7
click at [625, 157] on p "Middle: Đề xuất thử nghiệm một quy trình research nhỏ trong dự án đang làm. Sắp…" at bounding box center [436, 199] width 555 height 85
click at [218, 157] on p "Middle: Đề xuất thử nghiệm một quy trình research nhỏ trong dự án đang làm. Sắp…" at bounding box center [436, 199] width 555 height 85
click at [268, 157] on p "Middle: Đề xuất thử nghiệm một quy trình research nhỏ trong dự án đang làm. Sắp…" at bounding box center [436, 199] width 555 height 85
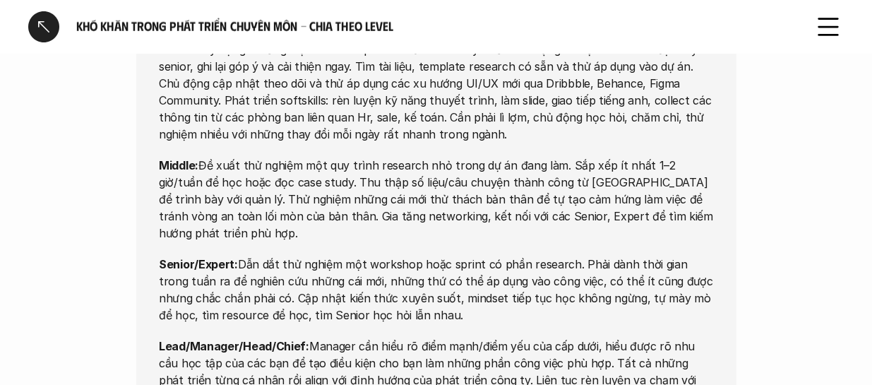
click at [260, 165] on p "Middle: Đề xuất thử nghiệm một quy trình research nhỏ trong dự án đang làm. Sắp…" at bounding box center [436, 199] width 555 height 85
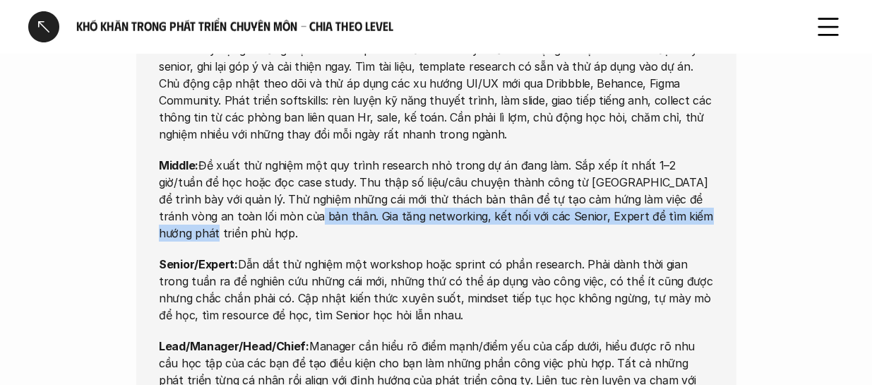
drag, startPoint x: 227, startPoint y: 167, endPoint x: 662, endPoint y: 160, distance: 434.4
click at [625, 160] on p "Middle: Đề xuất thử nghiệm một quy trình research nhỏ trong dự án đang làm. Sắp…" at bounding box center [436, 199] width 555 height 85
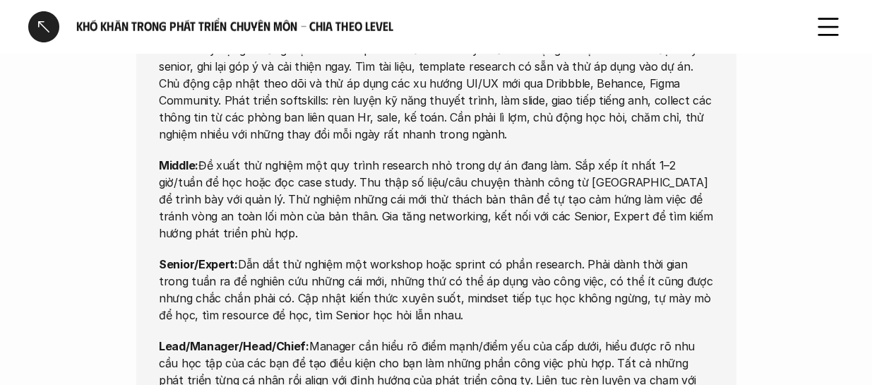
click at [333, 256] on p "Senior/Expert: Dẫn dắt thử nghiệm một workshop hoặc sprint có phần research. Ph…" at bounding box center [436, 290] width 555 height 68
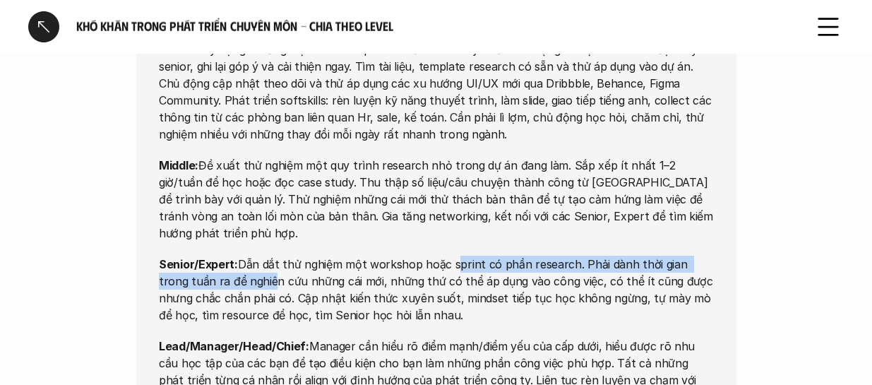
drag, startPoint x: 238, startPoint y: 206, endPoint x: 448, endPoint y: 202, distance: 210.5
click at [448, 256] on p "Senior/Expert: Dẫn dắt thử nghiệm một workshop hoặc sprint có phần research. Ph…" at bounding box center [436, 290] width 555 height 68
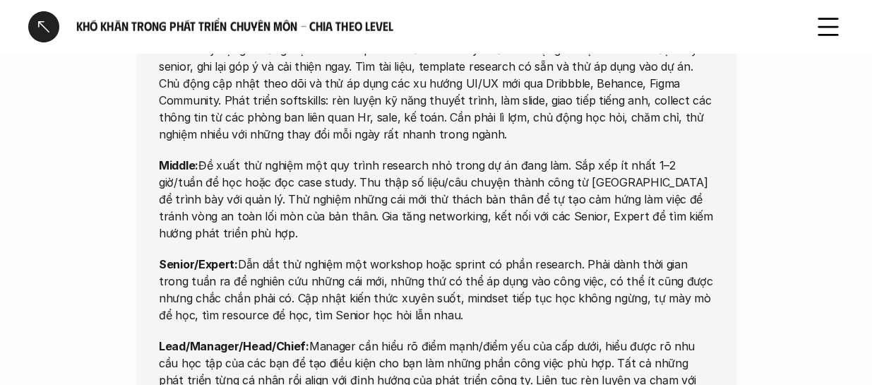
click at [418, 256] on p "Senior/Expert: Dẫn dắt thử nghiệm một workshop hoặc sprint có phần research. Ph…" at bounding box center [436, 290] width 555 height 68
drag, startPoint x: 294, startPoint y: 200, endPoint x: 334, endPoint y: 185, distance: 42.9
click at [298, 256] on p "Senior/Expert: Dẫn dắt thử nghiệm một workshop hoặc sprint có phần research. Ph…" at bounding box center [436, 290] width 555 height 68
click at [335, 256] on p "Senior/Expert: Dẫn dắt thử nghiệm một workshop hoặc sprint có phần research. Ph…" at bounding box center [436, 290] width 555 height 68
drag, startPoint x: 537, startPoint y: 297, endPoint x: 662, endPoint y: 299, distance: 124.3
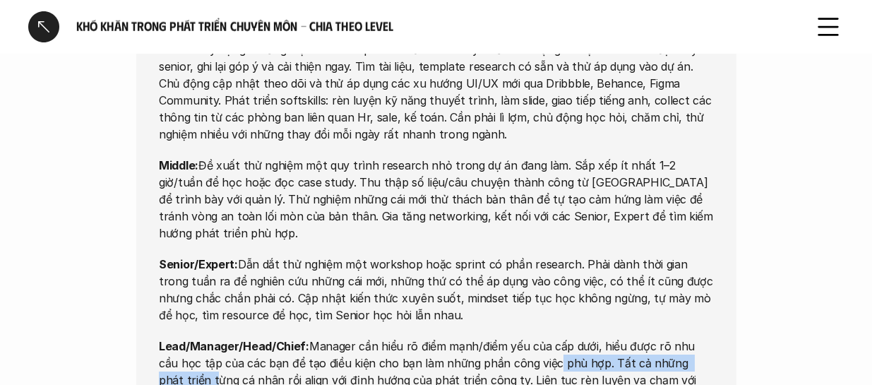
click at [625, 299] on div "Opportunities Intern/Fresher: Định hình mục tiêu nghề nghiệp và học kỹ năng nền…" at bounding box center [436, 163] width 872 height 517
click at [625, 311] on p "Lead/Manager/Head/Chief: Manager cần hiểu rõ điểm mạnh/điểm yếu của cấp dưới, h…" at bounding box center [436, 372] width 555 height 68
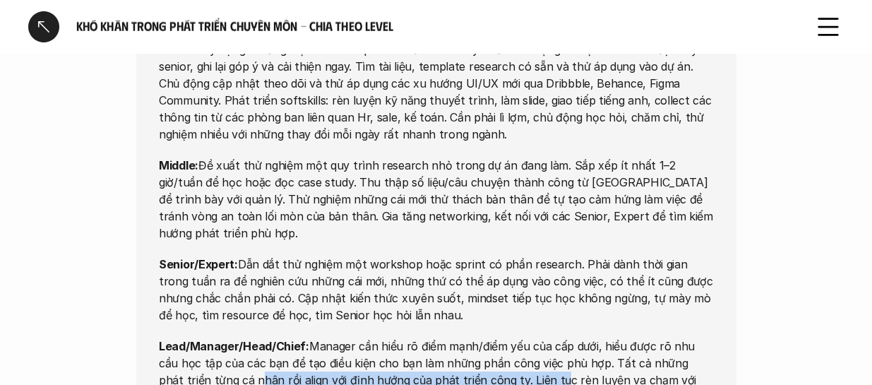
drag, startPoint x: 201, startPoint y: 314, endPoint x: 437, endPoint y: 314, distance: 236.6
click at [458, 311] on p "Lead/Manager/Head/Chief: Manager cần hiểu rõ điểm mạnh/điểm yếu của cấp dưới, h…" at bounding box center [436, 372] width 555 height 68
click at [436, 311] on p "Lead/Manager/Head/Chief: Manager cần hiểu rõ điểm mạnh/điểm yếu của cấp dưới, h…" at bounding box center [436, 372] width 555 height 68
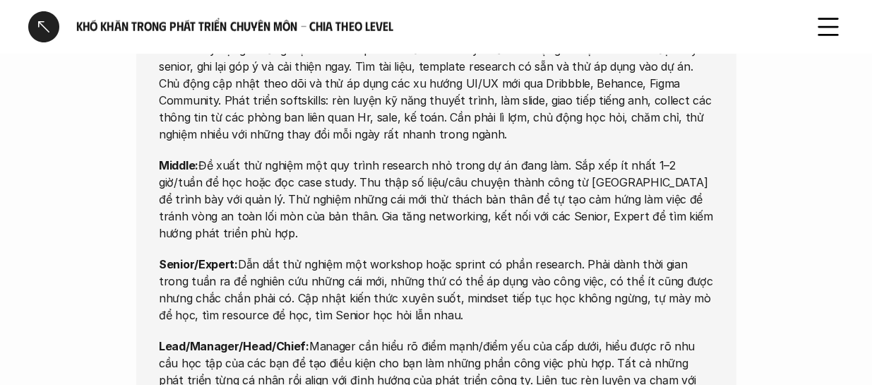
click at [480, 311] on p "Lead/Manager/Head/Chief: Manager cần hiểu rõ điểm mạnh/điểm yếu của cấp dưới, h…" at bounding box center [436, 372] width 555 height 68
drag, startPoint x: 623, startPoint y: 319, endPoint x: 708, endPoint y: 319, distance: 85.5
click at [625, 311] on p "Lead/Manager/Head/Chief: Manager cần hiểu rõ điểm mạnh/điểm yếu của cấp dưới, h…" at bounding box center [436, 372] width 555 height 68
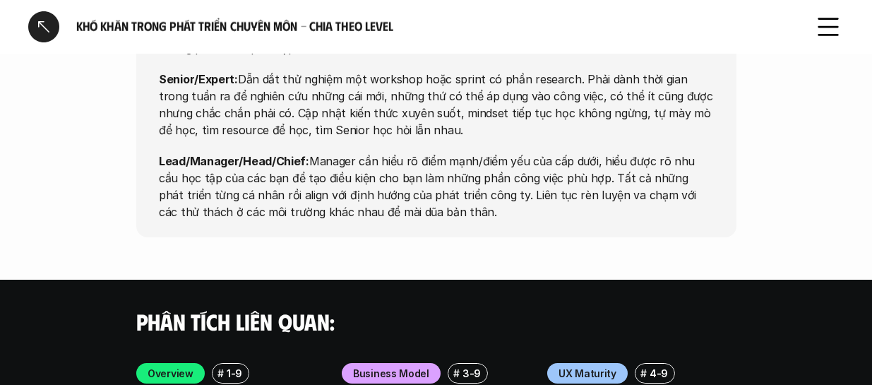
scroll to position [5762, 0]
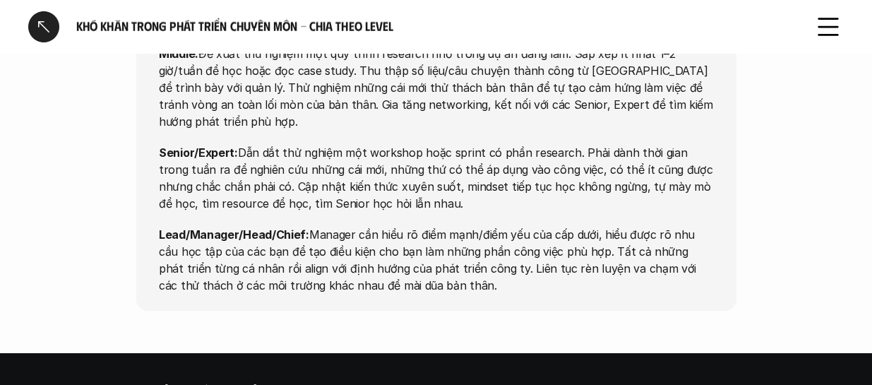
click at [40, 27] on div at bounding box center [43, 26] width 31 height 31
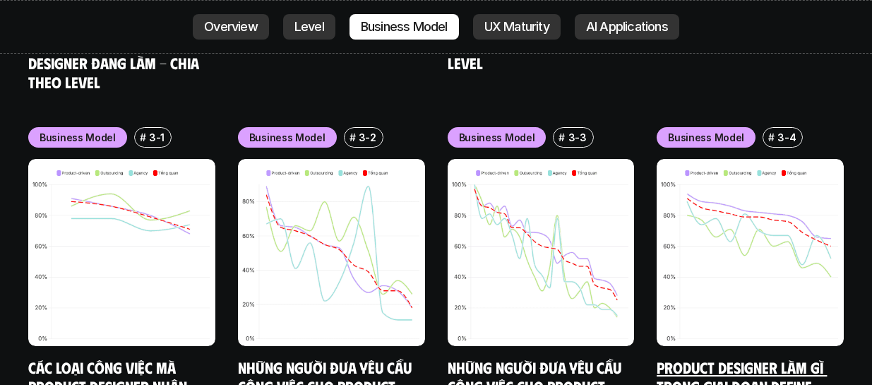
scroll to position [5215, 0]
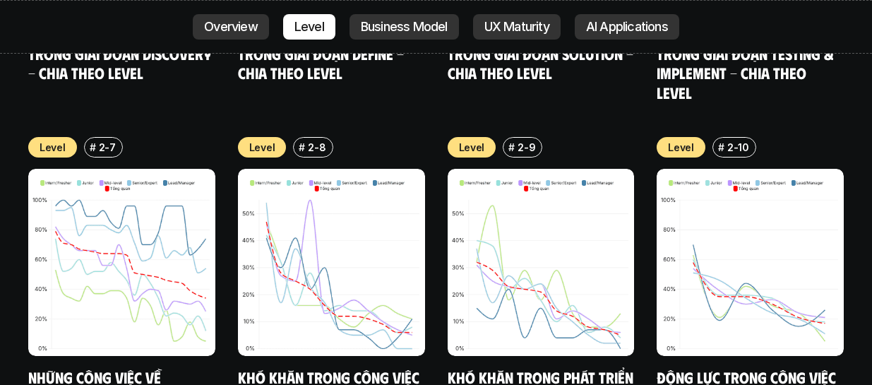
click at [625, 311] on link "Động lực trong công việc - Chia theo Level" at bounding box center [748, 386] width 183 height 39
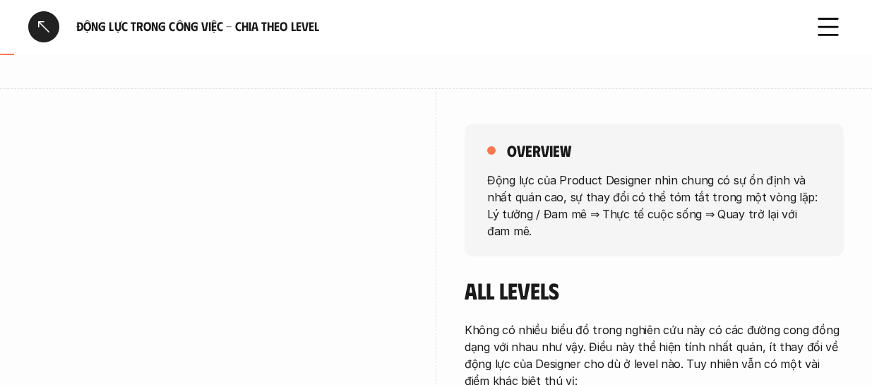
scroll to position [212, 0]
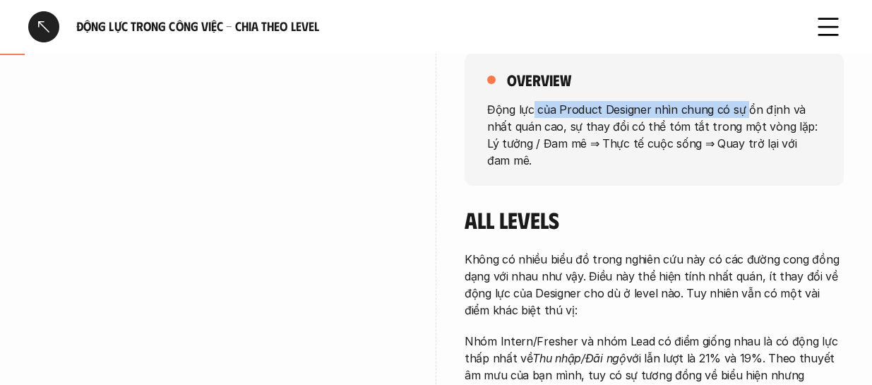
drag, startPoint x: 534, startPoint y: 109, endPoint x: 741, endPoint y: 117, distance: 207.1
click at [625, 117] on p "Động lực của Product Designer nhìn chung có sự ổn định và nhất quán cao, sự tha…" at bounding box center [654, 134] width 334 height 68
click at [625, 128] on p "Động lực của Product Designer nhìn chung có sự ổn định và nhất quán cao, sự tha…" at bounding box center [654, 134] width 334 height 68
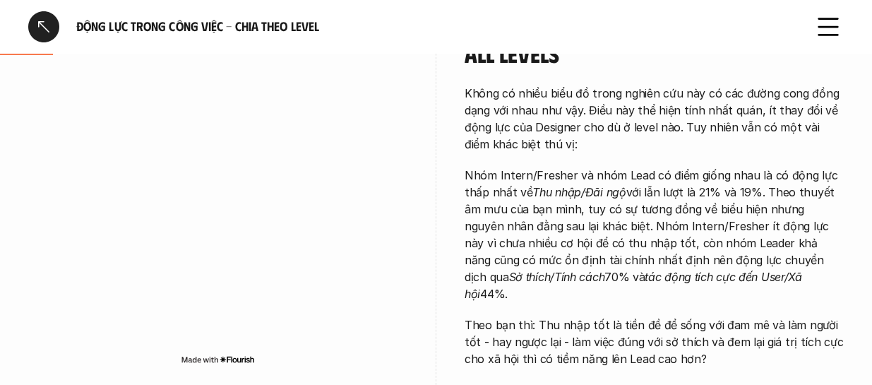
scroll to position [353, 0]
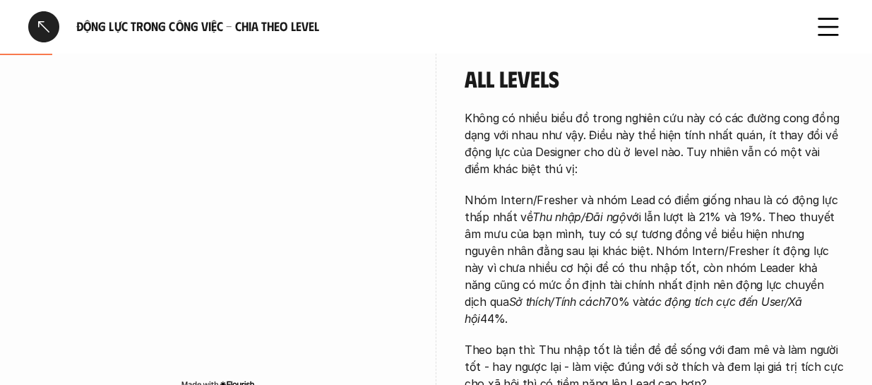
click at [625, 125] on p "Không có nhiều biểu đồ trong nghiên cứu này có các đường cong đồng dạng với nha…" at bounding box center [654, 143] width 379 height 68
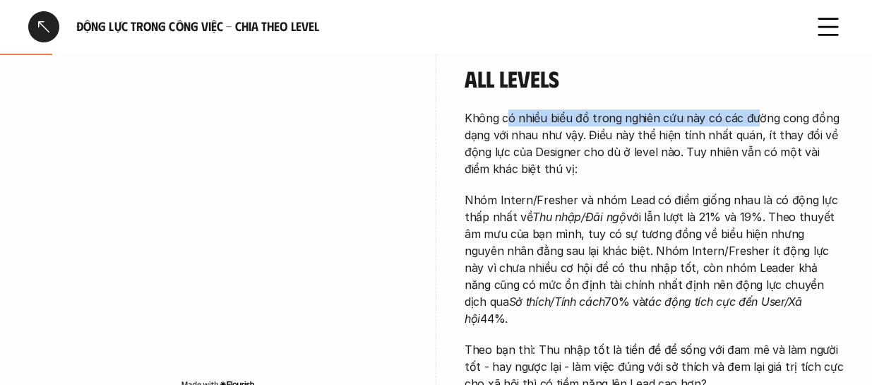
drag, startPoint x: 654, startPoint y: 93, endPoint x: 751, endPoint y: 90, distance: 97.5
click at [625, 90] on div "All levels Không có nhiều biểu đồ trong nghiên cứu này có các đường cong đồng d…" at bounding box center [654, 228] width 379 height 326
click at [625, 109] on p "Không có nhiều biểu đồ trong nghiên cứu này có các đường cong đồng dạng với nha…" at bounding box center [654, 143] width 379 height 68
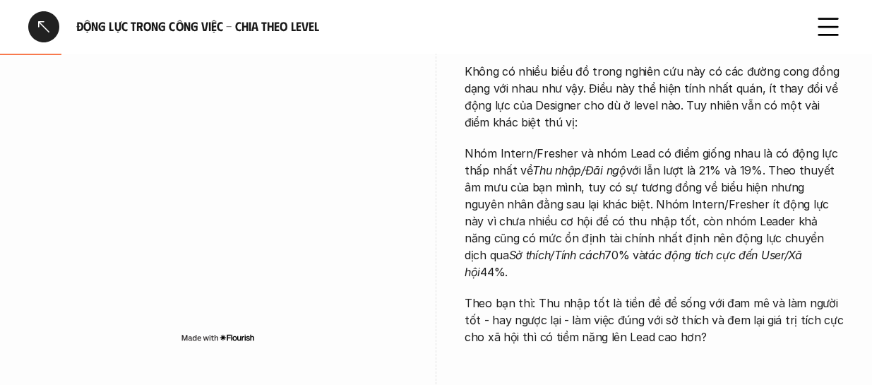
scroll to position [424, 0]
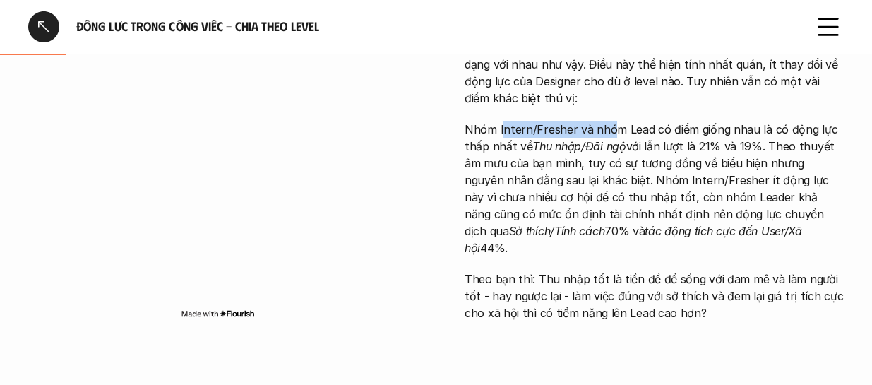
drag, startPoint x: 520, startPoint y: 106, endPoint x: 610, endPoint y: 100, distance: 89.9
click at [610, 100] on div "Không có nhiều biểu đồ trong nghiên cứu này có các đường cong đồng dạng với nha…" at bounding box center [654, 180] width 379 height 283
click at [594, 137] on p "Nhóm Intern/Fresher và nhóm Lead có điểm giống nhau là có động lực thấp nhất về…" at bounding box center [654, 189] width 379 height 136
drag, startPoint x: 556, startPoint y: 137, endPoint x: 634, endPoint y: 137, distance: 77.7
click at [625, 137] on p "Nhóm Intern/Fresher và nhóm Lead có điểm giống nhau là có động lực thấp nhất về…" at bounding box center [654, 189] width 379 height 136
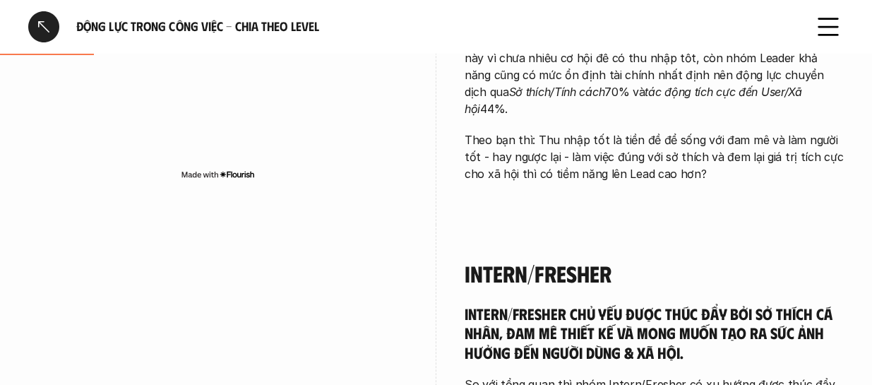
scroll to position [565, 0]
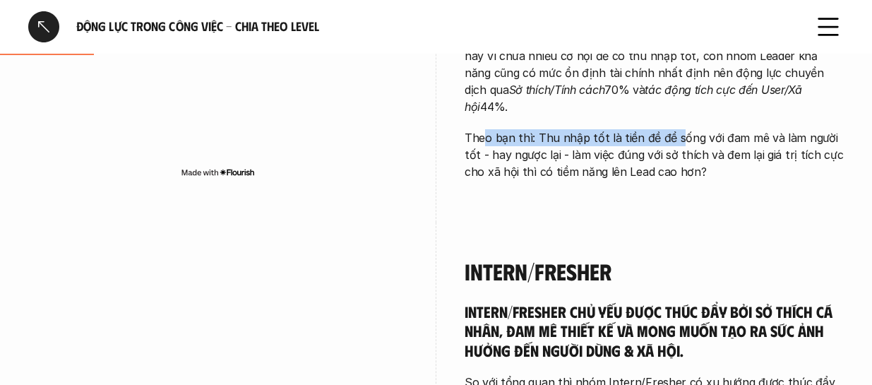
drag, startPoint x: 482, startPoint y: 108, endPoint x: 677, endPoint y: 105, distance: 195.7
click at [625, 129] on p "Theo bạn thì: Thu nhập tốt là tiền đề để sống với đam mê và làm người tốt - hay…" at bounding box center [654, 154] width 379 height 51
click at [599, 134] on p "Theo bạn thì: Thu nhập tốt là tiền đề để sống với đam mê và làm người tốt - hay…" at bounding box center [654, 154] width 379 height 51
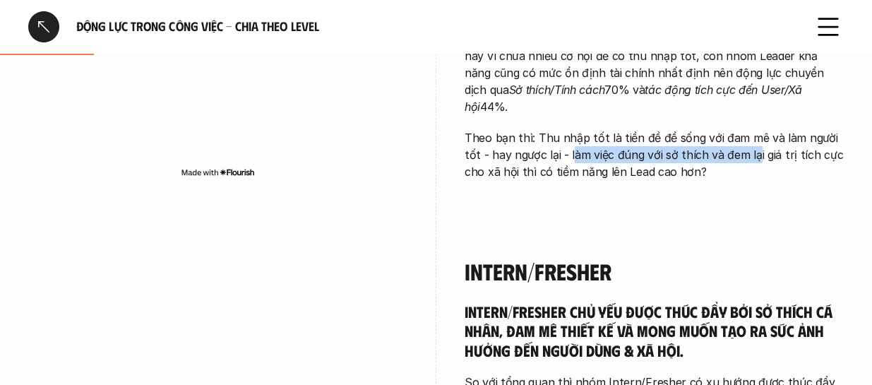
drag, startPoint x: 556, startPoint y: 115, endPoint x: 737, endPoint y: 123, distance: 181.7
click at [625, 129] on p "Theo bạn thì: Thu nhập tốt là tiền đề để sống với đam mê và làm người tốt - hay…" at bounding box center [654, 154] width 379 height 51
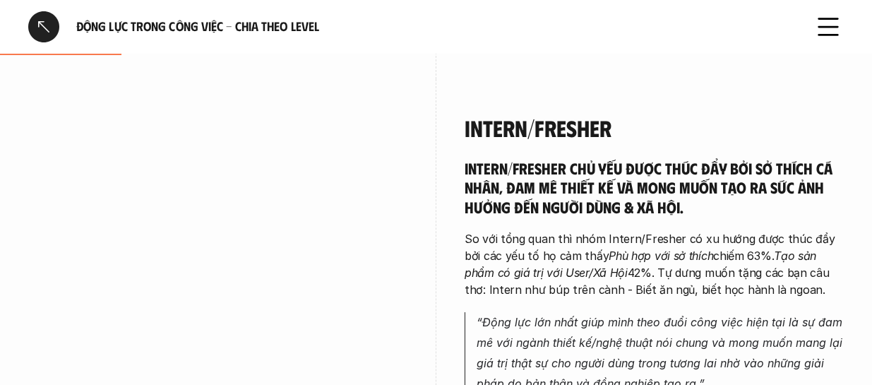
scroll to position [706, 0]
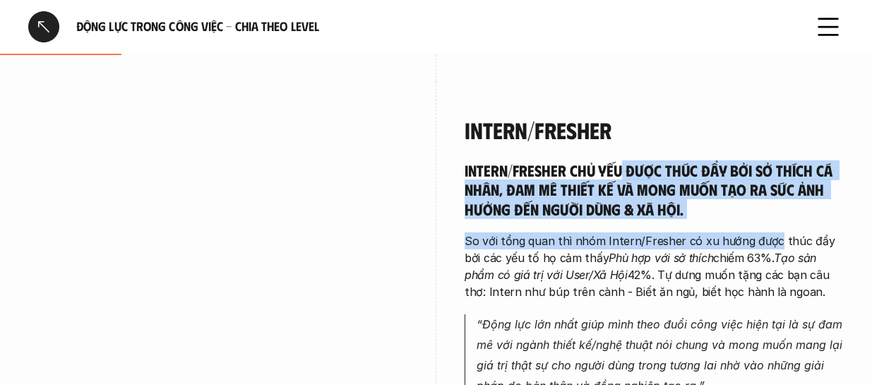
drag, startPoint x: 643, startPoint y: 134, endPoint x: 730, endPoint y: 193, distance: 104.2
click at [625, 179] on h5 "Intern/Fresher chủ yếu được thúc đẩy bởi sở thích cá nhân, đam mê thiết kế và m…" at bounding box center [654, 189] width 379 height 59
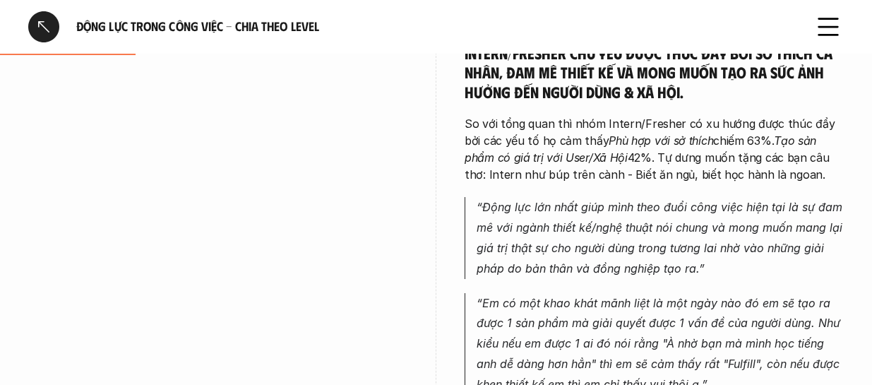
scroll to position [848, 0]
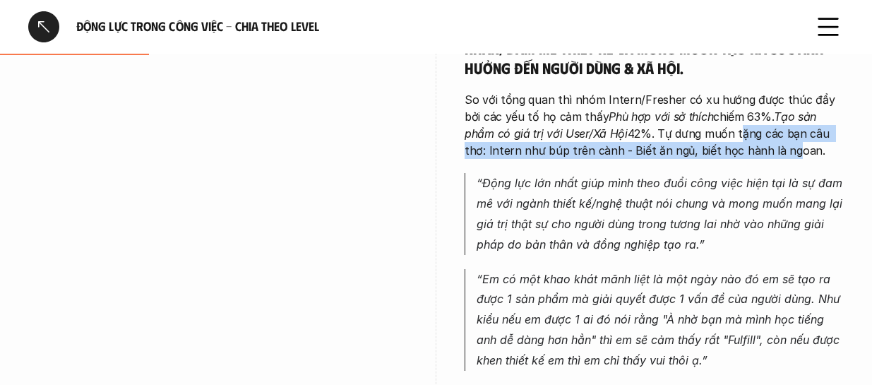
drag, startPoint x: 735, startPoint y: 99, endPoint x: 767, endPoint y: 120, distance: 38.2
click at [625, 120] on p "So với tổng quan thì nhóm Intern/Fresher có xu hướng được thúc đẩy bởi các yếu …" at bounding box center [654, 125] width 379 height 68
click at [625, 131] on div "Intern/Fresher chủ yếu được thúc đẩy bởi sở thích cá nhân, đam mê thiết kế và m…" at bounding box center [654, 295] width 379 height 552
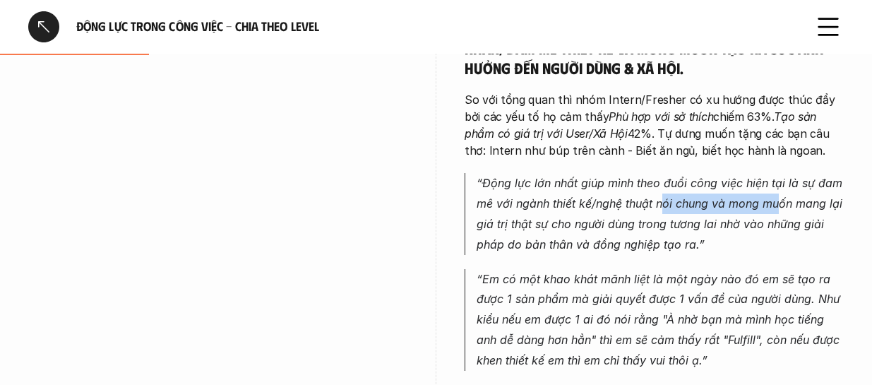
drag, startPoint x: 661, startPoint y: 165, endPoint x: 780, endPoint y: 170, distance: 119.5
click at [625, 176] on em "“Động lực lớn nhất giúp mình theo đuổi công việc hiện tại là sự đam mê với ngàn…" at bounding box center [661, 213] width 369 height 75
click at [625, 179] on p "“Động lực lớn nhất giúp mình theo đuổi công việc hiện tại là sự đam mê với ngàn…" at bounding box center [660, 213] width 367 height 81
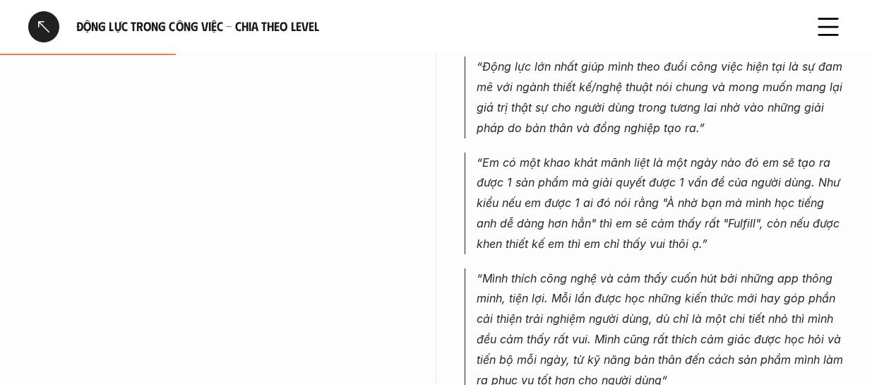
scroll to position [989, 0]
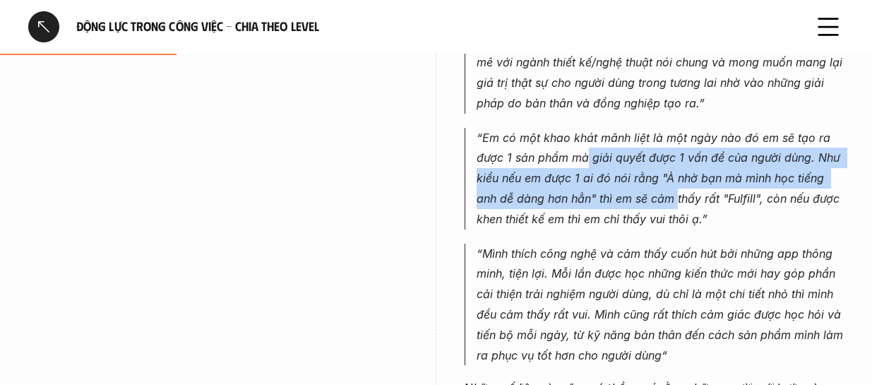
drag, startPoint x: 610, startPoint y: 125, endPoint x: 661, endPoint y: 170, distance: 67.6
click at [625, 170] on em "“Em có một khao khát mãnh liệt là một ngày nào đó em sẽ tạo ra được 1 sản phẩm …" at bounding box center [660, 178] width 367 height 95
click at [592, 160] on em "“Em có một khao khát mãnh liệt là một ngày nào đó em sẽ tạo ra được 1 sản phẩm …" at bounding box center [660, 178] width 367 height 95
click at [588, 148] on em "“Em có một khao khát mãnh liệt là một ngày nào đó em sẽ tạo ra được 1 sản phẩm …" at bounding box center [660, 178] width 367 height 95
click at [544, 145] on em "“Em có một khao khát mãnh liệt là một ngày nào đó em sẽ tạo ra được 1 sản phẩm …" at bounding box center [660, 178] width 367 height 95
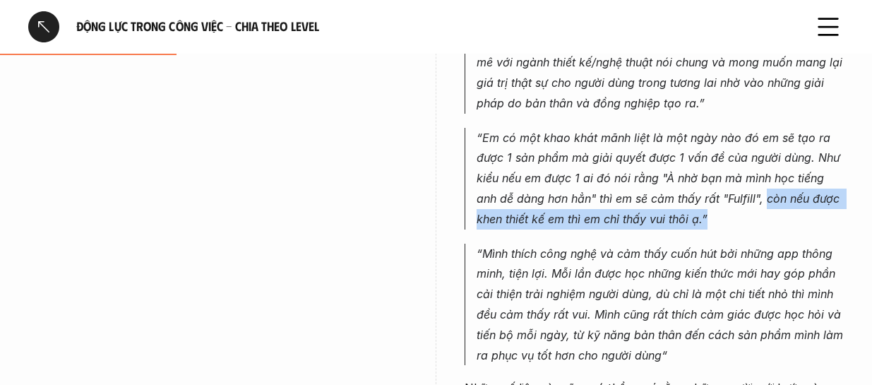
drag, startPoint x: 767, startPoint y: 161, endPoint x: 713, endPoint y: 202, distance: 67.5
click at [625, 202] on div "Intern/Fresher chủ yếu được thúc đẩy bởi sở thích cá nhân, đam mê thiết kế và m…" at bounding box center [654, 154] width 379 height 552
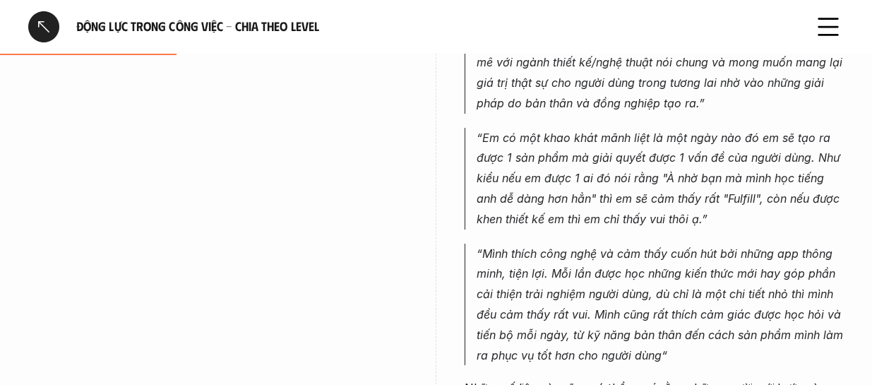
click at [561, 203] on div "Intern/Fresher chủ yếu được thúc đẩy bởi sở thích cá nhân, đam mê thiết kế và m…" at bounding box center [654, 154] width 379 height 552
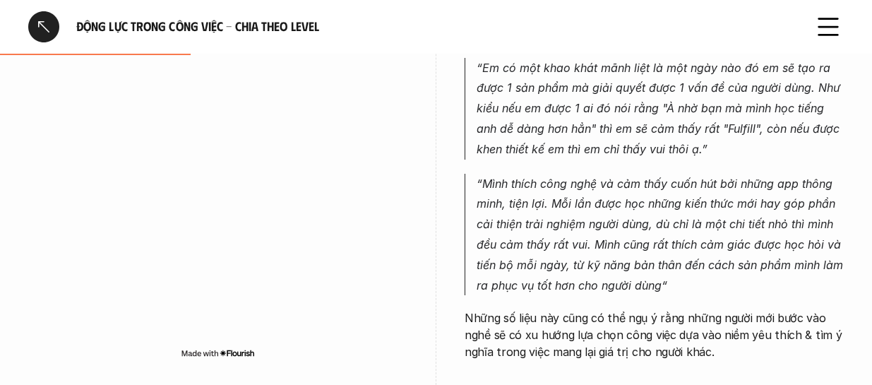
scroll to position [1059, 0]
drag, startPoint x: 646, startPoint y: 170, endPoint x: 732, endPoint y: 170, distance: 86.9
click at [625, 176] on em "“Mình thích công nghệ và cảm thấy cuốn hút bởi những app thông minh, tiện lợi. …" at bounding box center [662, 234] width 370 height 116
click at [625, 197] on p "“Mình thích công nghệ và cảm thấy cuốn hút bởi những app thông minh, tiện lợi. …" at bounding box center [660, 234] width 367 height 122
drag, startPoint x: 662, startPoint y: 211, endPoint x: 683, endPoint y: 206, distance: 21.1
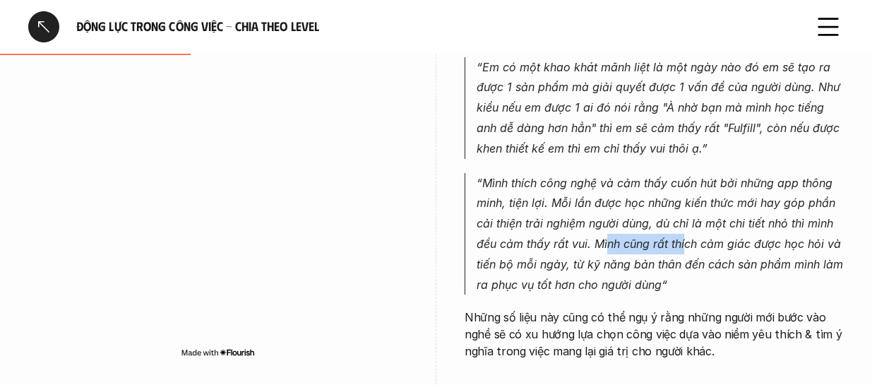
click at [625, 206] on em "“Mình thích công nghệ và cảm thấy cuốn hút bởi những app thông minh, tiện lợi. …" at bounding box center [662, 234] width 370 height 116
click at [625, 213] on em "“Mình thích công nghệ và cảm thấy cuốn hút bởi những app thông minh, tiện lợi. …" at bounding box center [662, 234] width 370 height 116
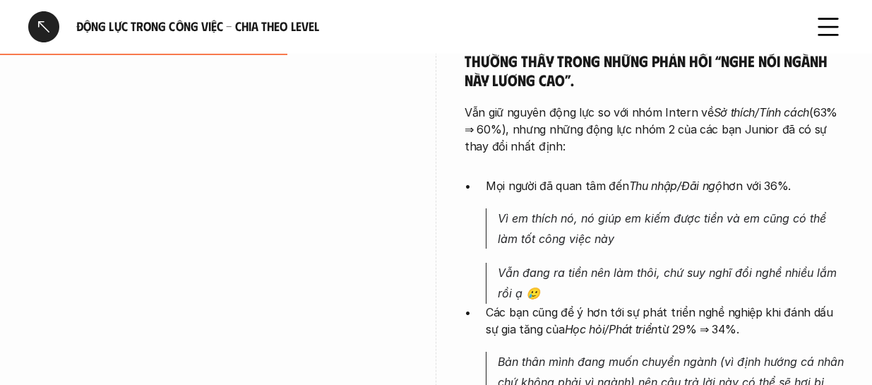
scroll to position [1554, 0]
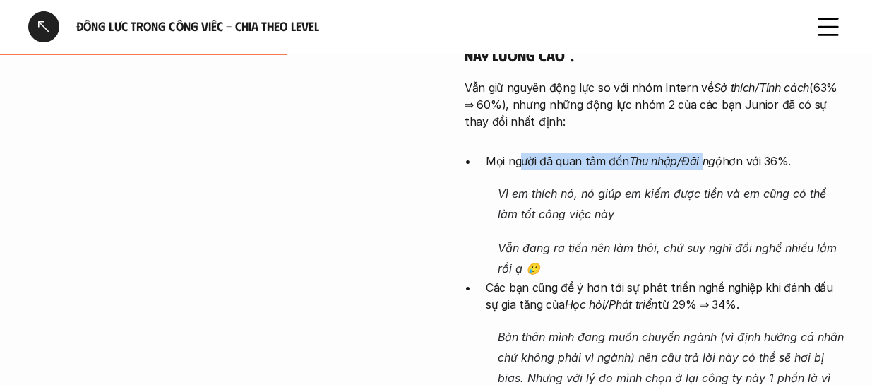
drag, startPoint x: 523, startPoint y: 133, endPoint x: 705, endPoint y: 126, distance: 182.4
click at [625, 153] on p "Mọi người đã quan tâm đến Thu nhập/Đãi ngộ hơn với 36%." at bounding box center [665, 161] width 358 height 17
click at [625, 154] on em "Thu nhập/Đãi ngộ" at bounding box center [675, 161] width 93 height 14
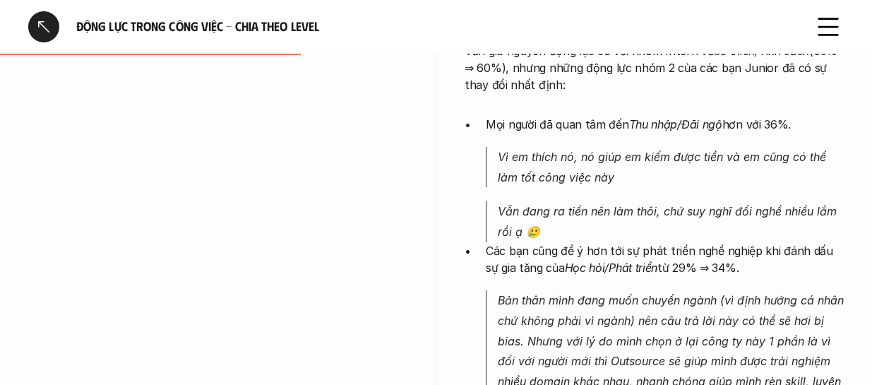
scroll to position [1624, 0]
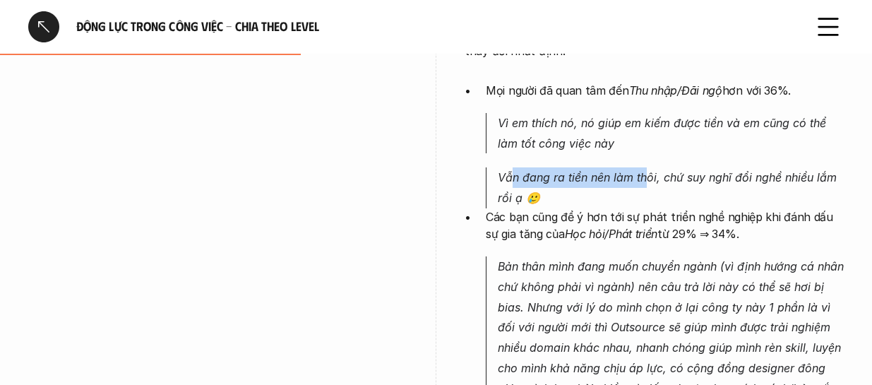
drag, startPoint x: 513, startPoint y: 141, endPoint x: 649, endPoint y: 140, distance: 135.6
click at [625, 170] on em "Vẫn đang ra tiền nên làm thôi, chứ suy nghĩ đổi nghề nhiều lắm rồi ạ 🥲" at bounding box center [669, 187] width 343 height 35
drag, startPoint x: 677, startPoint y: 153, endPoint x: 766, endPoint y: 133, distance: 91.9
click at [625, 167] on p "Vẫn đang ra tiền nên làm thôi, chứ suy nghĩ đổi nghề nhiều lắm rồi ạ 🥲" at bounding box center [671, 187] width 346 height 41
drag, startPoint x: 766, startPoint y: 133, endPoint x: 783, endPoint y: 138, distance: 17.7
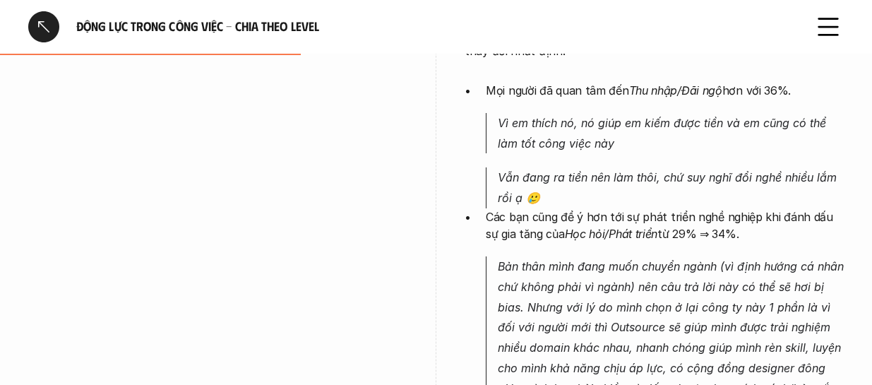
click at [625, 133] on li "Mọi người đã quan tâm đến Thu nhập/Đãi ngộ hơn với 36%. Vì em thích nó, nó giúp…" at bounding box center [665, 145] width 358 height 126
click at [625, 170] on em "Vẫn đang ra tiền nên làm thôi, chứ suy nghĩ đổi nghề nhiều lắm rồi ạ 🥲" at bounding box center [669, 187] width 343 height 35
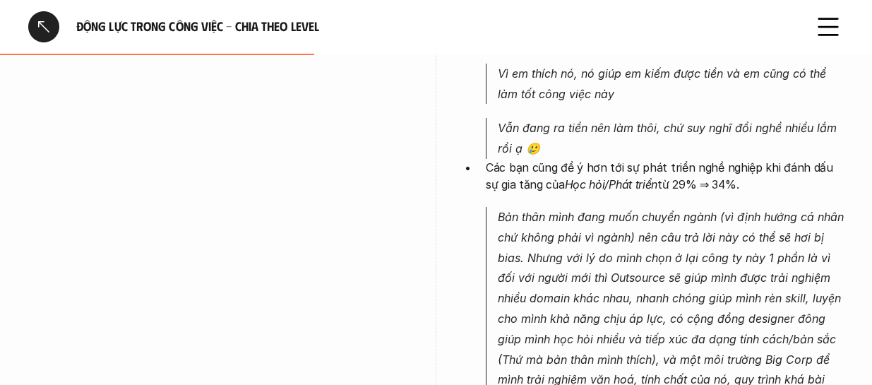
scroll to position [1766, 0]
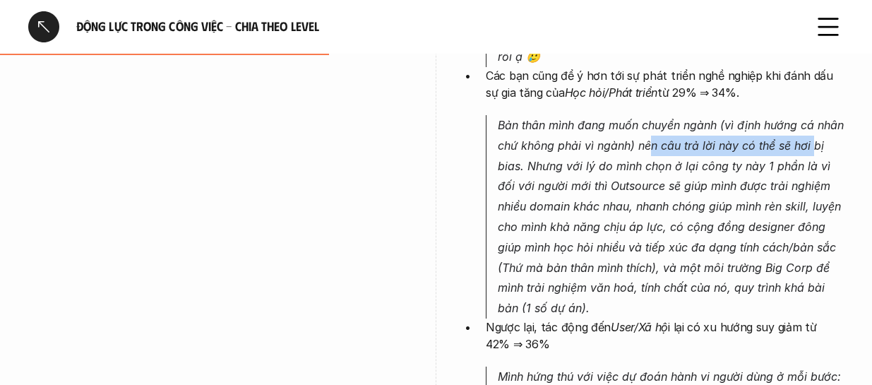
drag, startPoint x: 682, startPoint y: 113, endPoint x: 852, endPoint y: 107, distance: 171.0
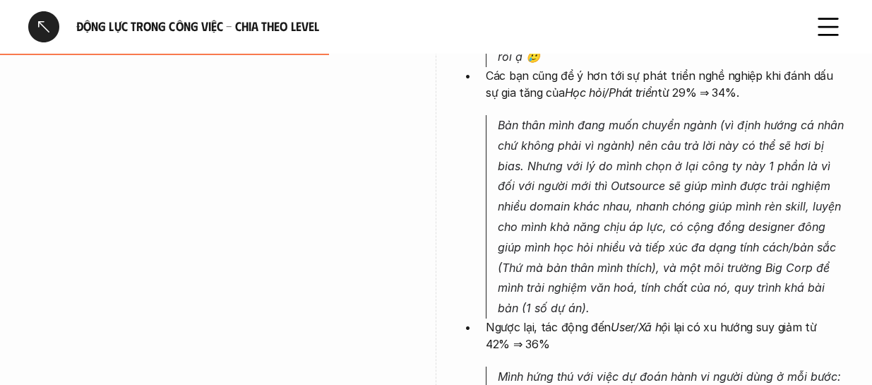
click at [625, 152] on p "Bản thân mình đang muốn chuyển ngành (vì định hướng cá nhân chứ không phải vì n…" at bounding box center [671, 216] width 346 height 203
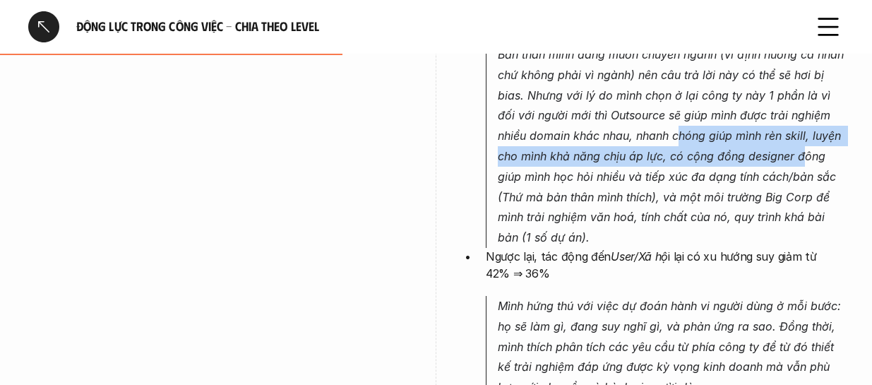
drag, startPoint x: 735, startPoint y: 100, endPoint x: 801, endPoint y: 133, distance: 74.5
click at [625, 133] on p "Bản thân mình đang muốn chuyển ngành (vì định hướng cá nhân chứ không phải vì n…" at bounding box center [671, 145] width 346 height 203
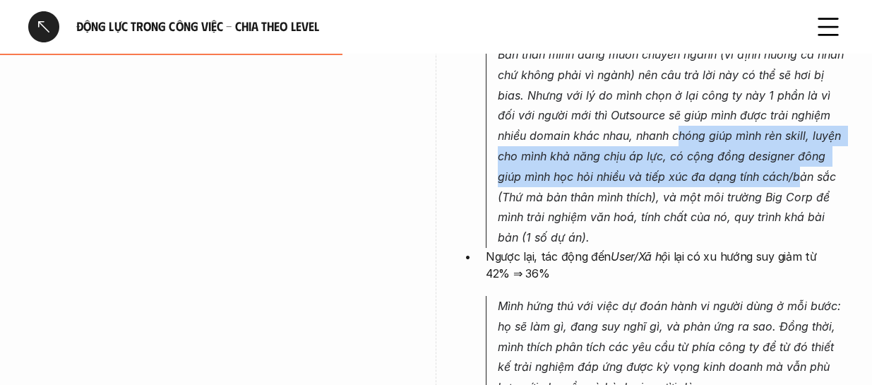
click at [625, 144] on p "Bản thân mình đang muốn chuyển ngành (vì định hướng cá nhân chứ không phải vì n…" at bounding box center [671, 145] width 346 height 203
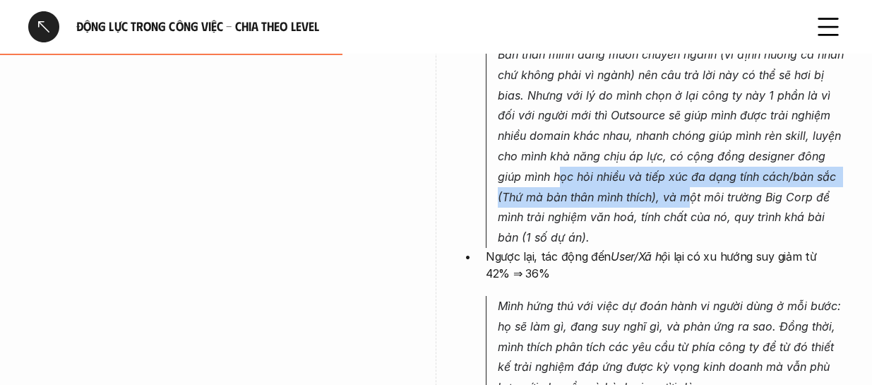
drag, startPoint x: 557, startPoint y: 150, endPoint x: 690, endPoint y: 158, distance: 133.0
click at [625, 158] on p "Bản thân mình đang muốn chuyển ngành (vì định hướng cá nhân chứ không phải vì n…" at bounding box center [671, 145] width 346 height 203
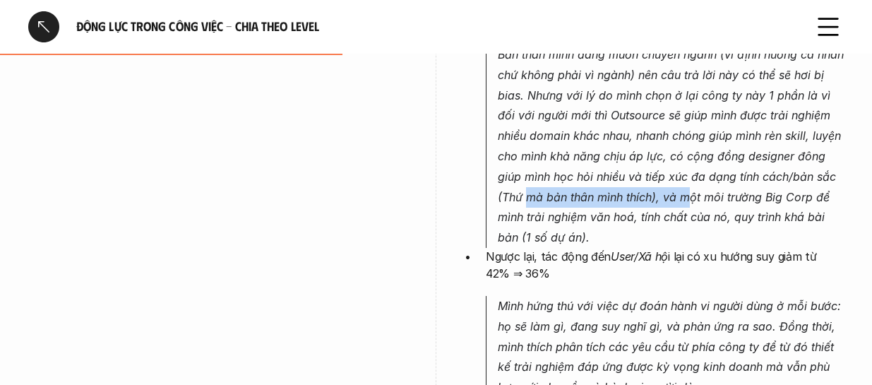
drag, startPoint x: 531, startPoint y: 160, endPoint x: 693, endPoint y: 167, distance: 161.9
click at [625, 167] on p "Bản thân mình đang muốn chuyển ngành (vì định hướng cá nhân chứ không phải vì n…" at bounding box center [671, 145] width 346 height 203
click at [625, 162] on p "Bản thân mình đang muốn chuyển ngành (vì định hướng cá nhân chứ không phải vì n…" at bounding box center [671, 145] width 346 height 203
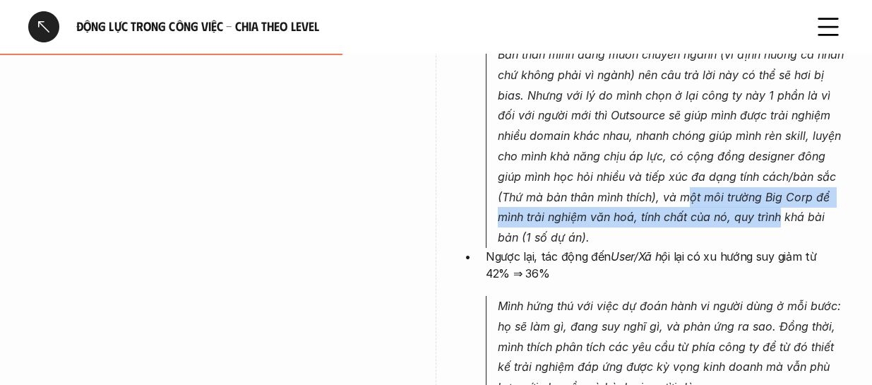
drag, startPoint x: 691, startPoint y: 162, endPoint x: 767, endPoint y: 182, distance: 78.6
click at [625, 181] on p "Bản thân mình đang muốn chuyển ngành (vì định hướng cá nhân chứ không phải vì n…" at bounding box center [671, 145] width 346 height 203
click at [625, 182] on p "Bản thân mình đang muốn chuyển ngành (vì định hướng cá nhân chứ không phải vì n…" at bounding box center [671, 145] width 346 height 203
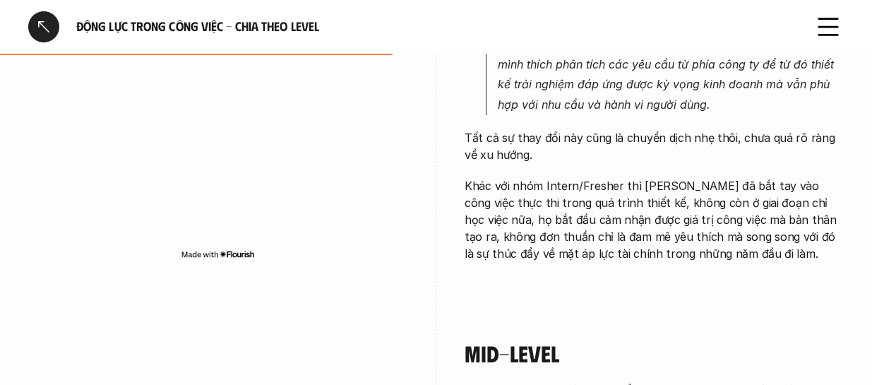
scroll to position [2048, 0]
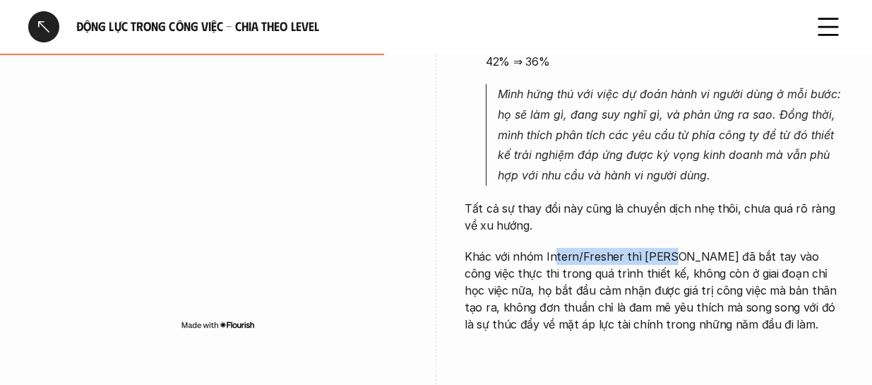
drag, startPoint x: 571, startPoint y: 222, endPoint x: 661, endPoint y: 222, distance: 89.7
click at [625, 248] on p "Khác với nhóm Intern/Fresher thì [PERSON_NAME] đã bắt tay vào công việc thực th…" at bounding box center [654, 290] width 379 height 85
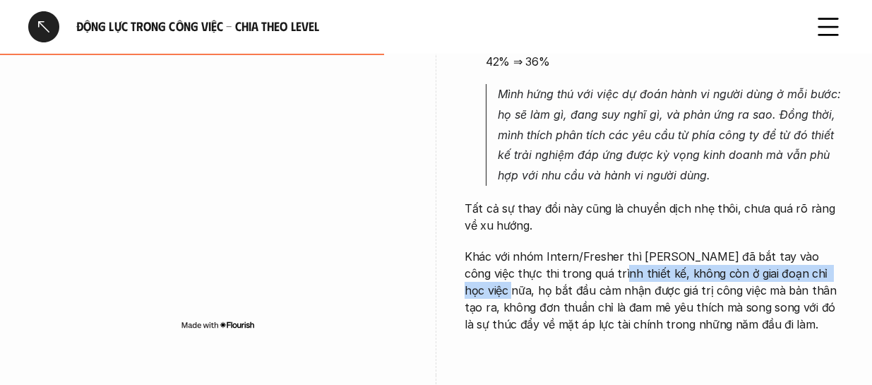
drag, startPoint x: 562, startPoint y: 234, endPoint x: 804, endPoint y: 241, distance: 242.4
click at [625, 248] on p "Khác với nhóm Intern/Fresher thì [PERSON_NAME] đã bắt tay vào công việc thực th…" at bounding box center [654, 290] width 379 height 85
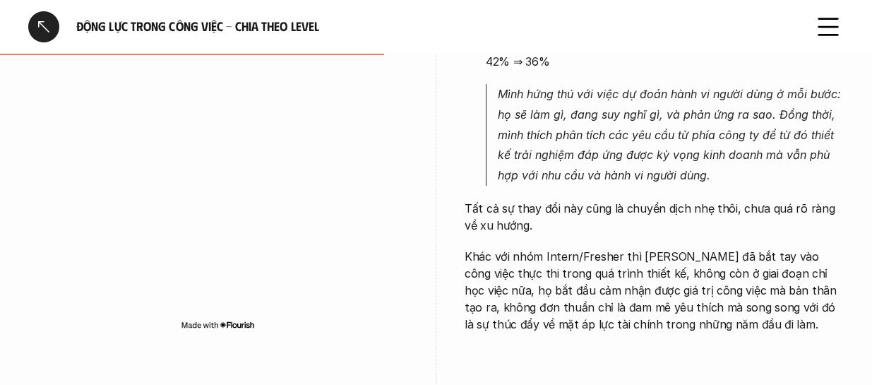
click at [625, 260] on p "Khác với nhóm Intern/Fresher thì [PERSON_NAME] đã bắt tay vào công việc thực th…" at bounding box center [654, 290] width 379 height 85
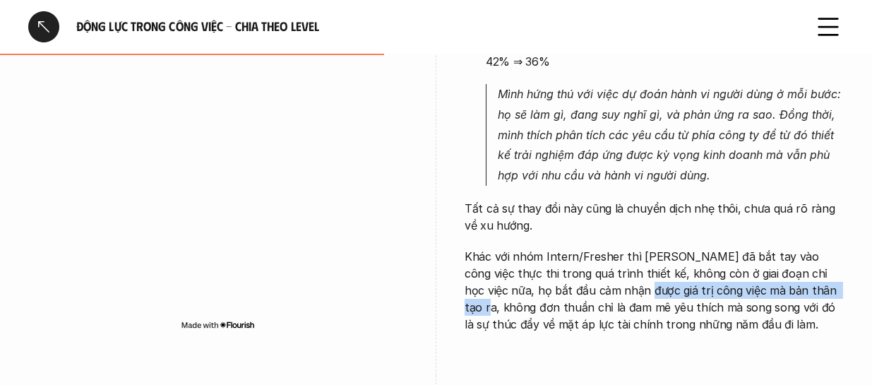
drag, startPoint x: 581, startPoint y: 258, endPoint x: 779, endPoint y: 260, distance: 197.8
click at [625, 260] on p "Khác với nhóm Intern/Fresher thì [PERSON_NAME] đã bắt tay vào công việc thực th…" at bounding box center [654, 290] width 379 height 85
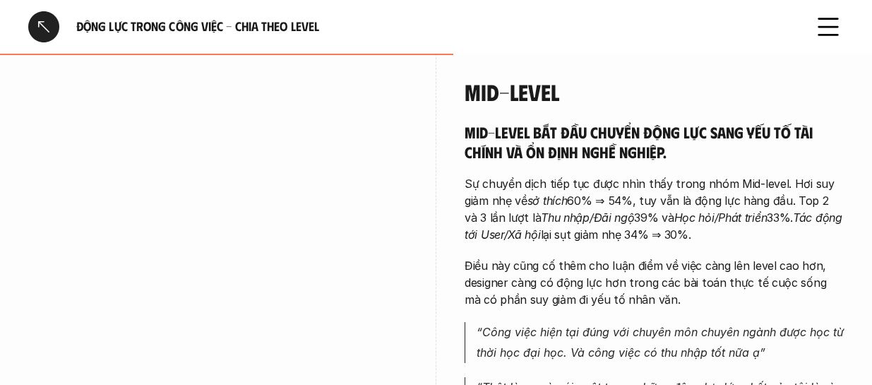
scroll to position [2401, 0]
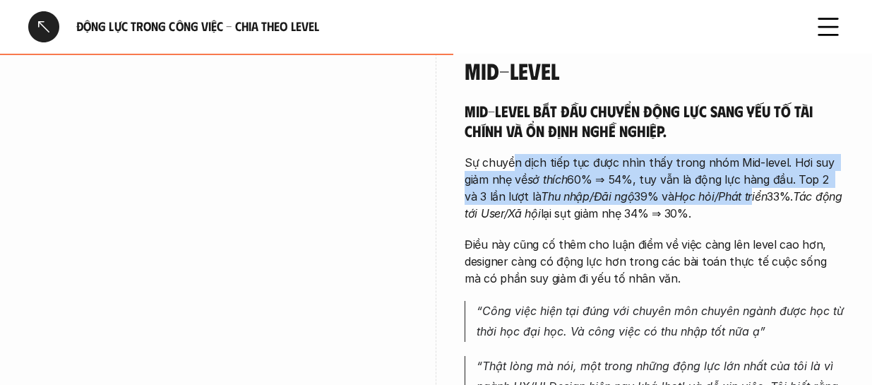
drag, startPoint x: 570, startPoint y: 136, endPoint x: 742, endPoint y: 165, distance: 174.9
click at [625, 165] on p "Sự chuyển dịch tiếp tục được nhìn thấy trong nhóm Mid-level. Hơi suy giảm nhẹ v…" at bounding box center [654, 188] width 379 height 68
click at [625, 158] on p "Sự chuyển dịch tiếp tục được nhìn thấy trong nhóm Mid-level. Hơi suy giảm nhẹ v…" at bounding box center [654, 188] width 379 height 68
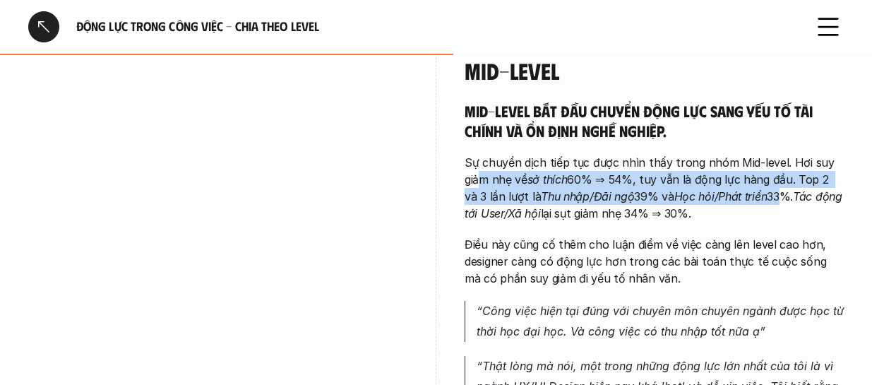
drag, startPoint x: 483, startPoint y: 146, endPoint x: 765, endPoint y: 185, distance: 284.5
click at [625, 168] on p "Sự chuyển dịch tiếp tục được nhìn thấy trong nhóm Mid-level. Hơi suy giảm nhẹ v…" at bounding box center [654, 188] width 379 height 68
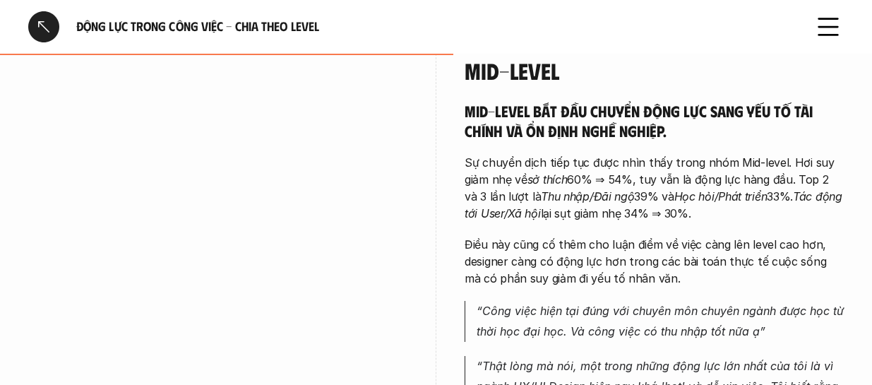
click at [625, 236] on p "Điều này cũng cố thêm cho luận điểm về việc càng lên level cao hơn, designer cà…" at bounding box center [654, 261] width 379 height 51
click at [625, 154] on p "Sự chuyển dịch tiếp tục được nhìn thấy trong nhóm Mid-level. Hơi suy giảm nhẹ v…" at bounding box center [654, 188] width 379 height 68
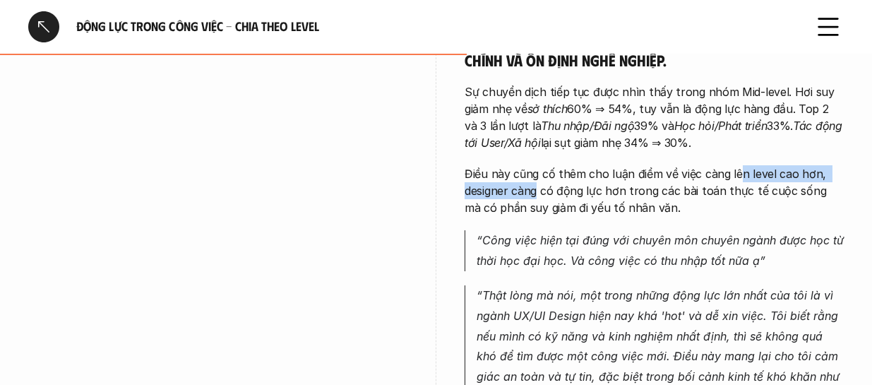
drag, startPoint x: 535, startPoint y: 149, endPoint x: 742, endPoint y: 146, distance: 206.3
click at [625, 165] on p "Điều này cũng cố thêm cho luận điểm về việc càng lên level cao hơn, designer cà…" at bounding box center [654, 190] width 379 height 51
click at [625, 170] on p "Điều này cũng cố thêm cho luận điểm về việc càng lên level cao hơn, designer cà…" at bounding box center [654, 190] width 379 height 51
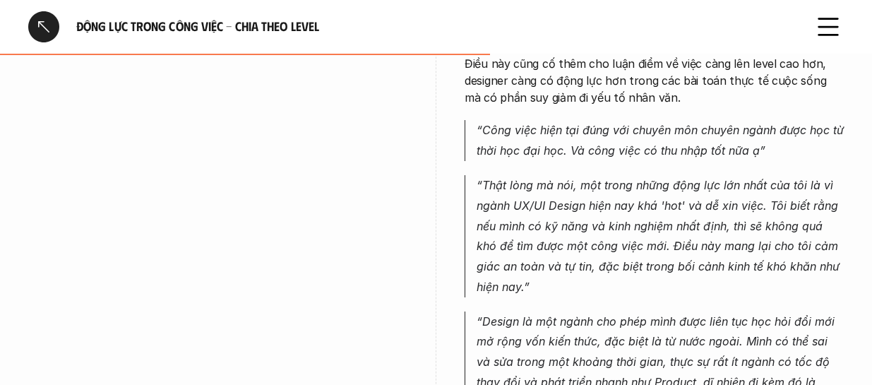
scroll to position [2613, 0]
